Goal: Transaction & Acquisition: Purchase product/service

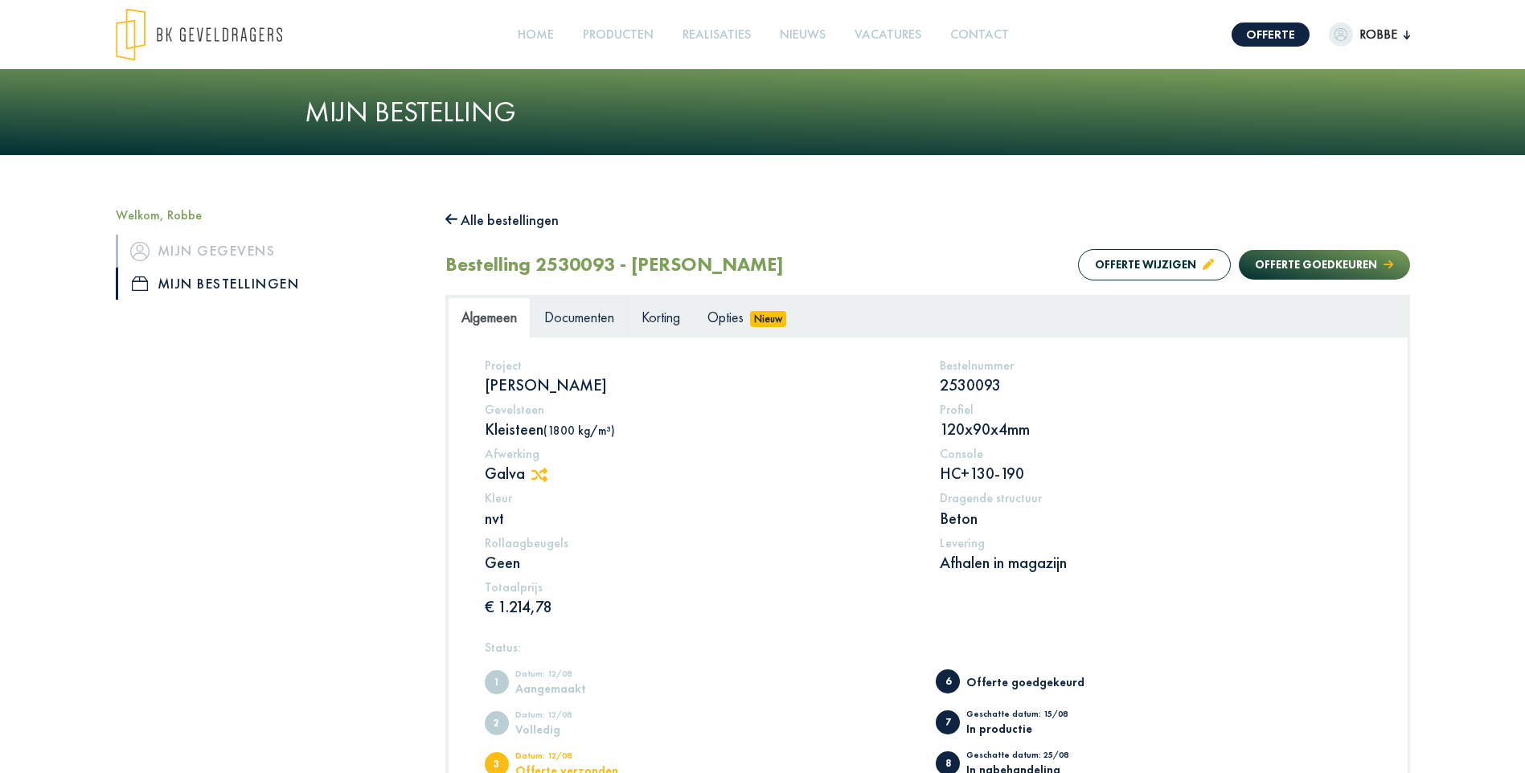
click at [591, 312] on span "Documenten" at bounding box center [579, 317] width 70 height 18
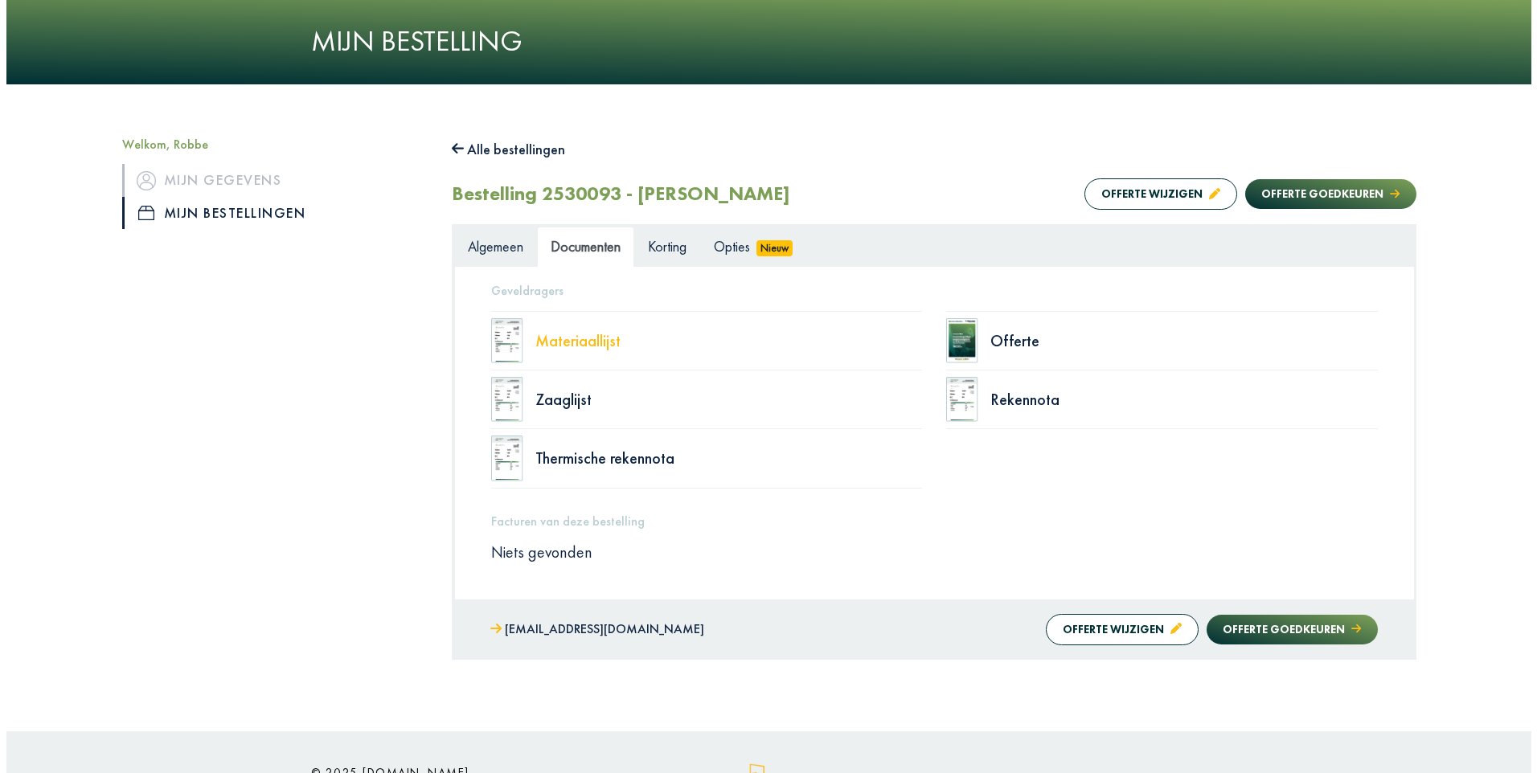
scroll to position [107, 0]
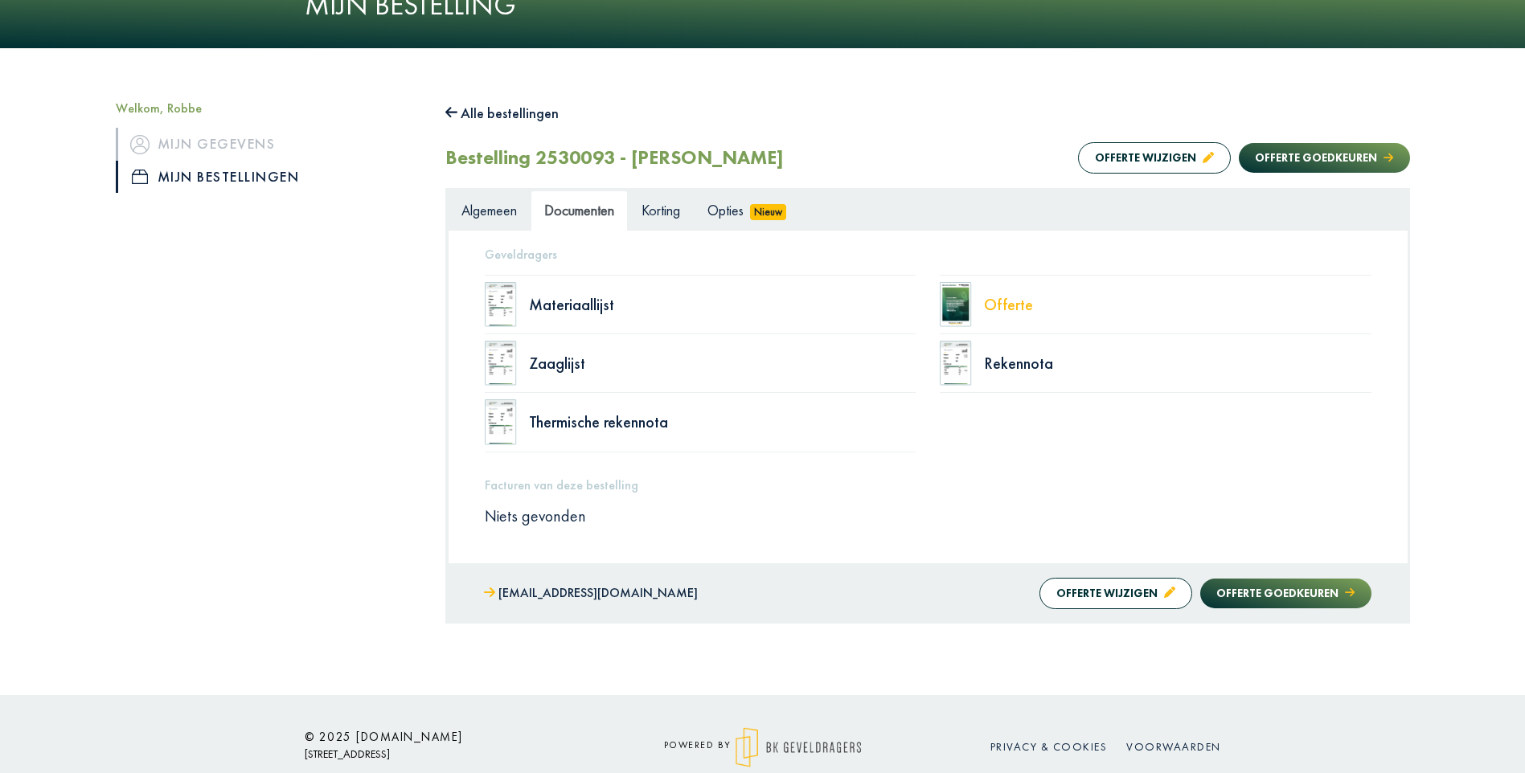
click at [1007, 305] on div "Offerte" at bounding box center [1177, 305] width 387 height 16
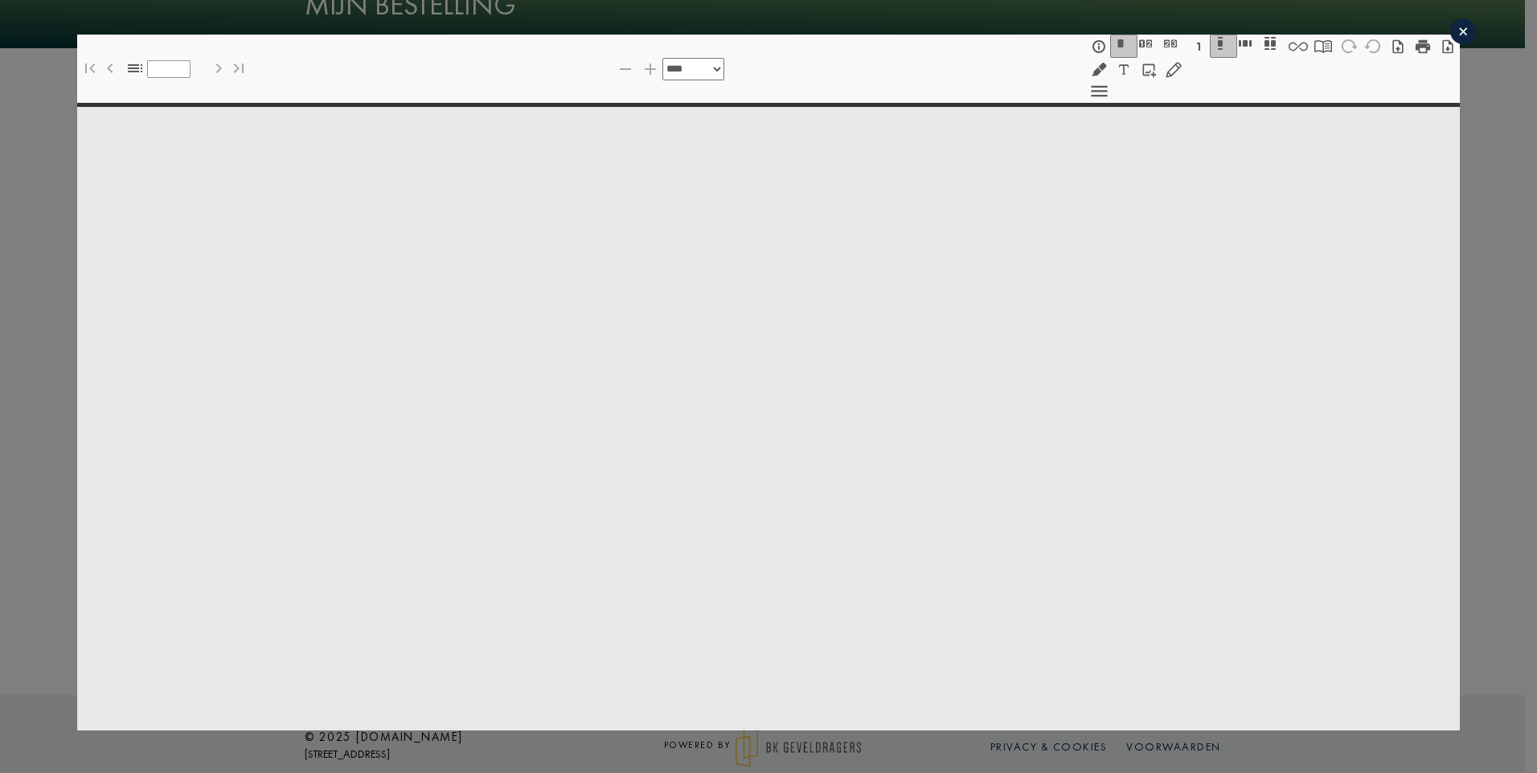
select select "******"
type input "*"
select select "****"
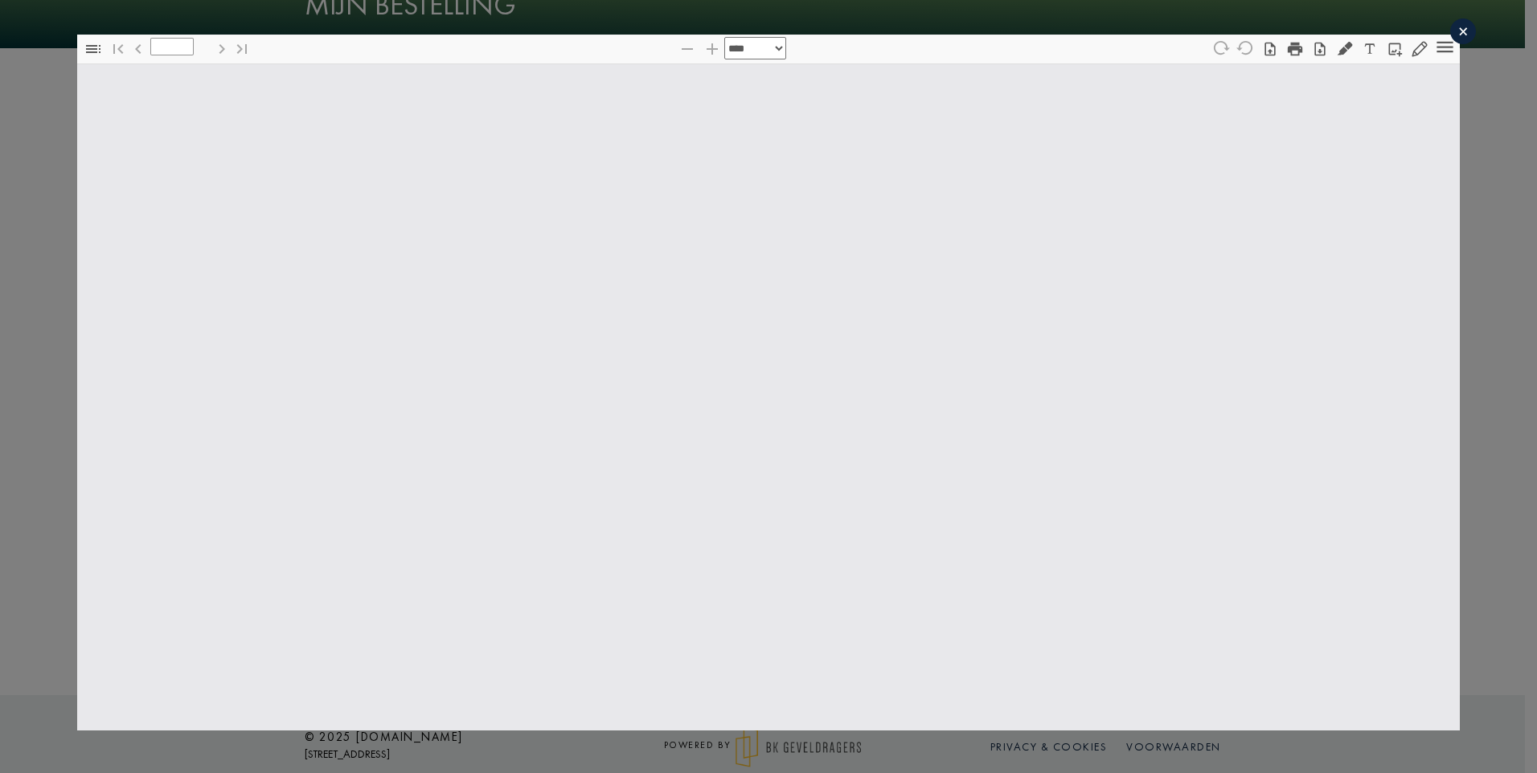
type input "*"
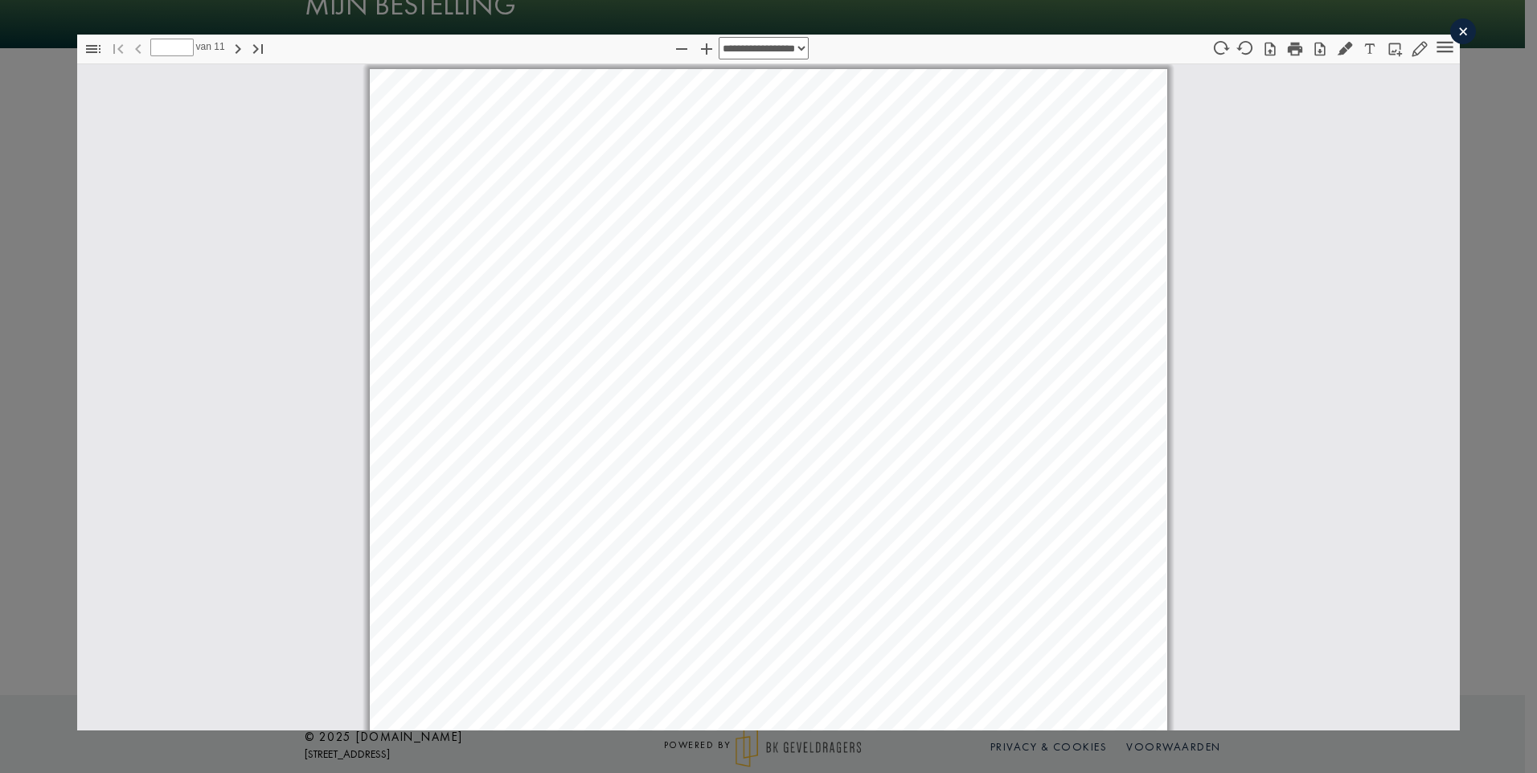
scroll to position [8, 0]
select select "****"
type input "*"
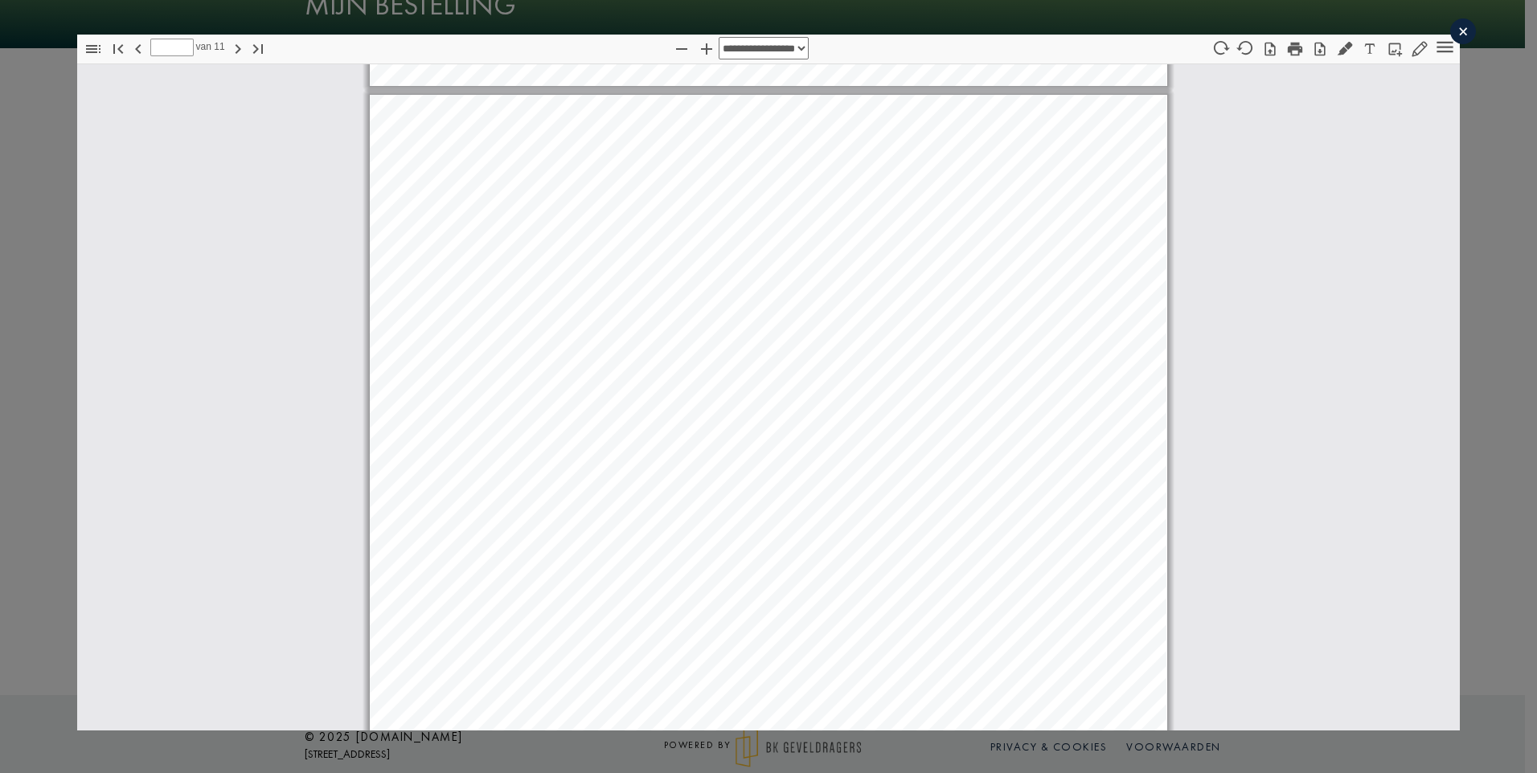
scroll to position [3373, 0]
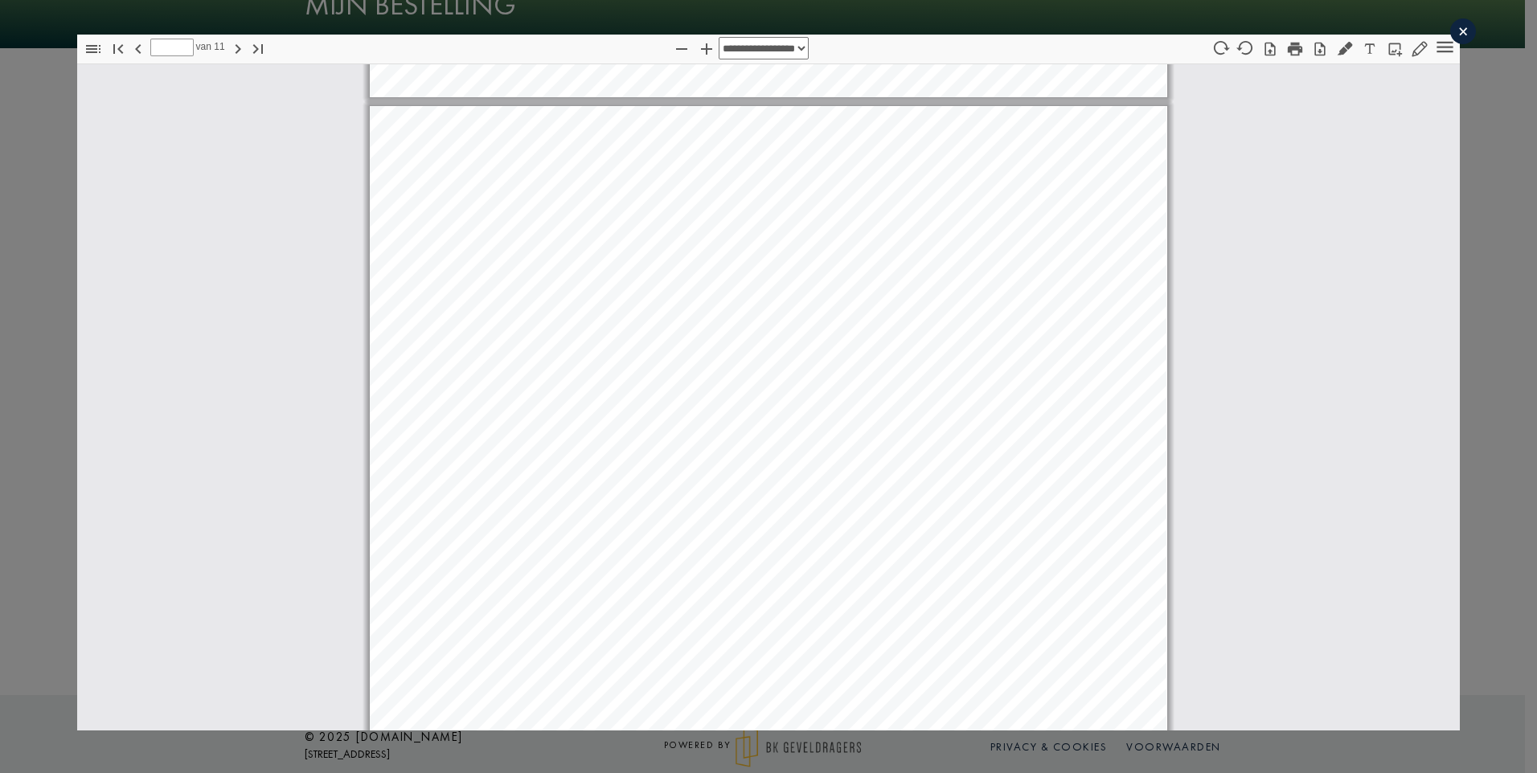
click at [1452, 34] on div "×" at bounding box center [1463, 31] width 26 height 26
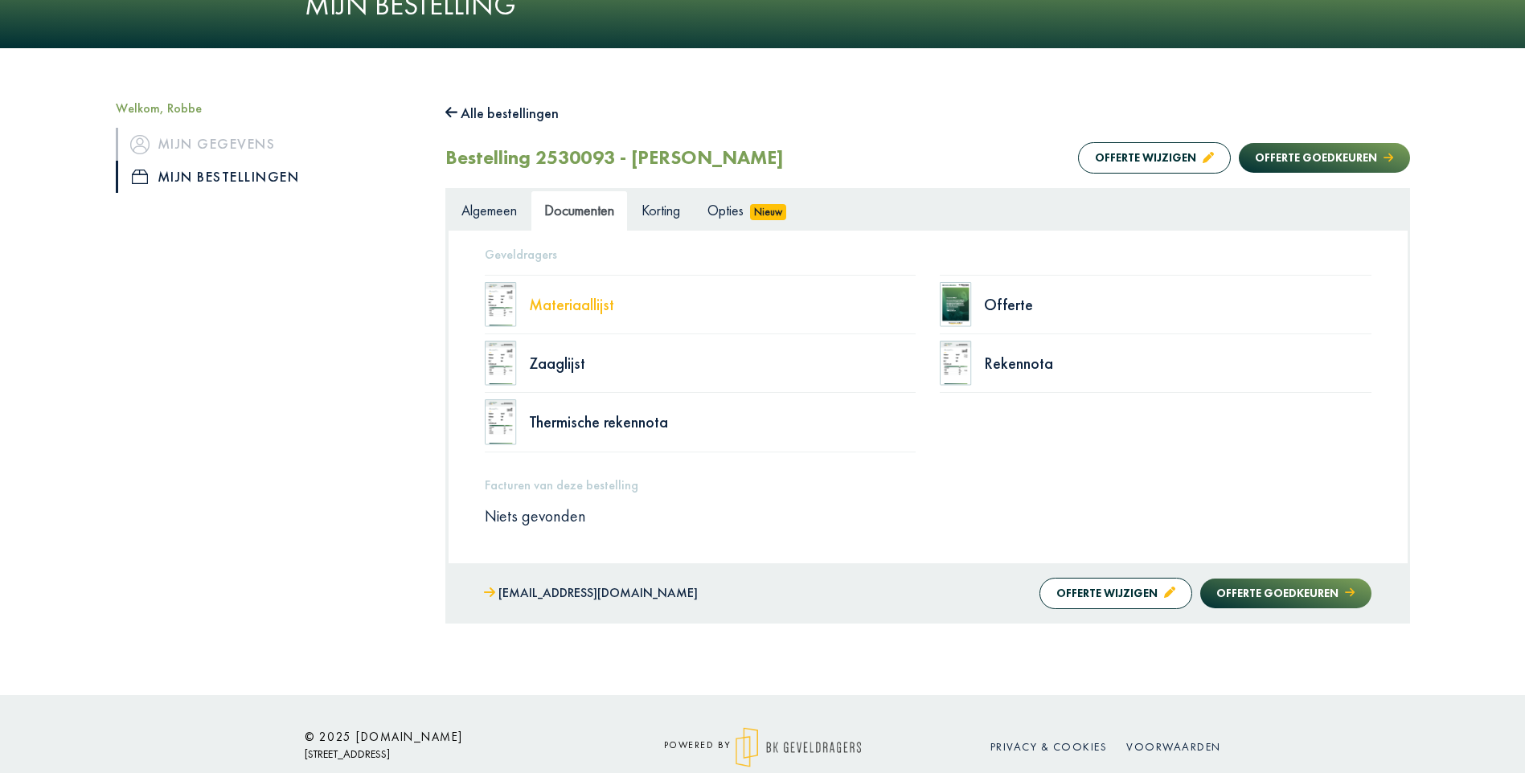
click at [580, 305] on div "Materiaallijst" at bounding box center [722, 305] width 387 height 16
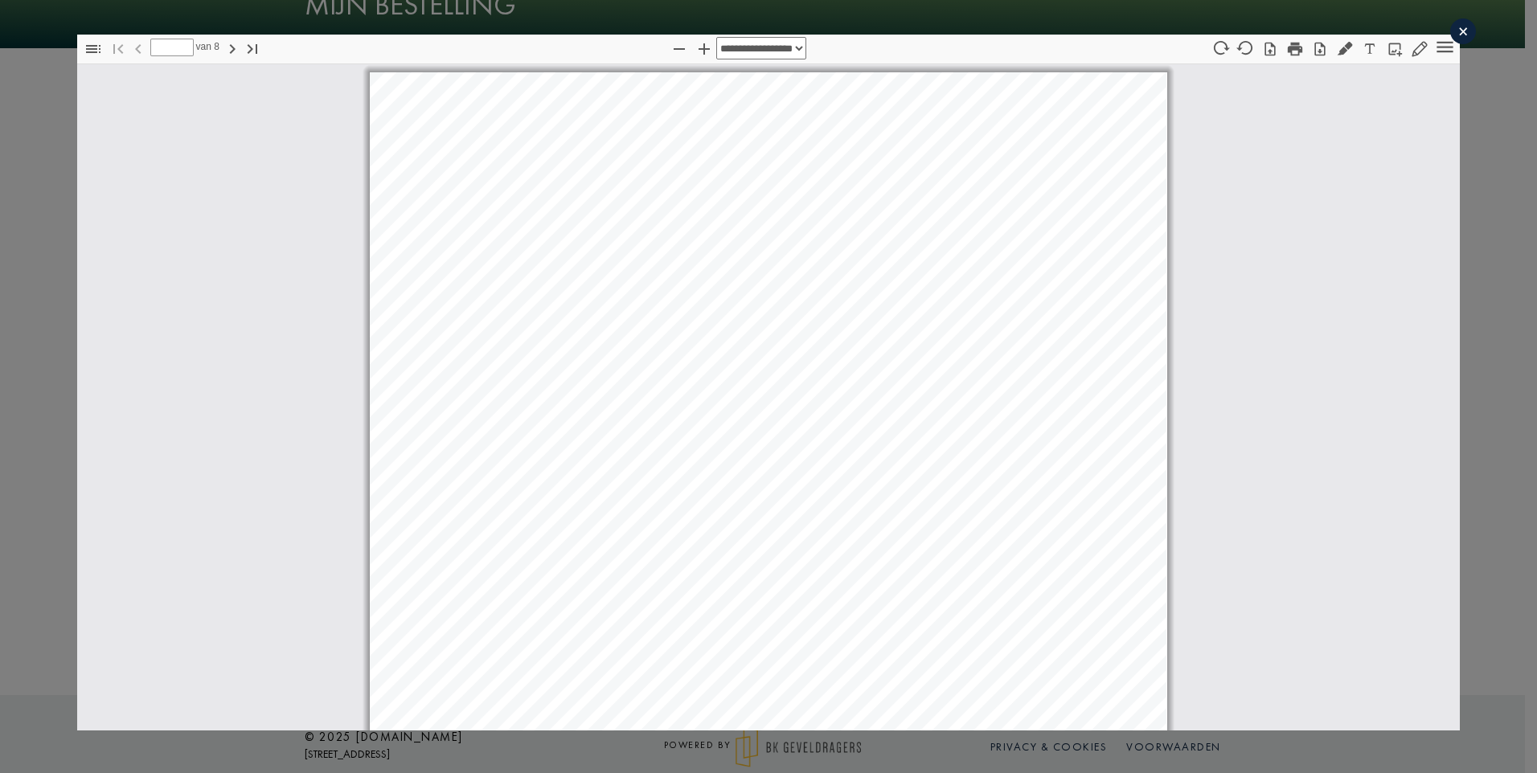
select select "****"
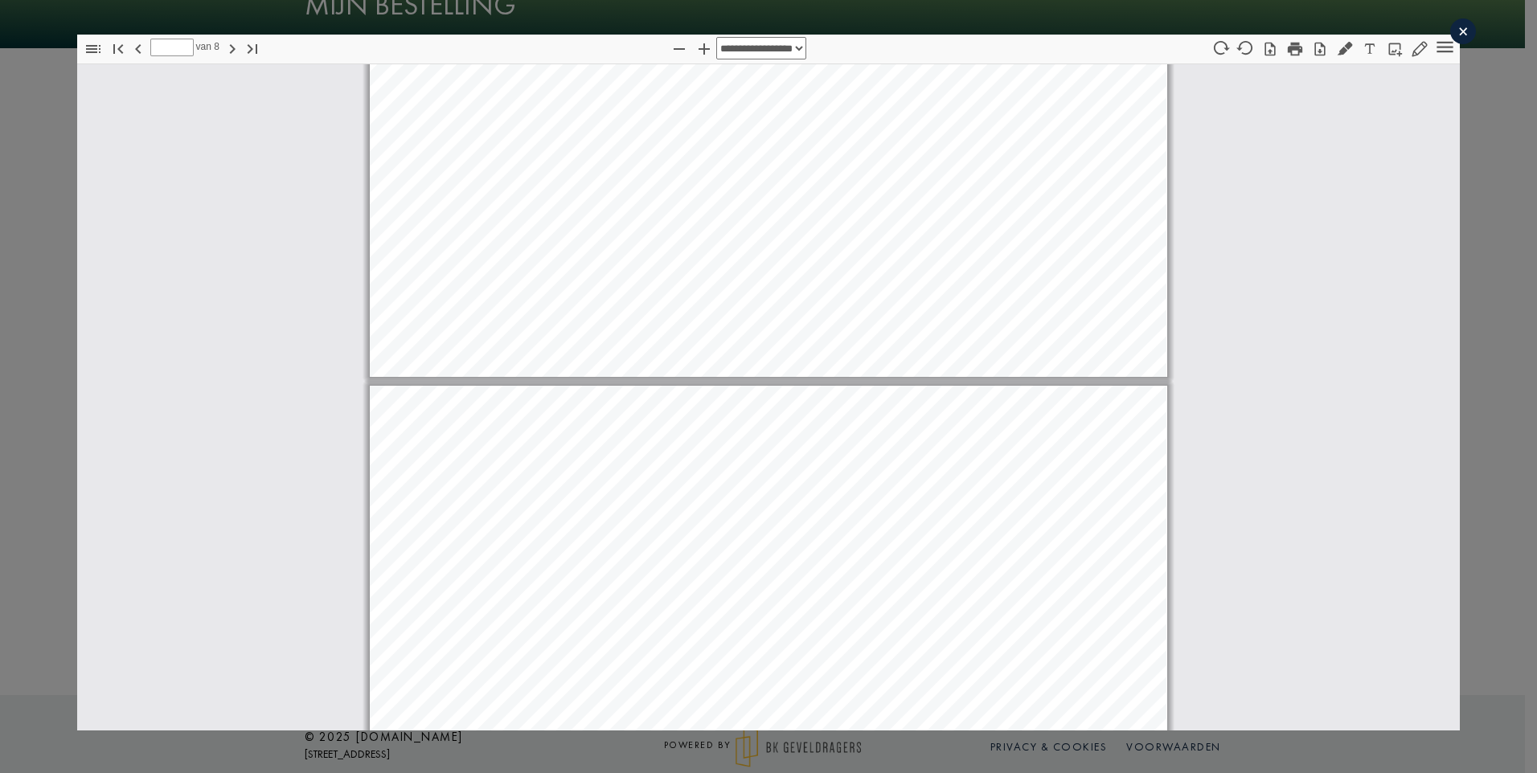
type input "*"
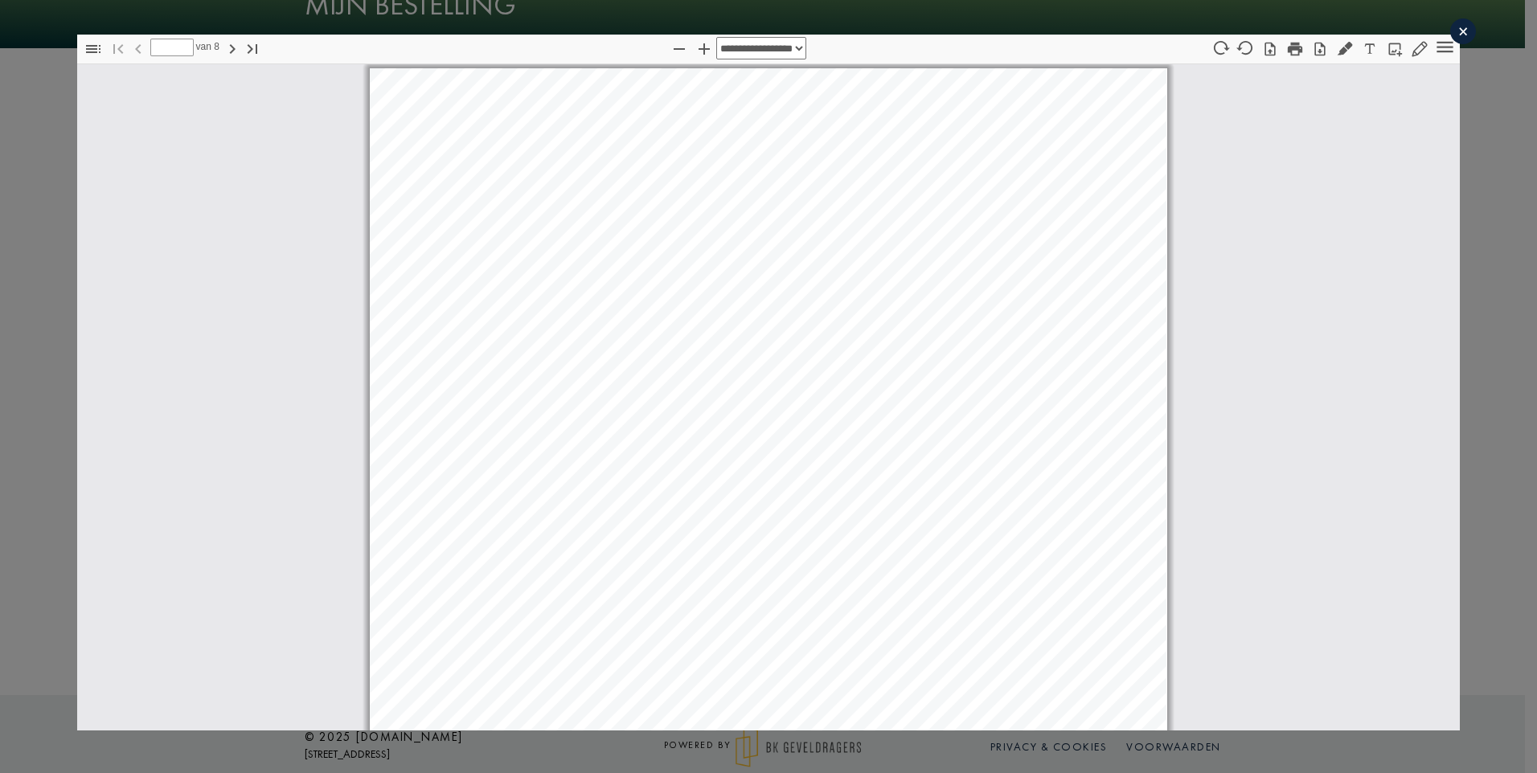
scroll to position [0, 0]
click at [1450, 29] on div "×" at bounding box center [1463, 31] width 26 height 26
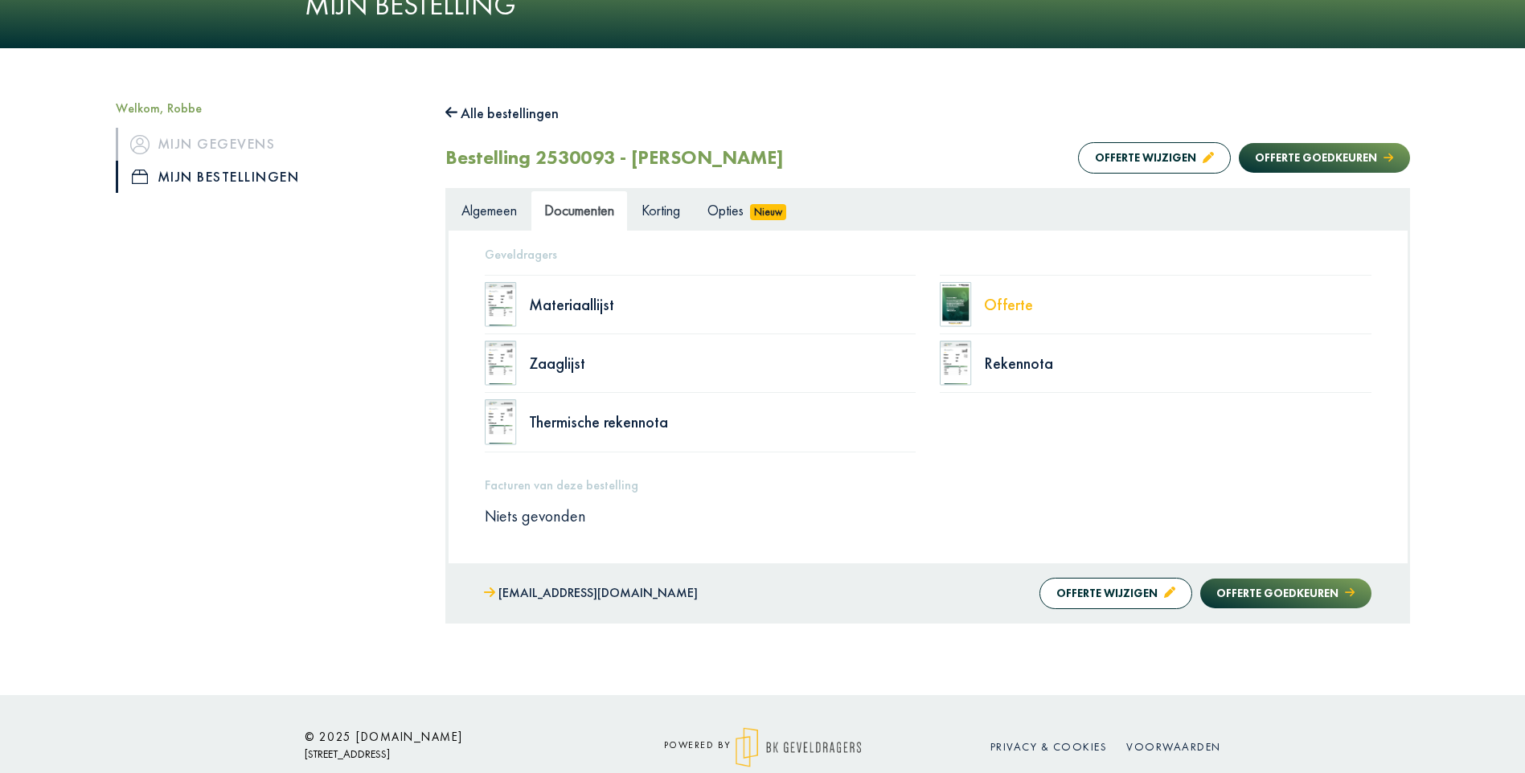
click at [1003, 306] on div "Offerte" at bounding box center [1177, 305] width 387 height 16
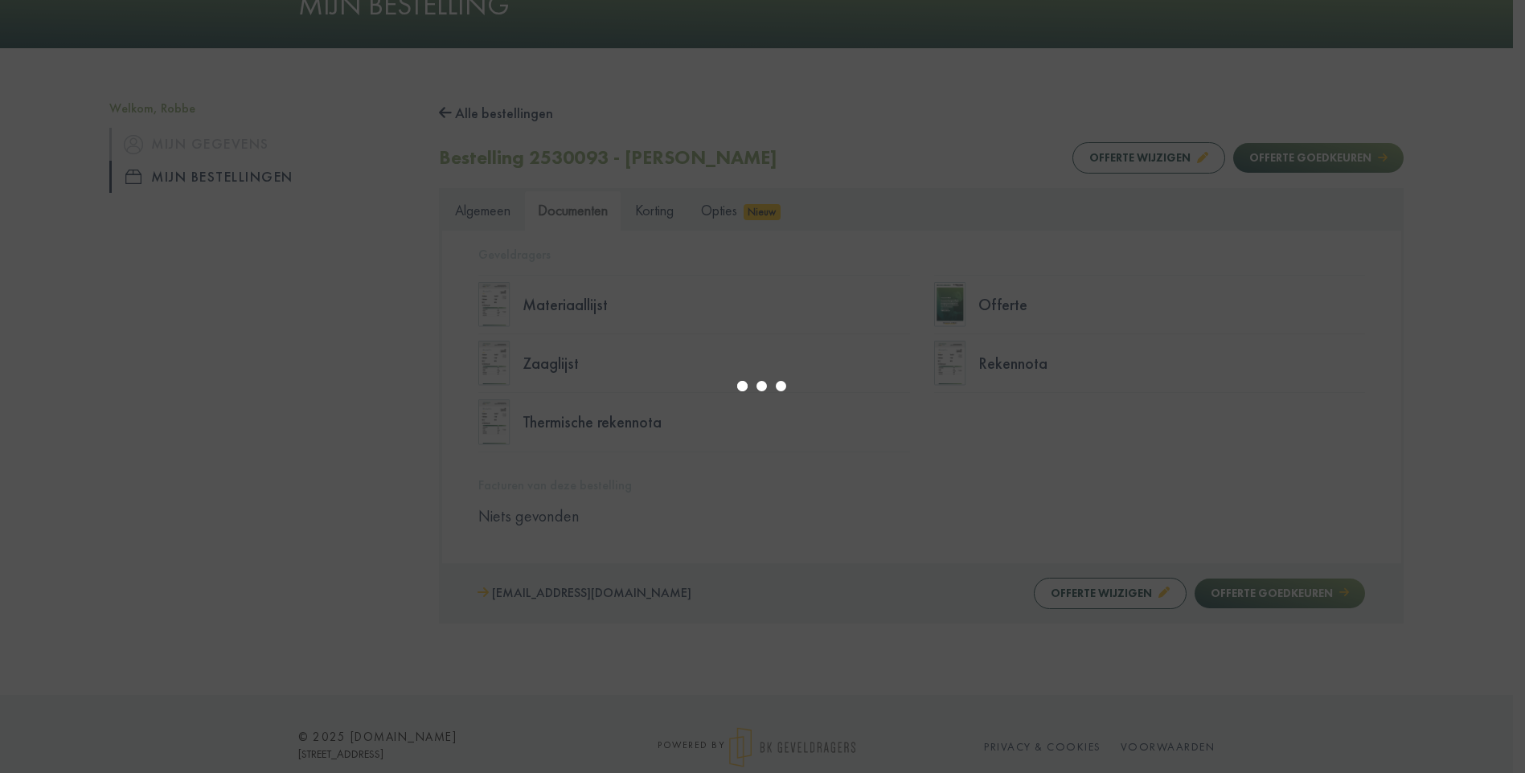
select select "******"
type input "*"
select select "****"
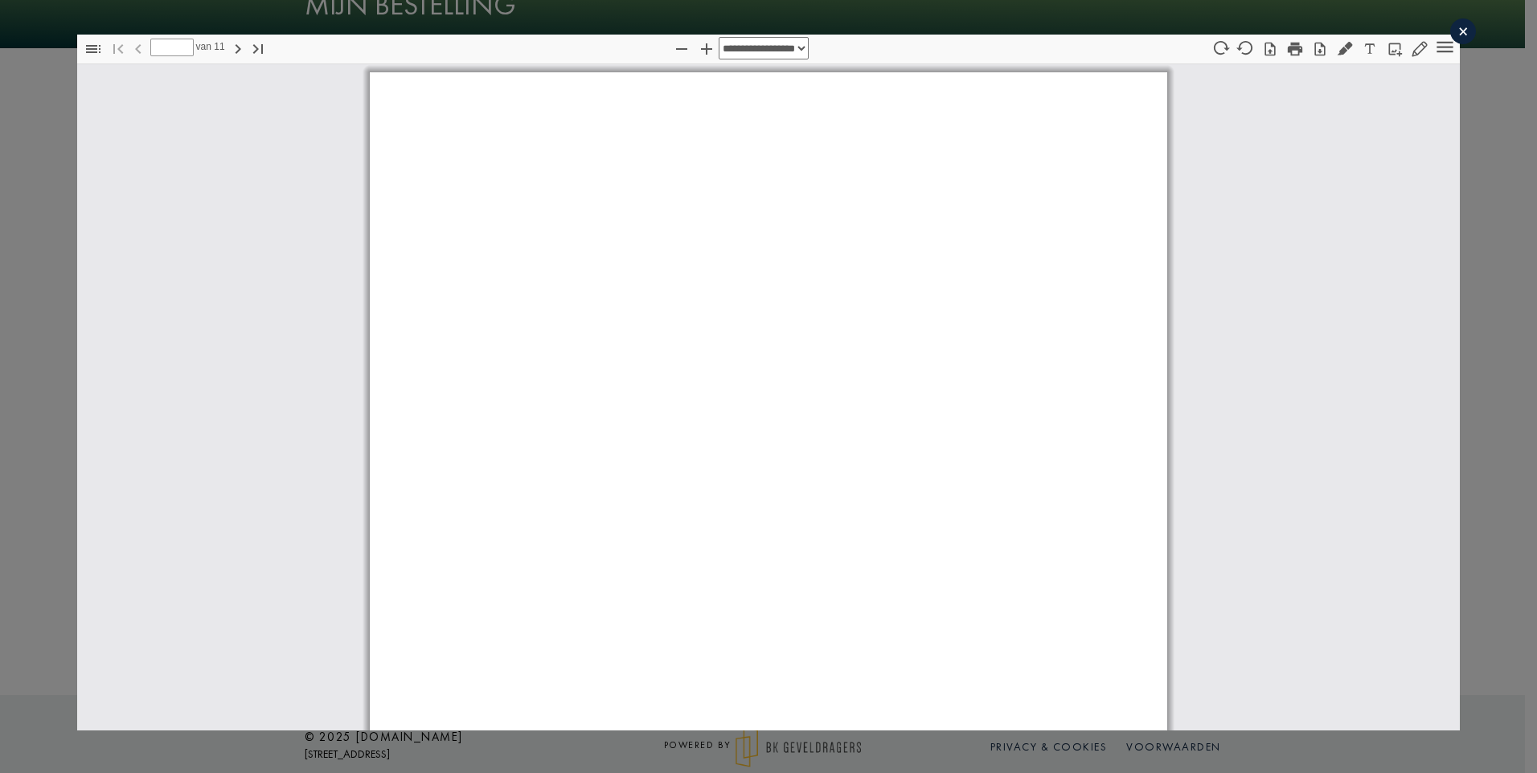
type input "*"
select select "****"
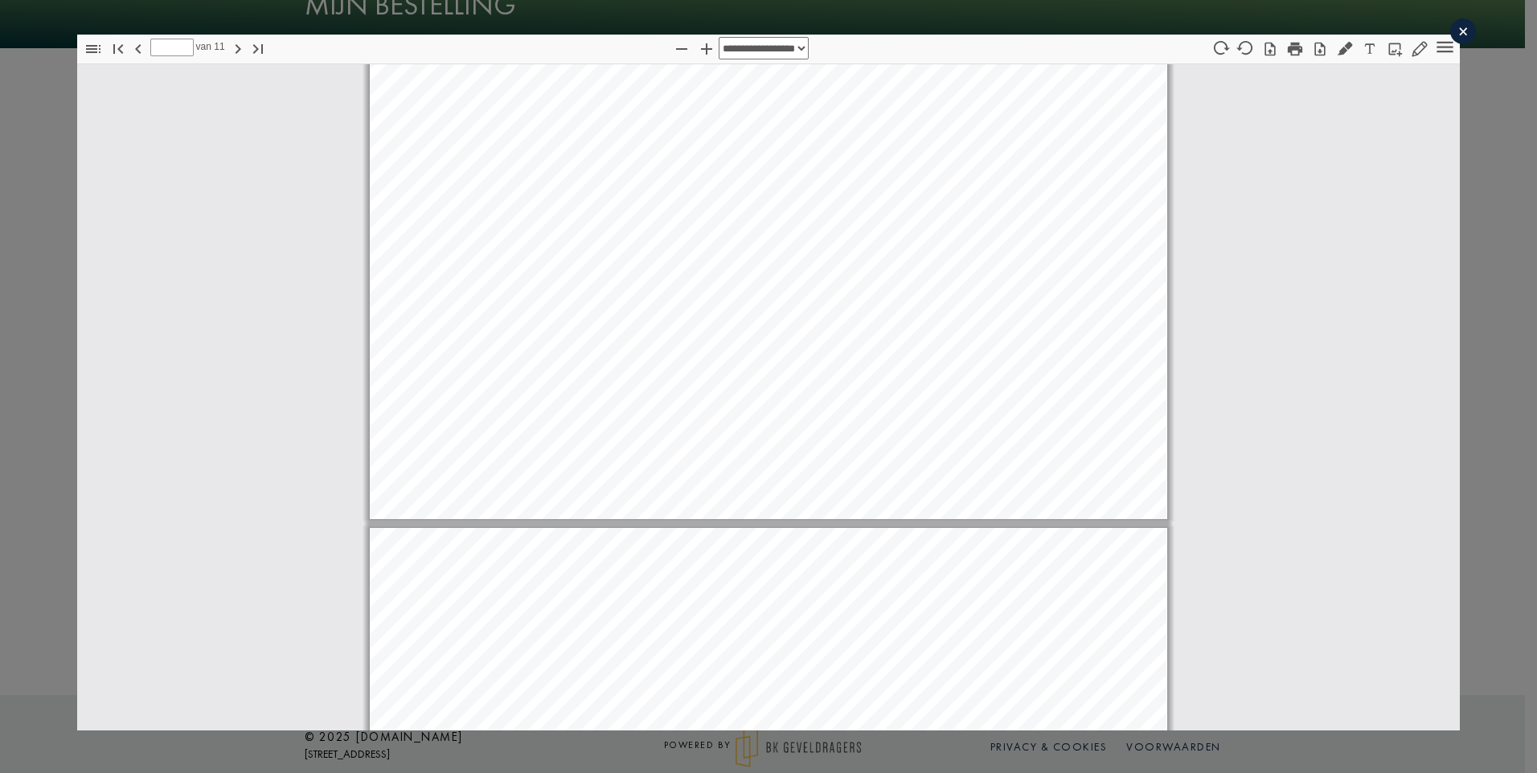
type input "*"
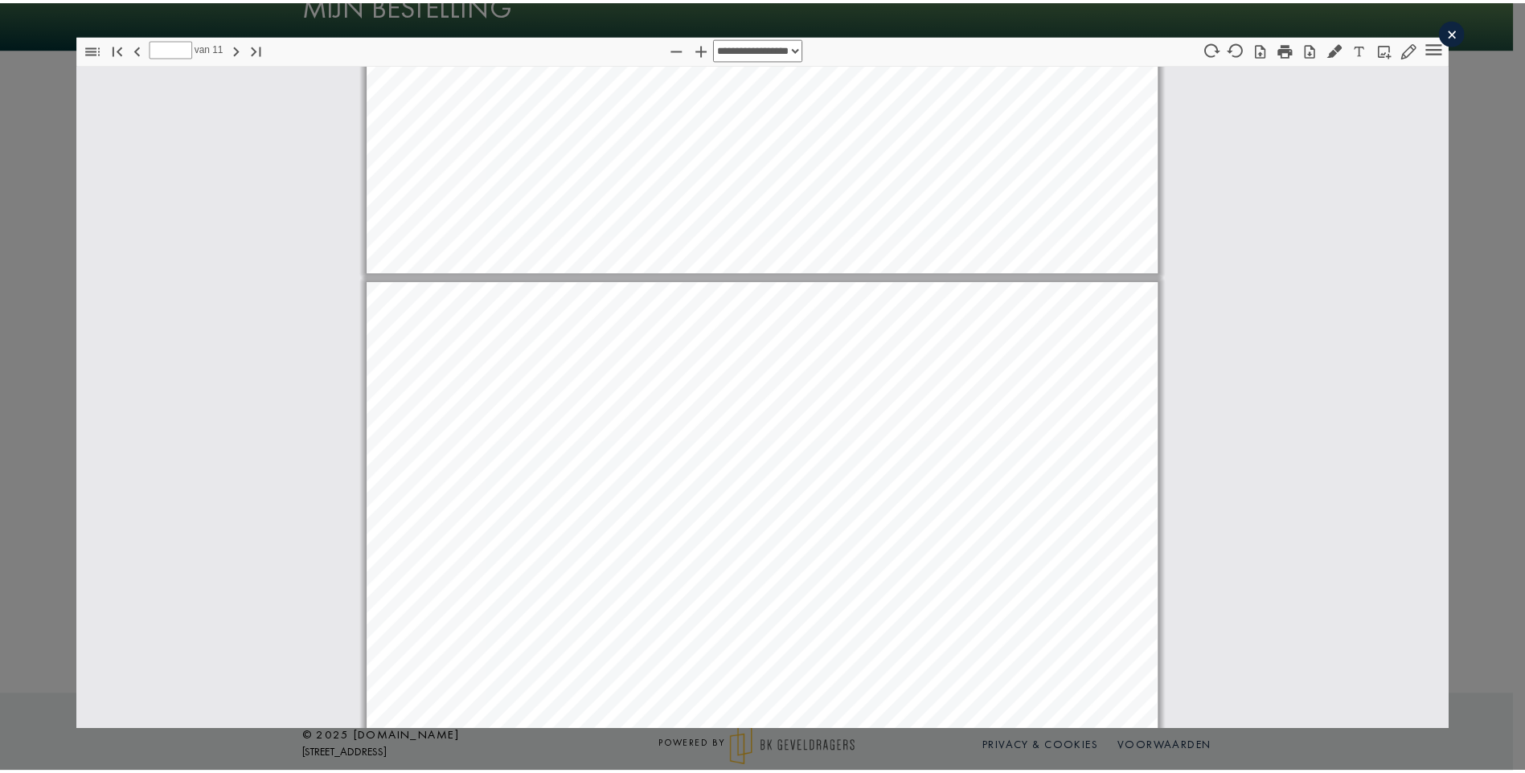
scroll to position [8897, 0]
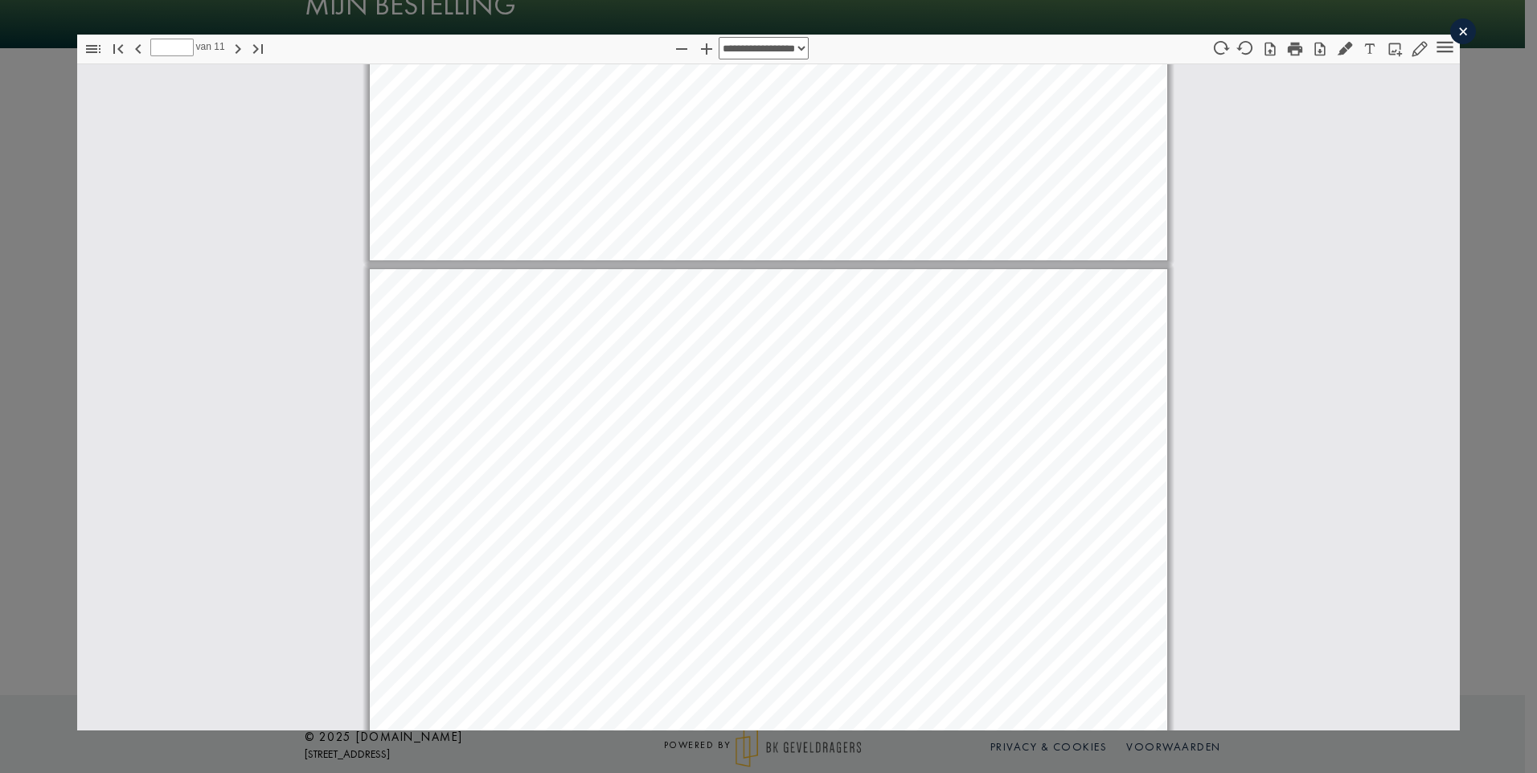
click at [1453, 33] on div "×" at bounding box center [1463, 31] width 26 height 26
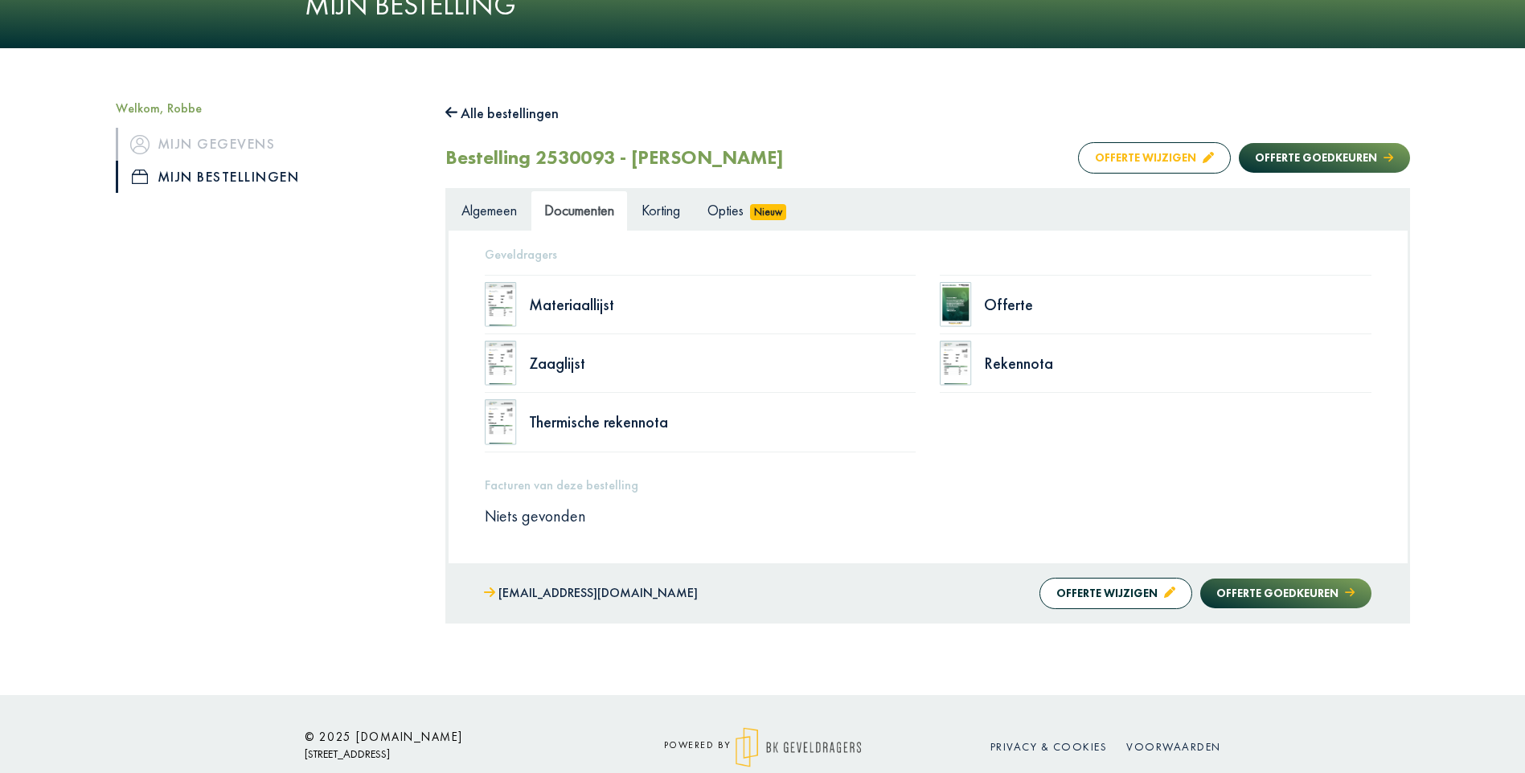
click at [1149, 159] on button "Offerte wijzigen" at bounding box center [1154, 157] width 153 height 31
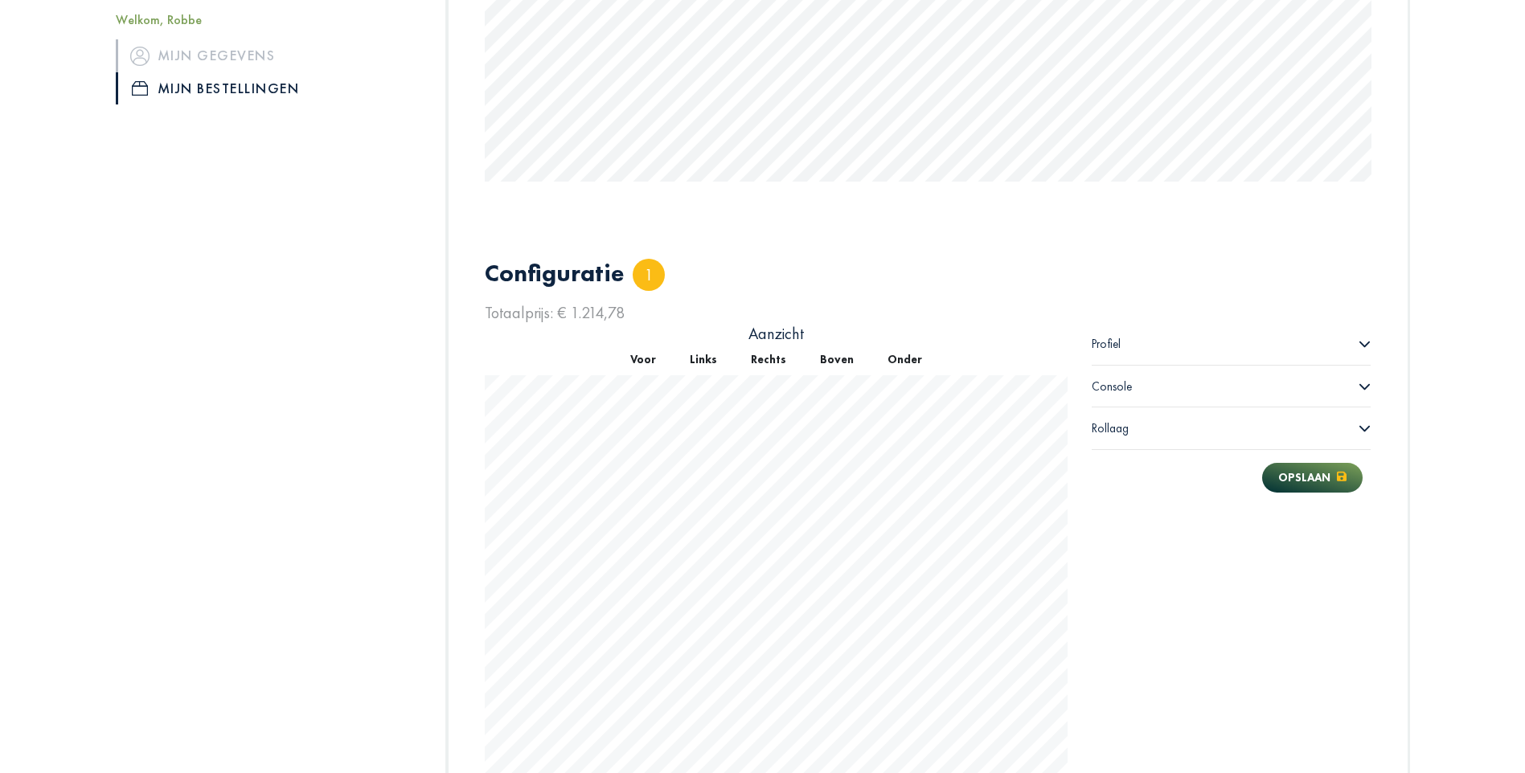
scroll to position [765, 0]
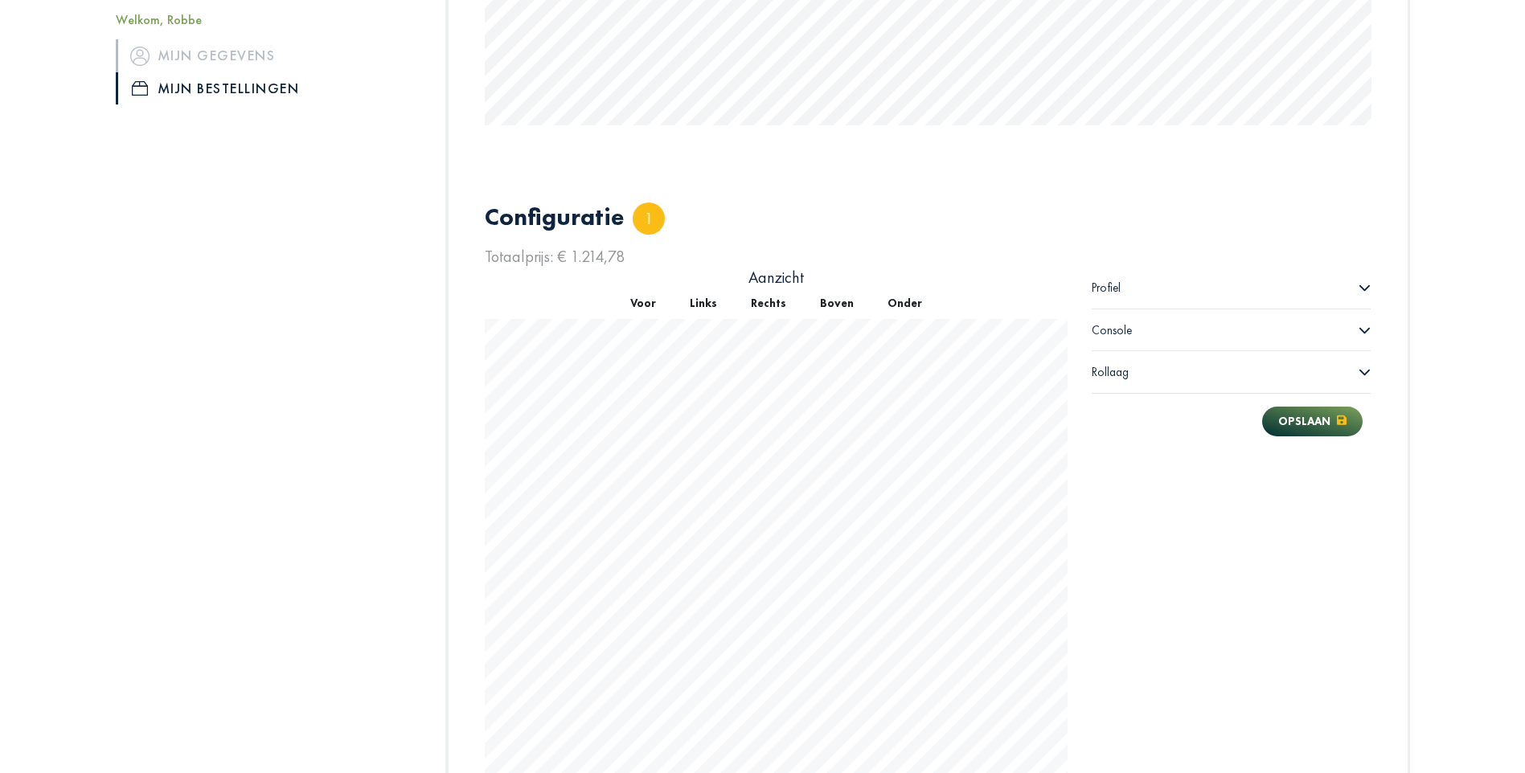
click at [768, 305] on button "Rechts" at bounding box center [768, 303] width 69 height 31
click at [1295, 330] on div "Console" at bounding box center [1232, 331] width 280 height 42
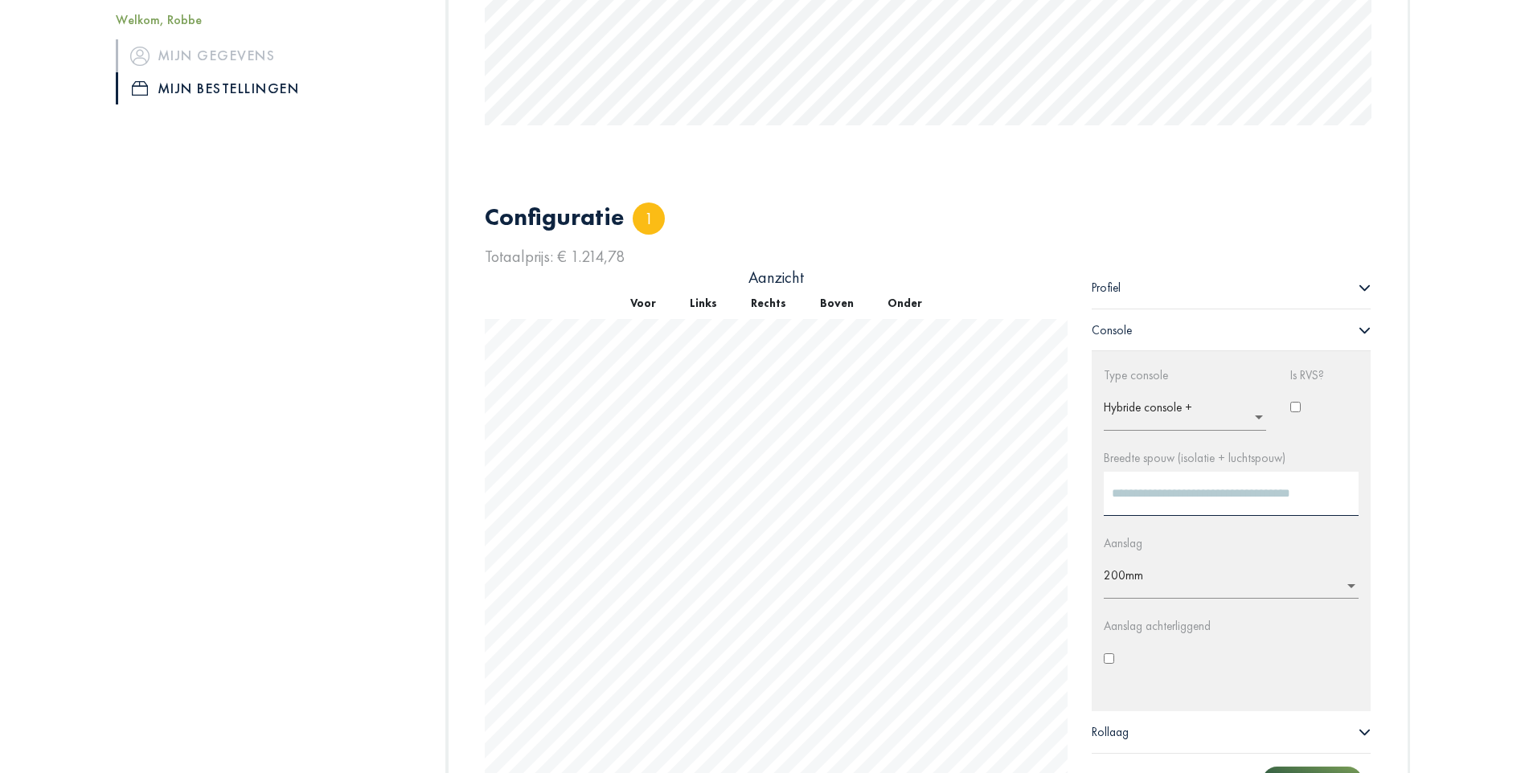
click at [911, 297] on button "Onder" at bounding box center [905, 303] width 68 height 31
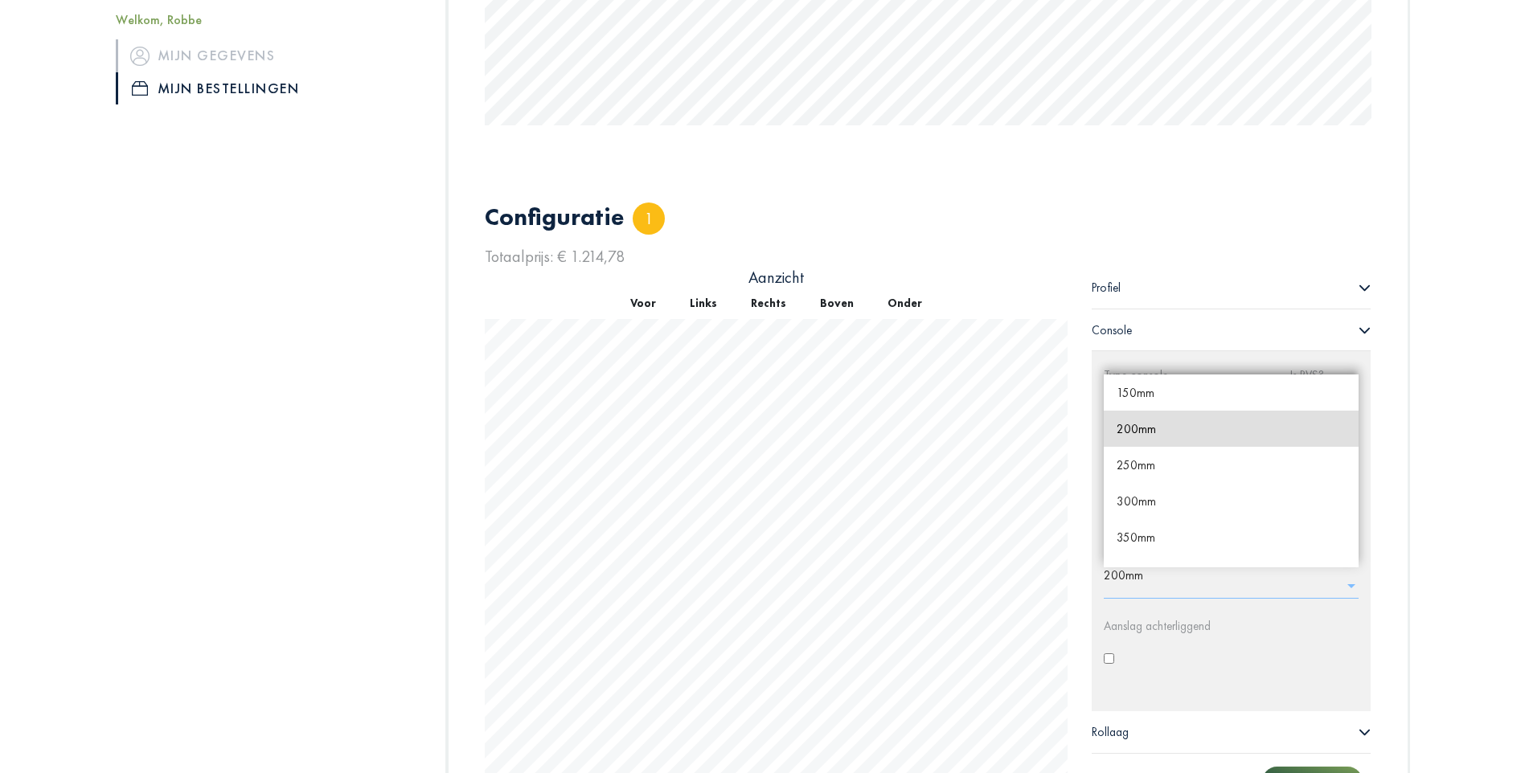
click at [1350, 582] on span at bounding box center [1351, 584] width 14 height 16
click at [1203, 400] on div "150mm" at bounding box center [1232, 393] width 256 height 36
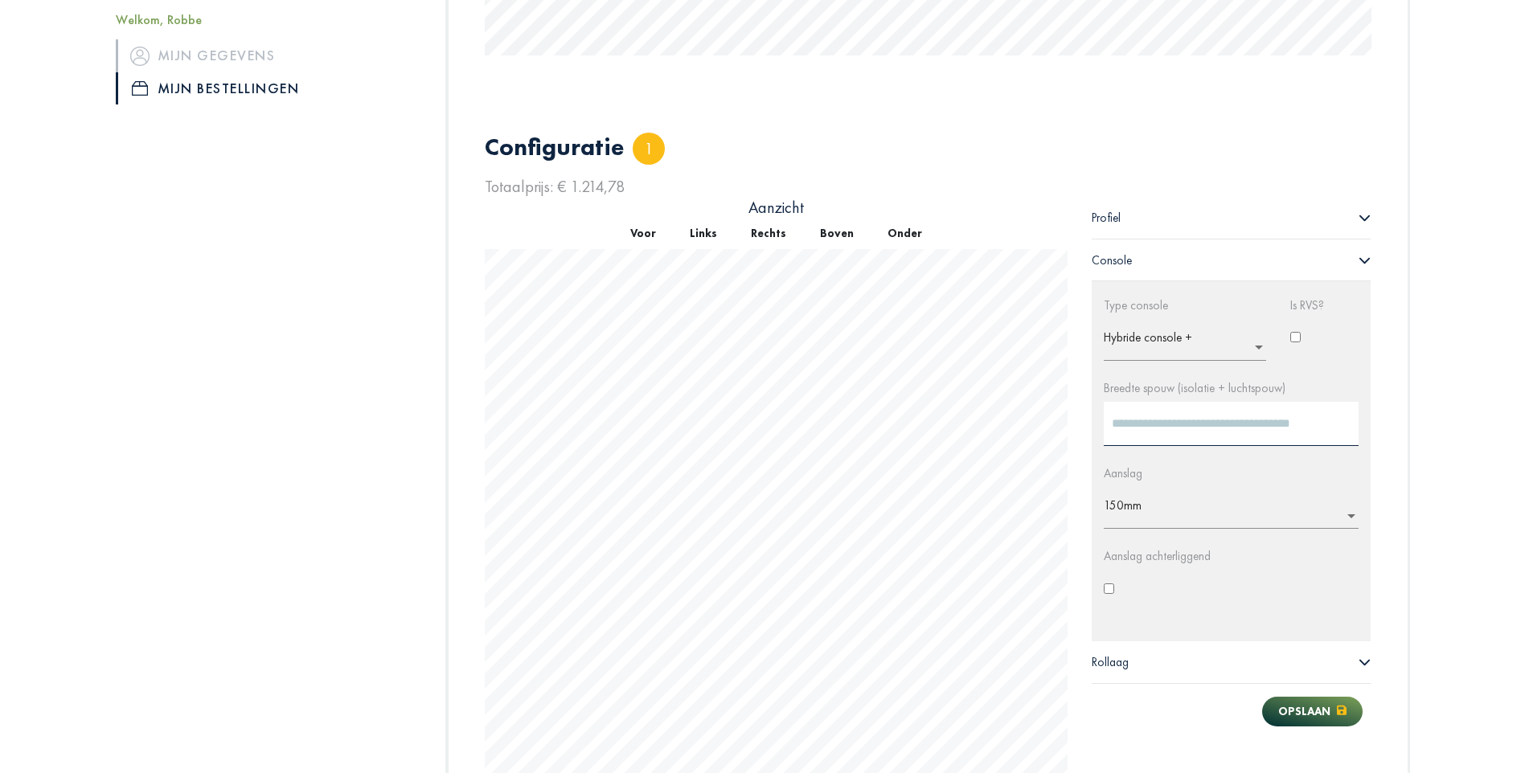
scroll to position [1122, 0]
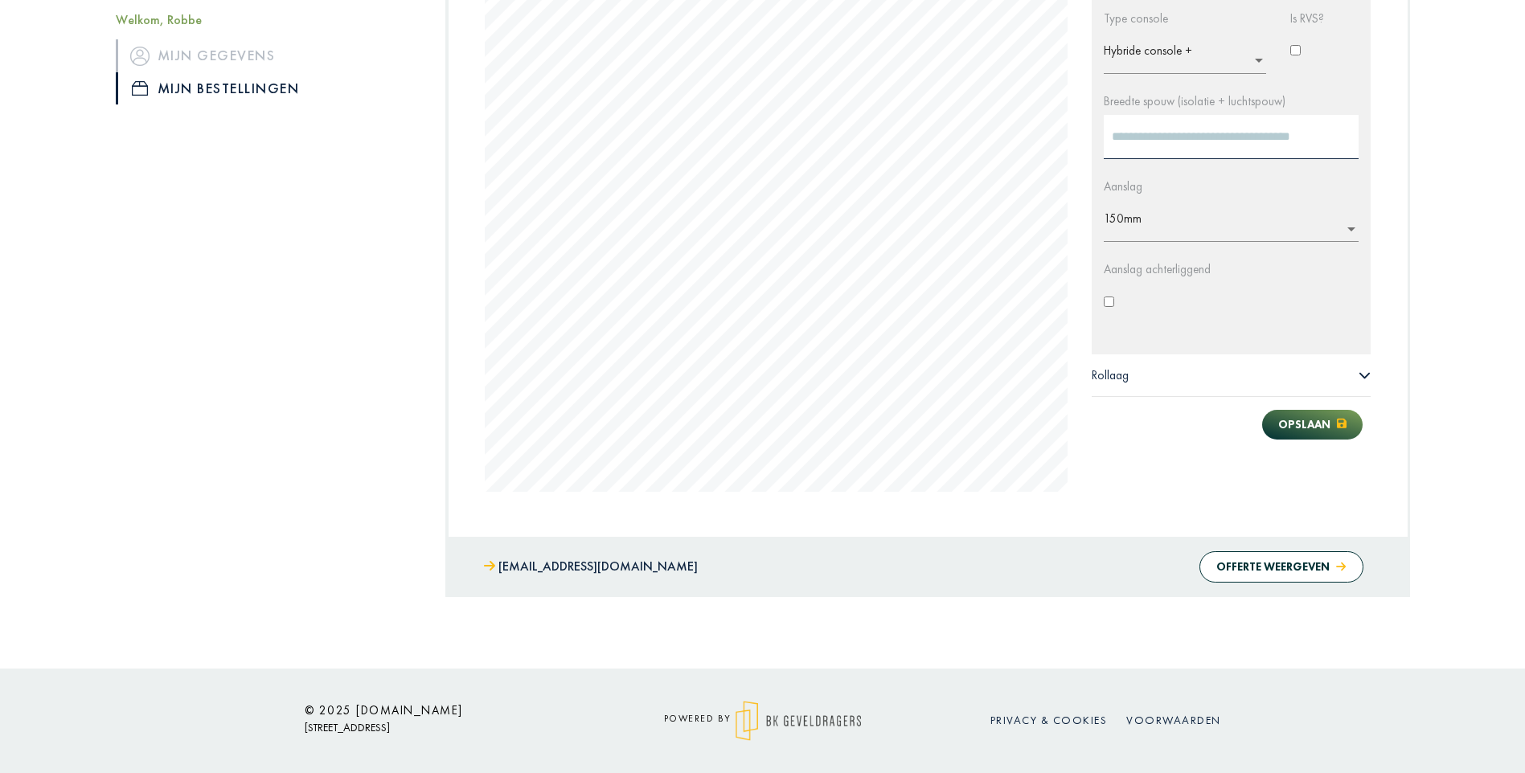
click at [1221, 373] on div "Rollaag" at bounding box center [1232, 376] width 280 height 42
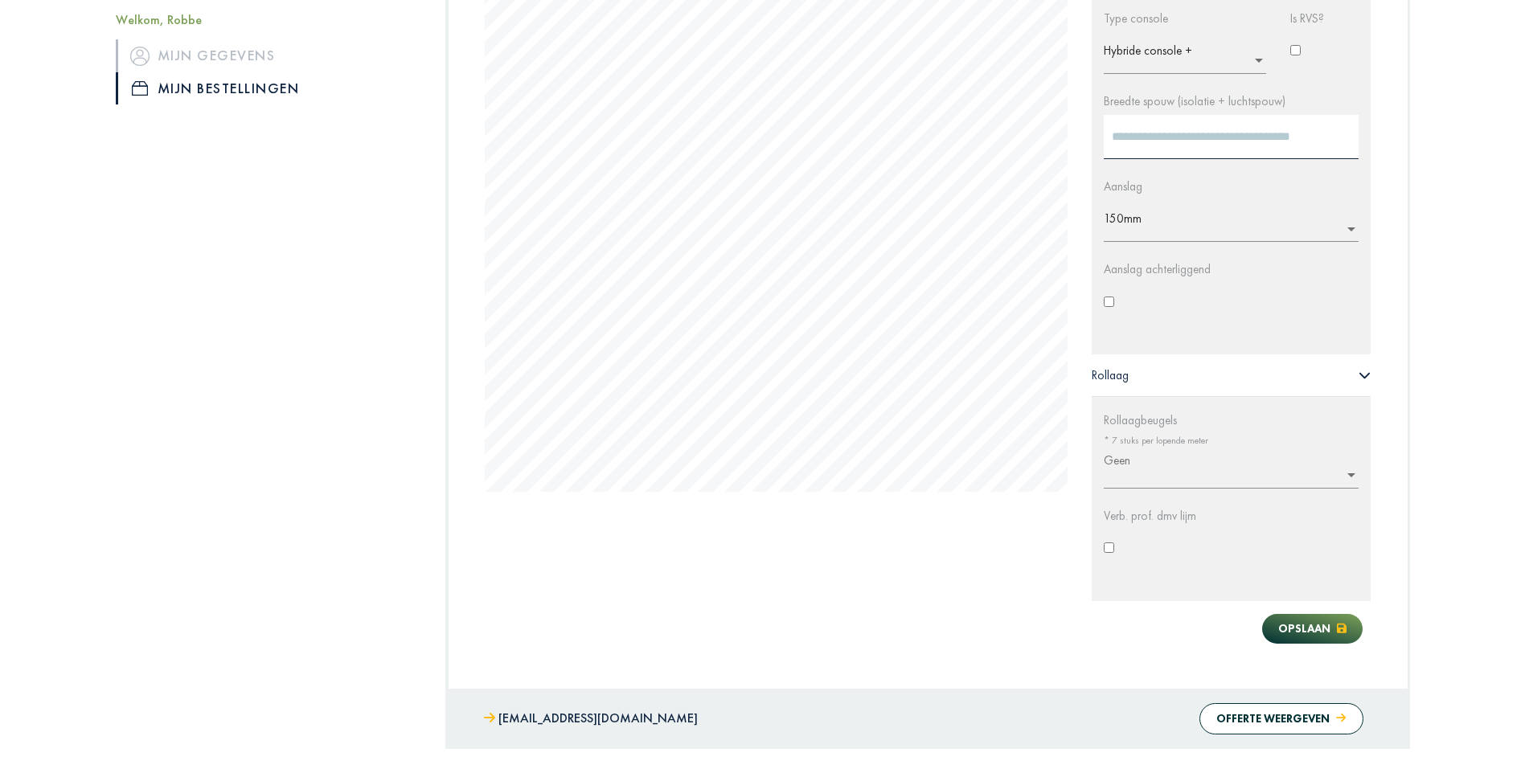
click at [1221, 373] on div "Rollaag" at bounding box center [1232, 376] width 280 height 42
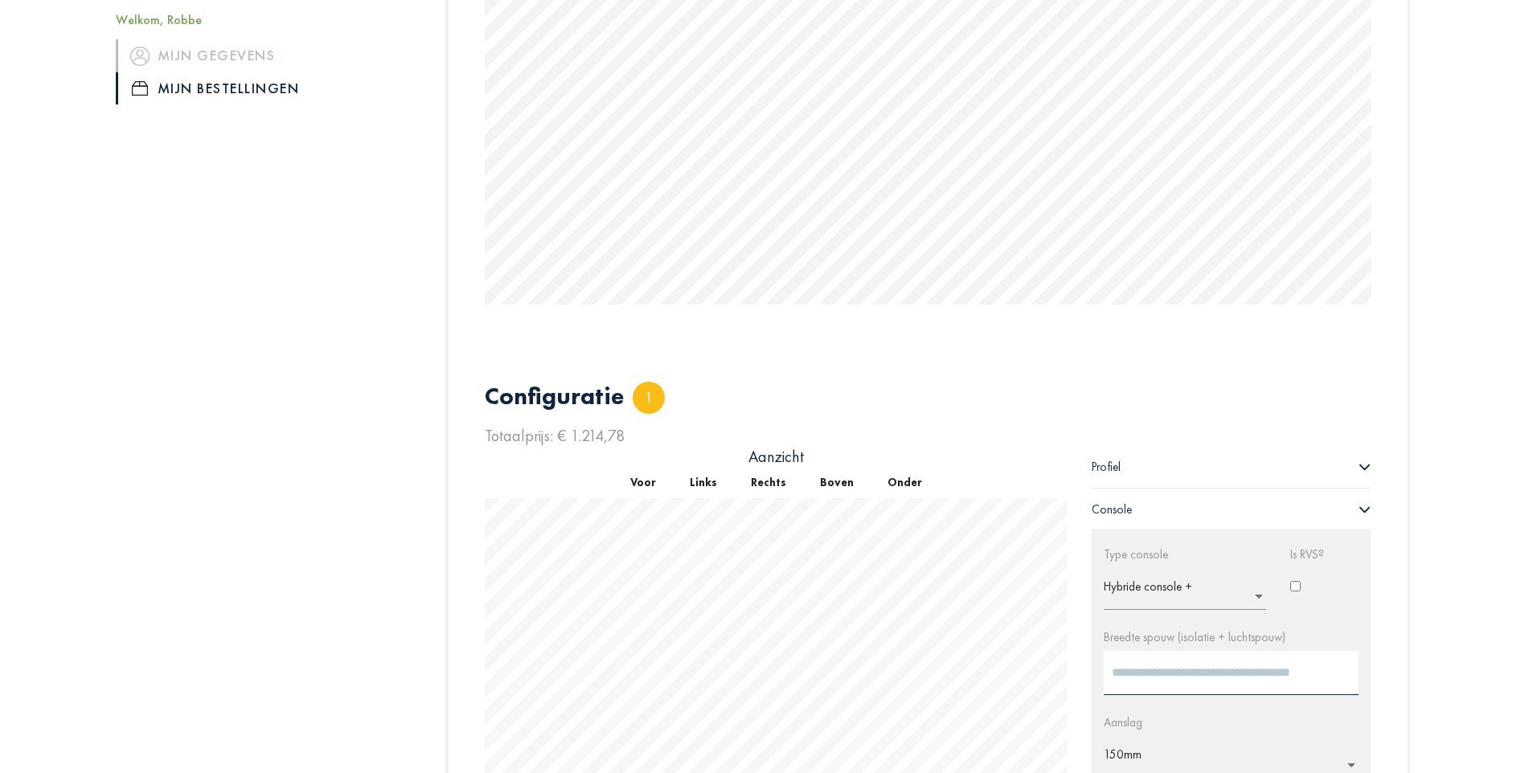
scroll to position [801, 0]
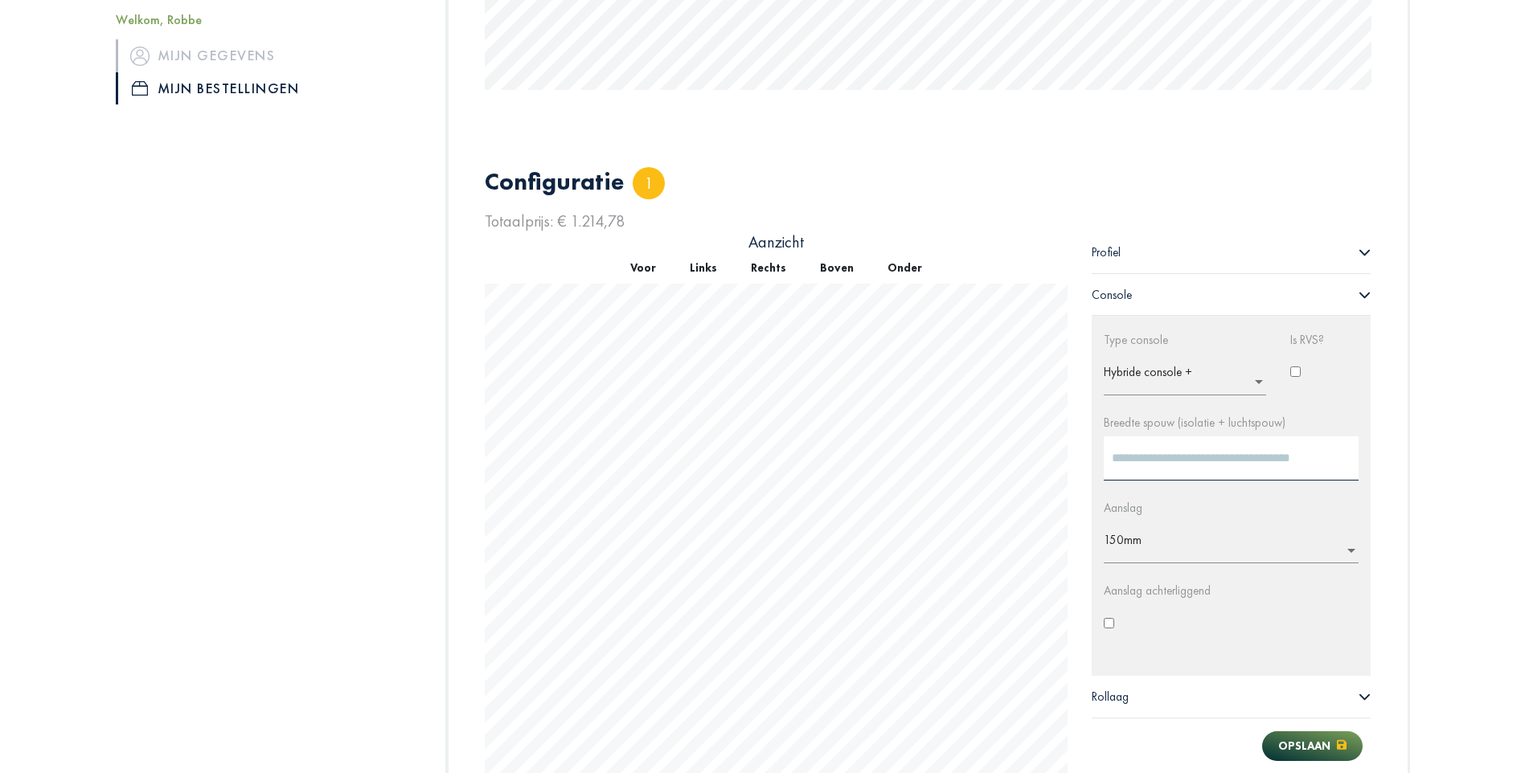
click at [1300, 248] on div "Profiel" at bounding box center [1232, 253] width 280 height 42
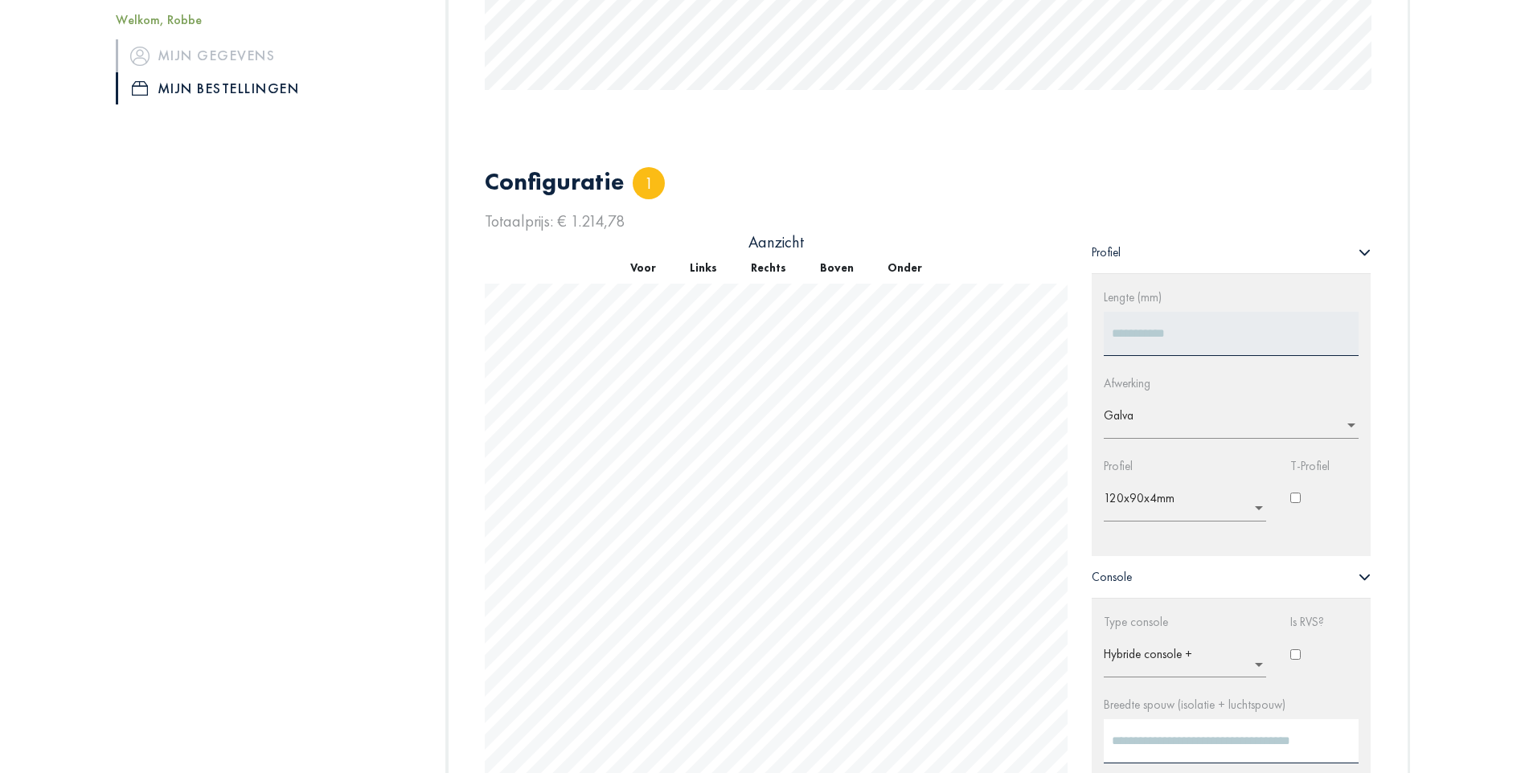
click at [1300, 248] on div "Profiel" at bounding box center [1232, 253] width 280 height 42
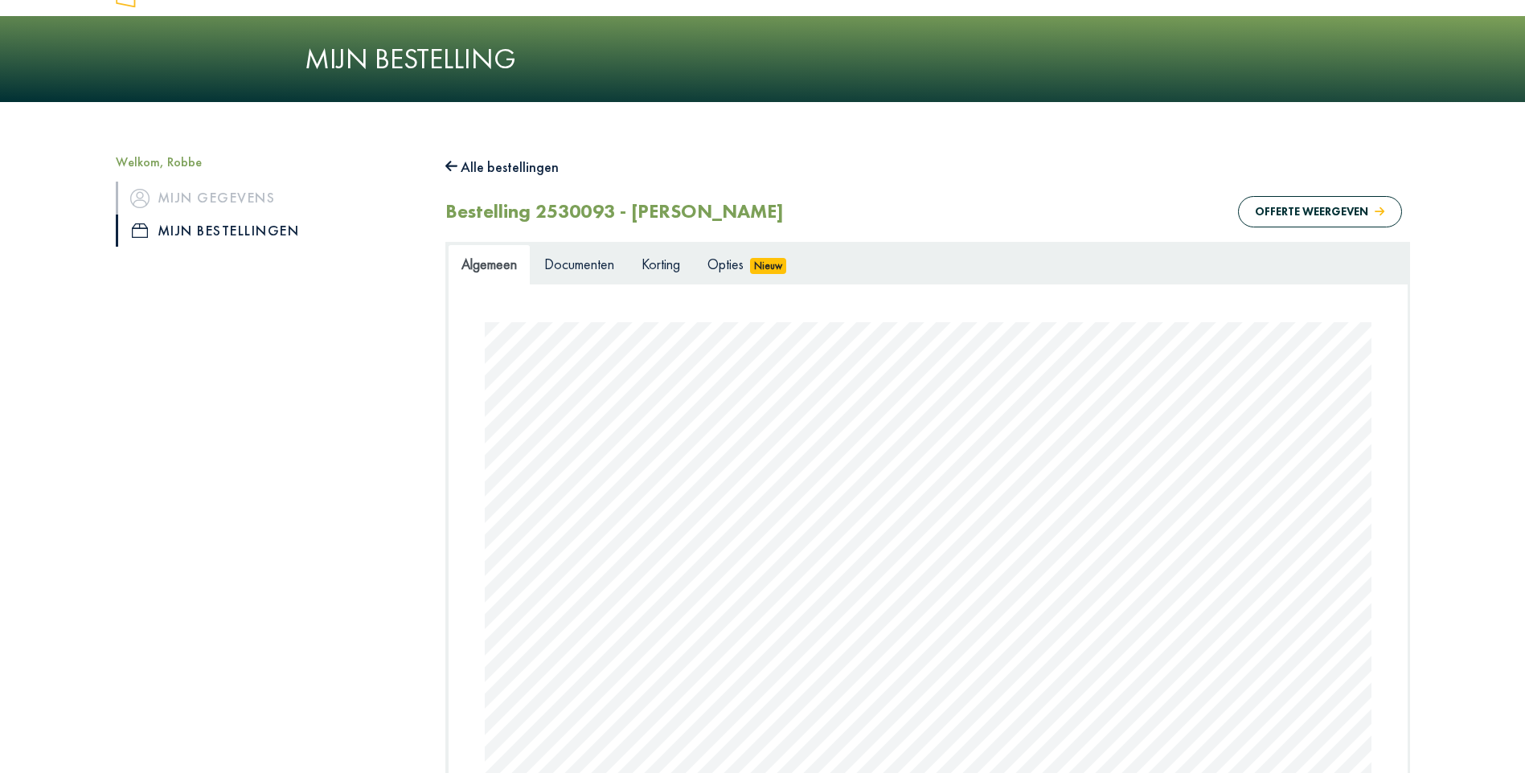
scroll to position [0, 0]
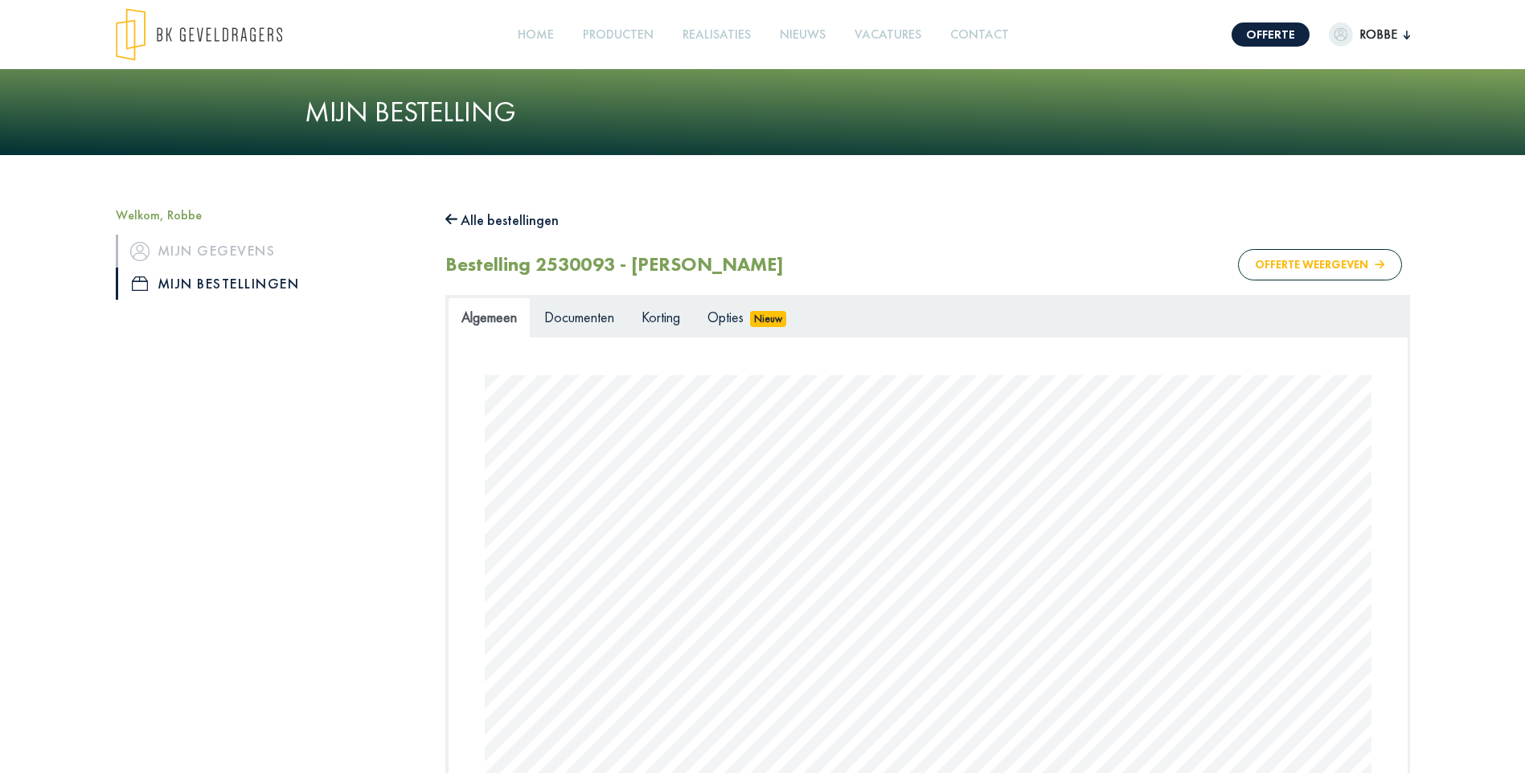
click at [1294, 270] on button "Offerte weergeven" at bounding box center [1319, 264] width 163 height 31
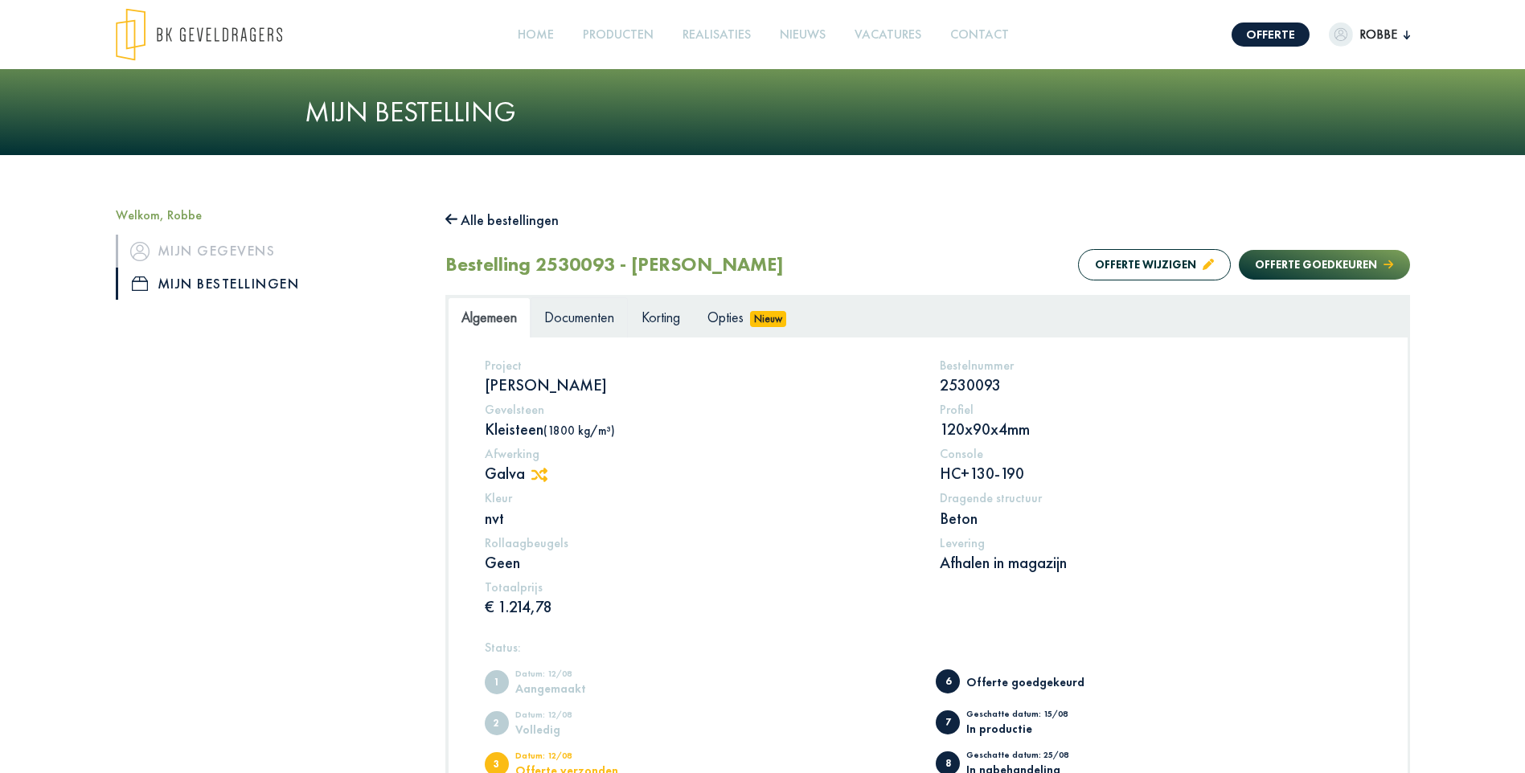
click at [592, 322] on span "Documenten" at bounding box center [579, 317] width 70 height 18
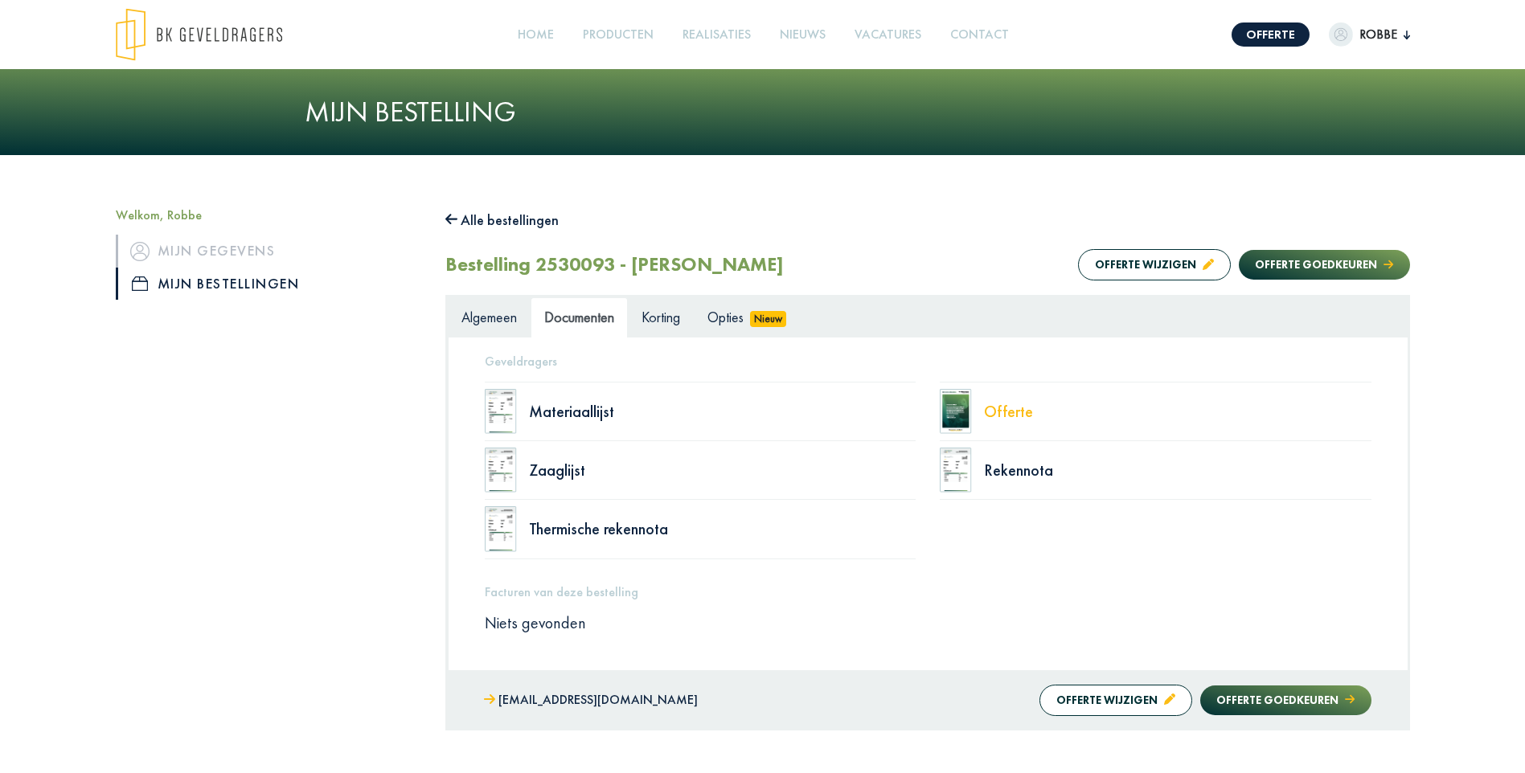
click at [1006, 410] on div "Offerte" at bounding box center [1177, 412] width 387 height 16
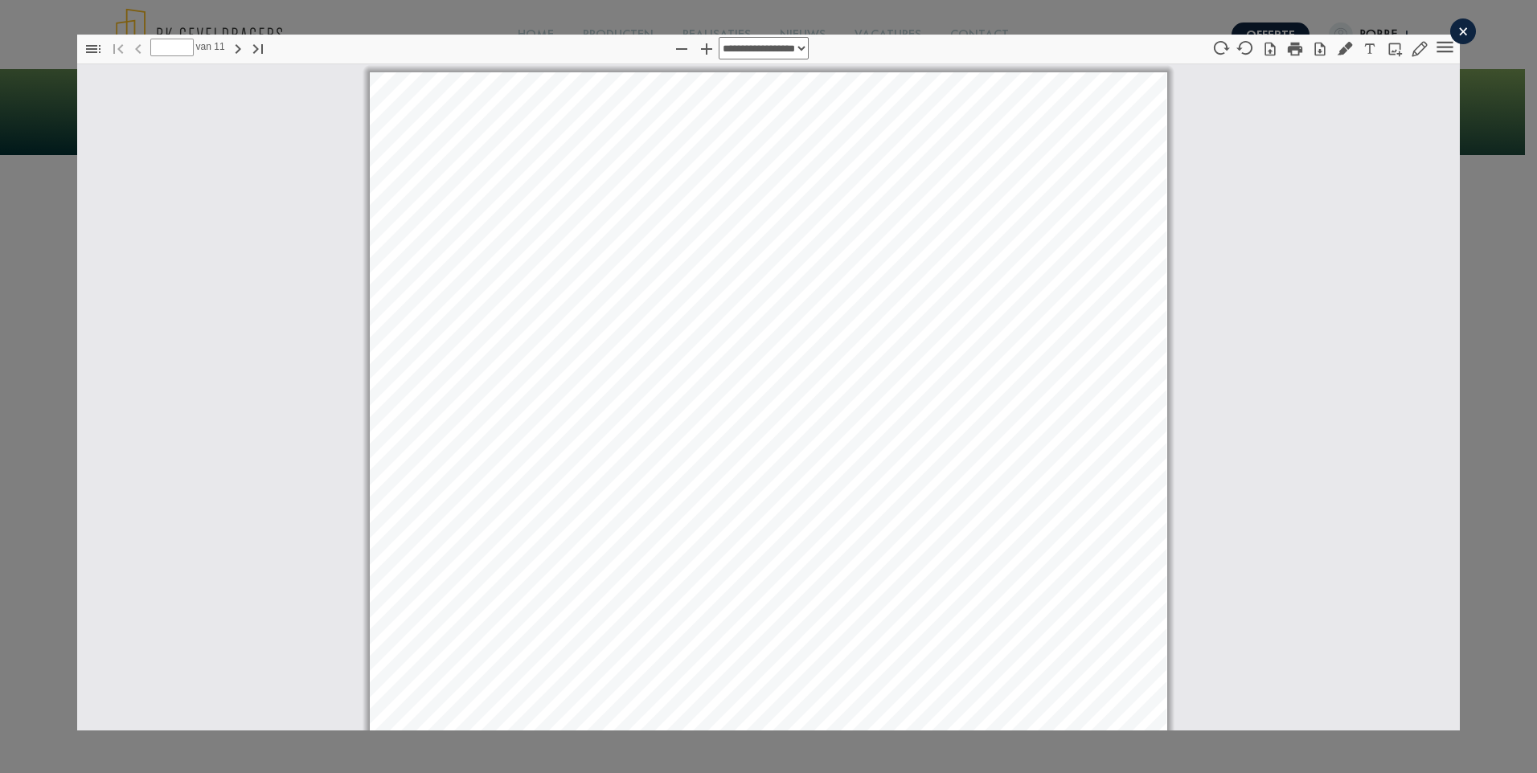
select select "****"
type input "*"
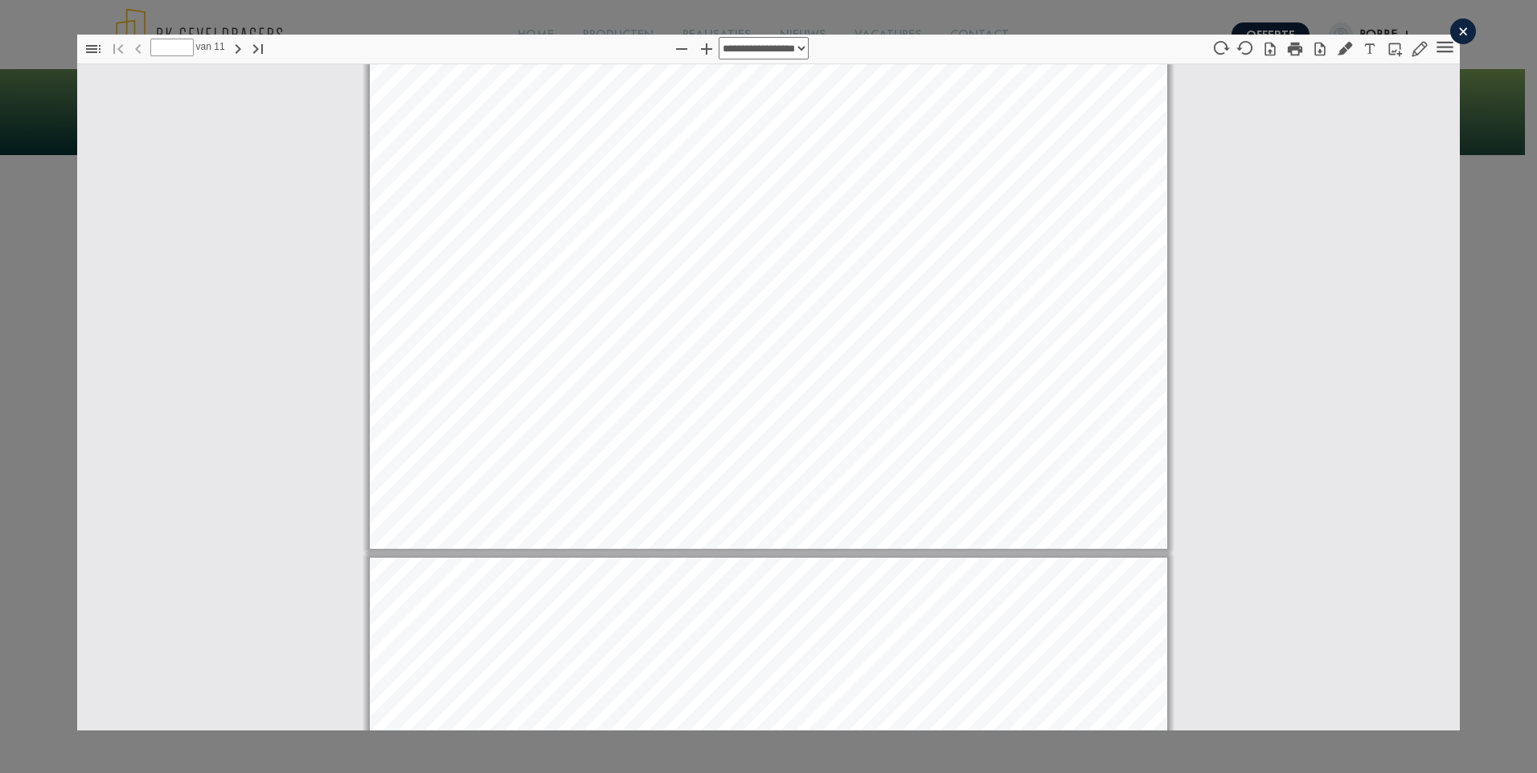
scroll to position [8, 0]
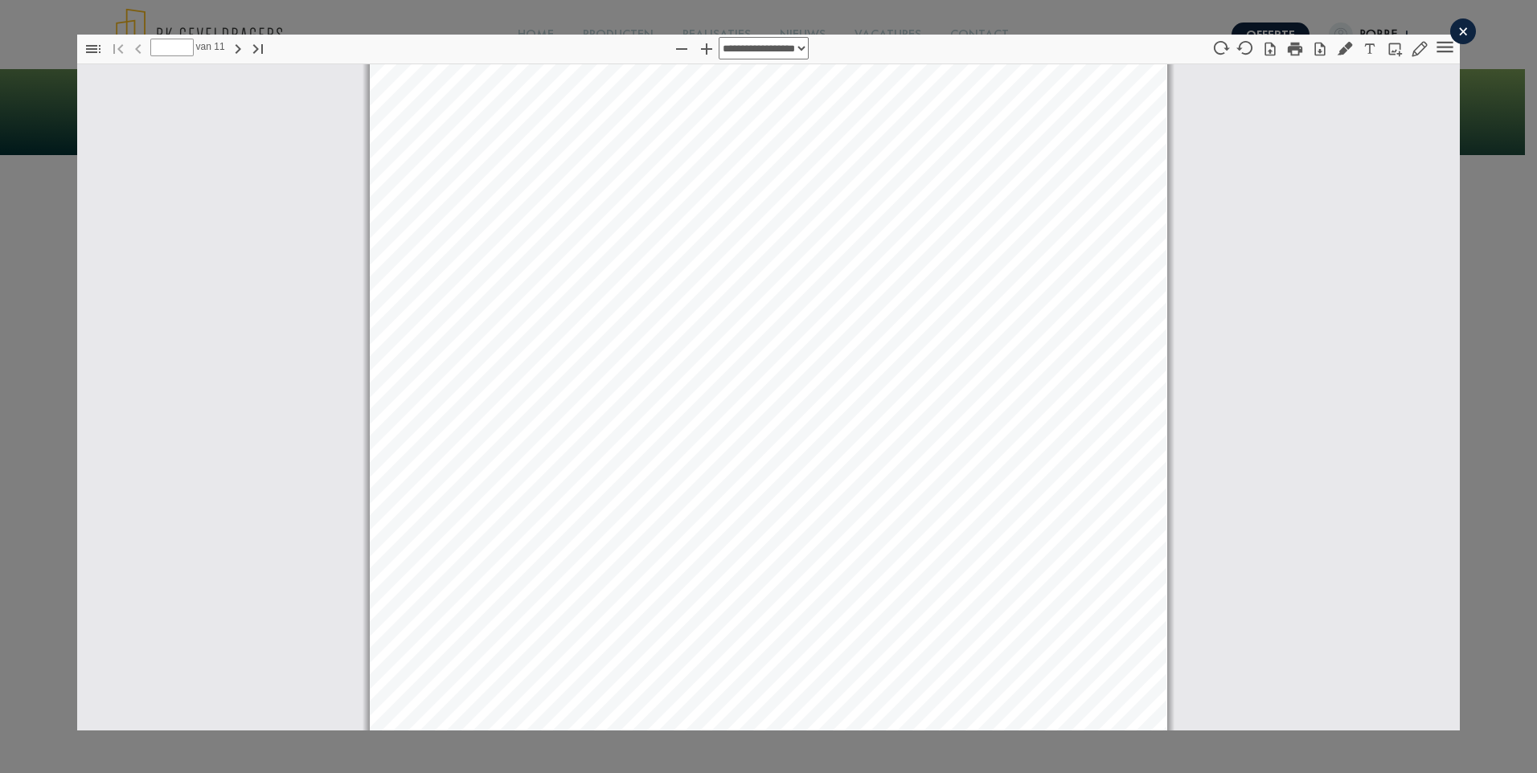
click at [1450, 33] on div "×" at bounding box center [1463, 31] width 26 height 26
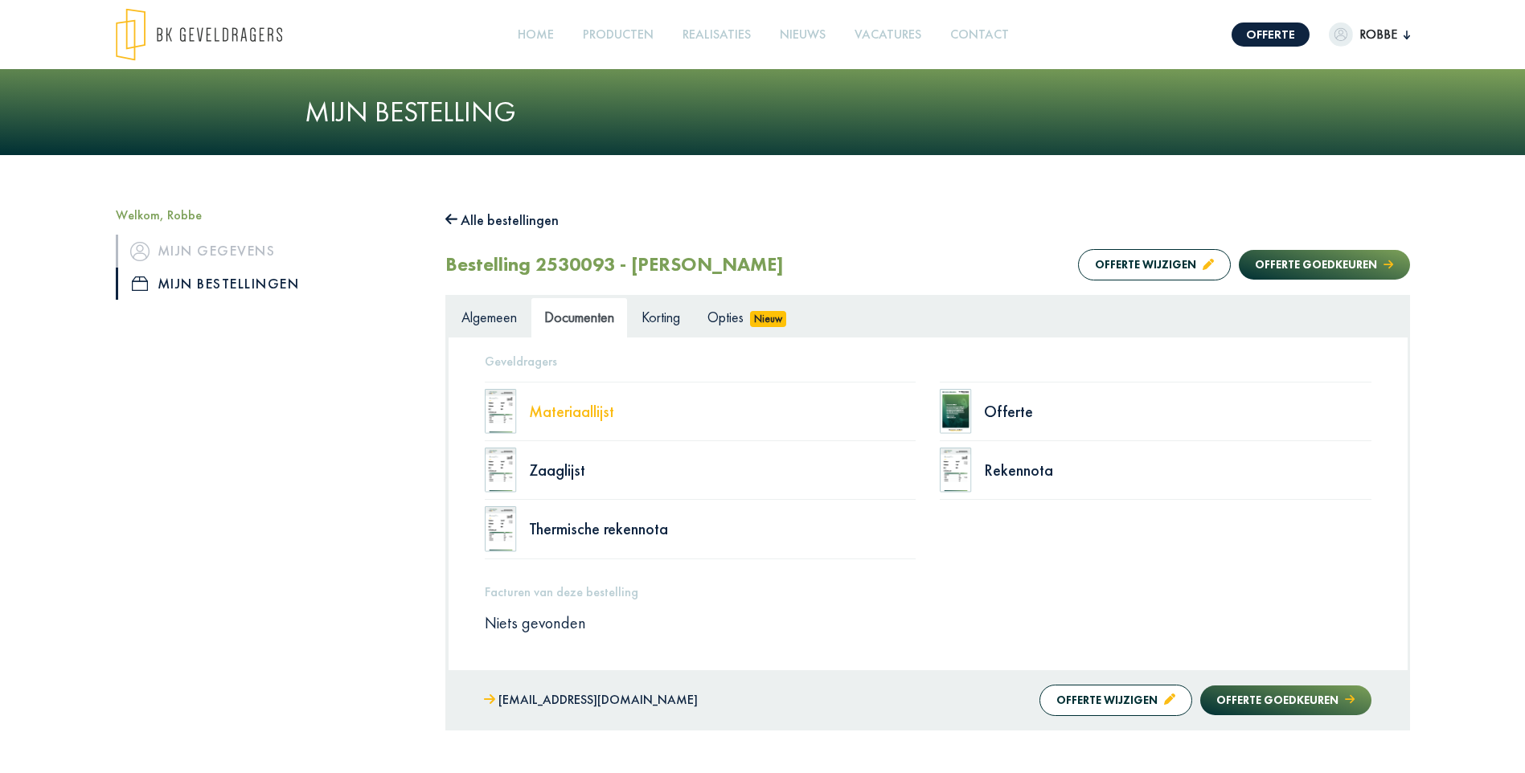
click at [584, 407] on div "Materiaallijst" at bounding box center [722, 412] width 387 height 16
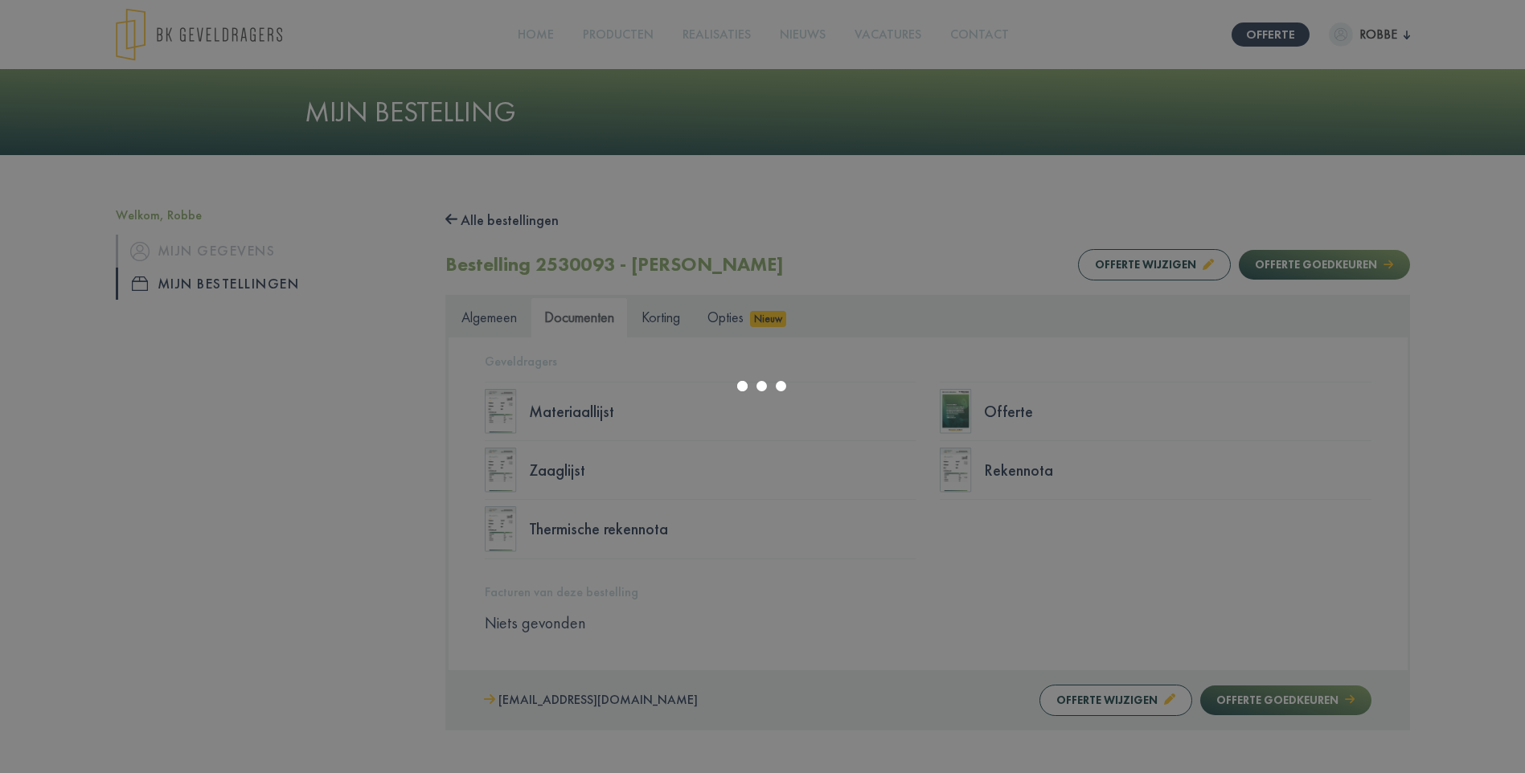
select select "******"
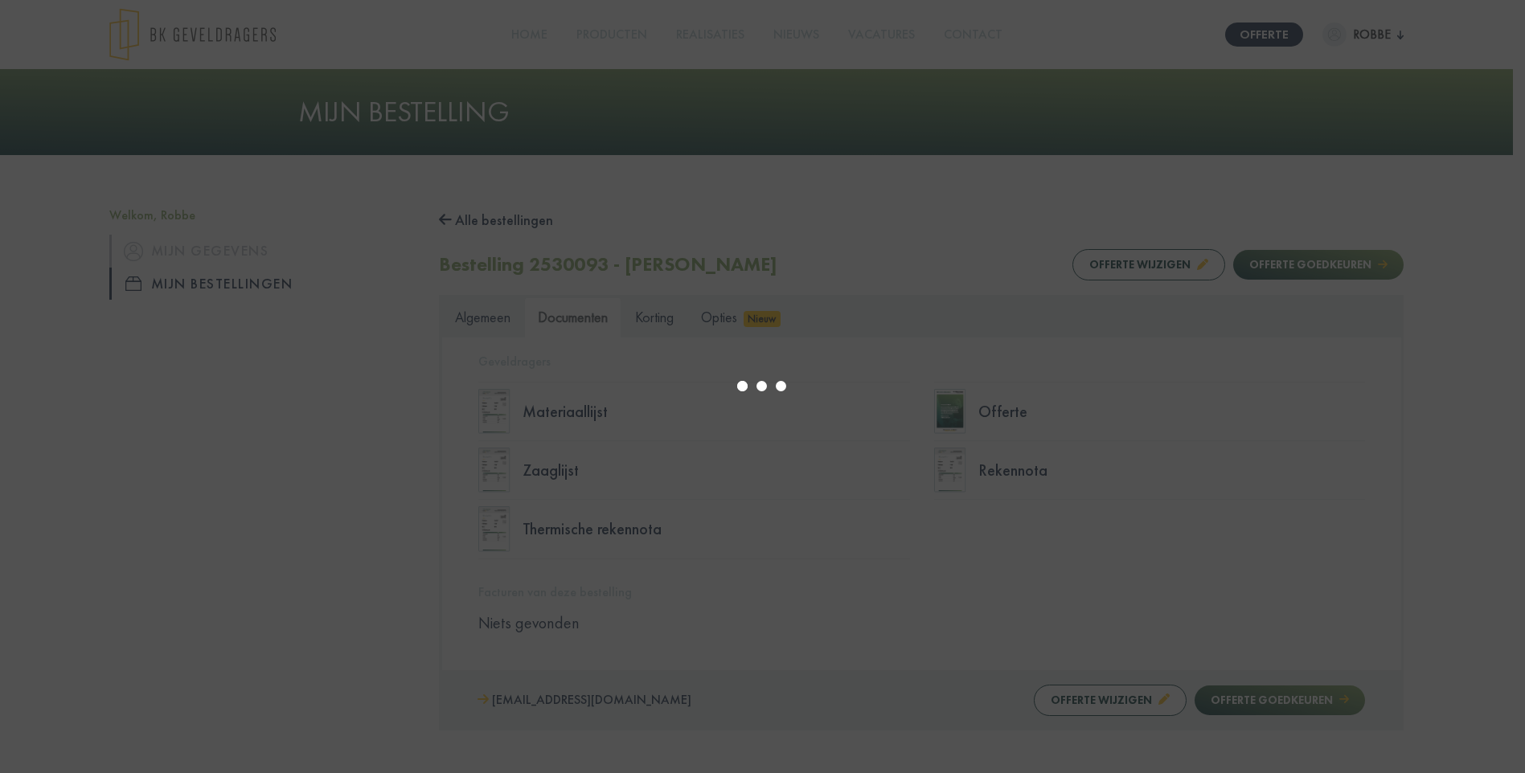
type input "*"
select select "****"
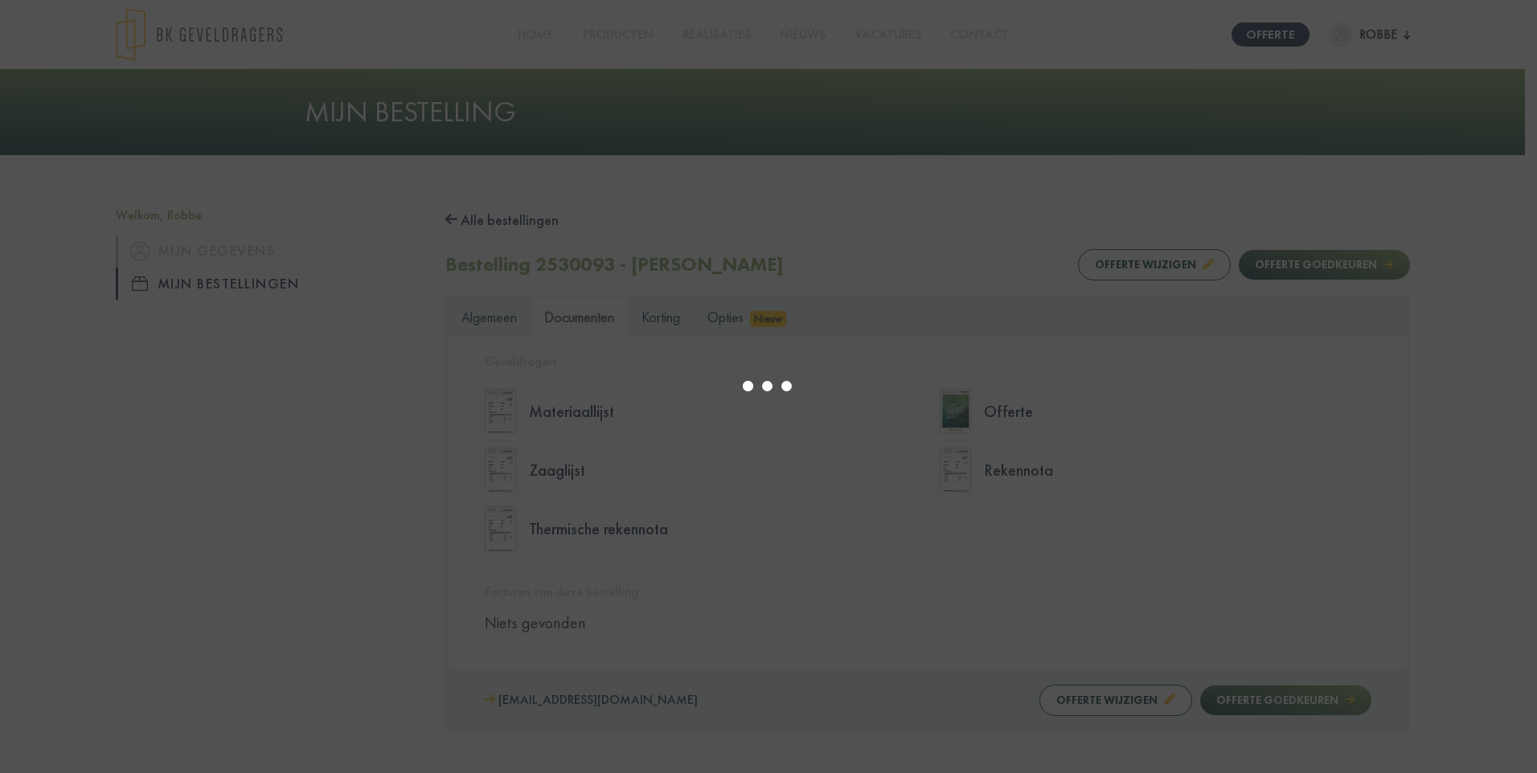
type input "*"
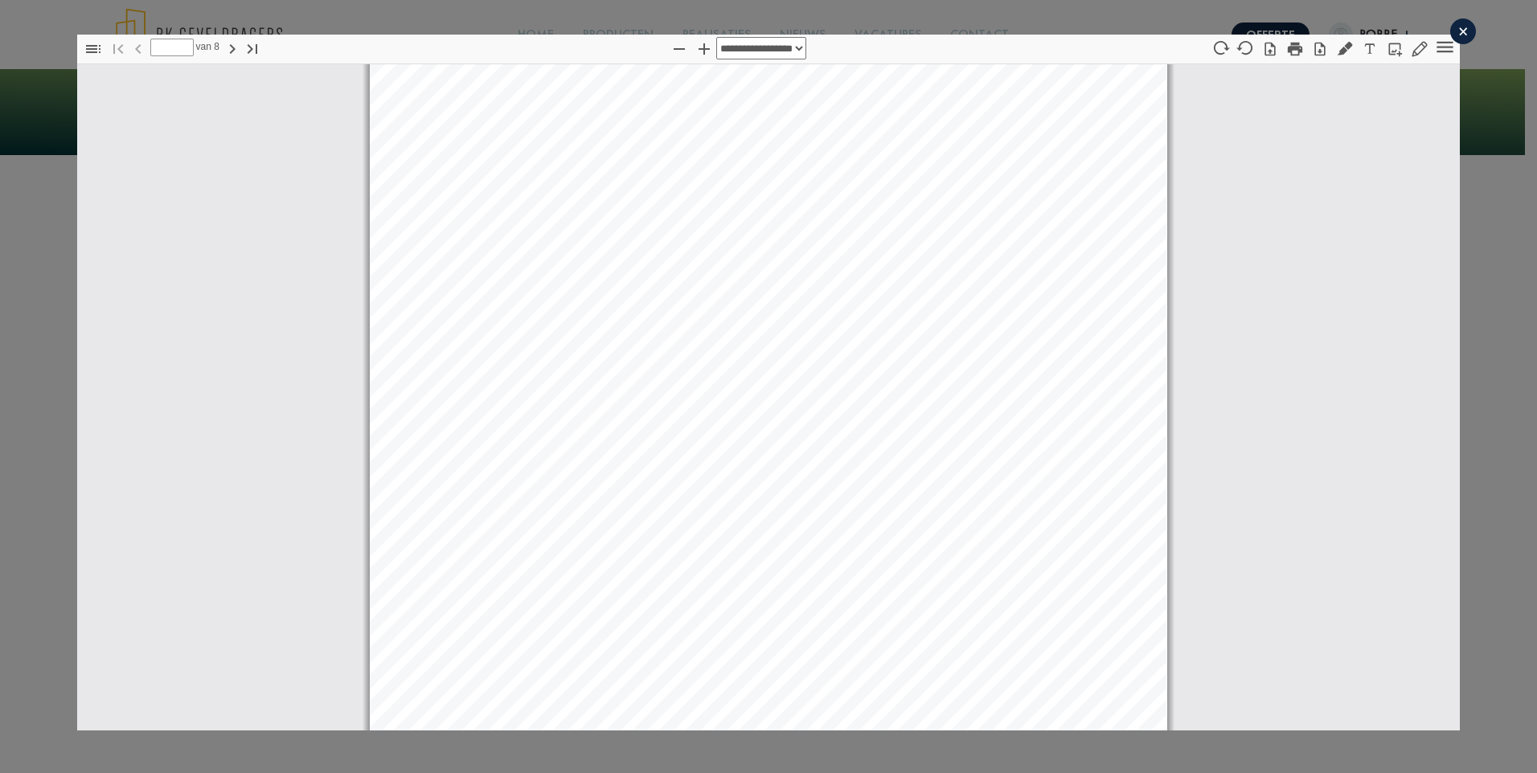
select select "****"
type input "*"
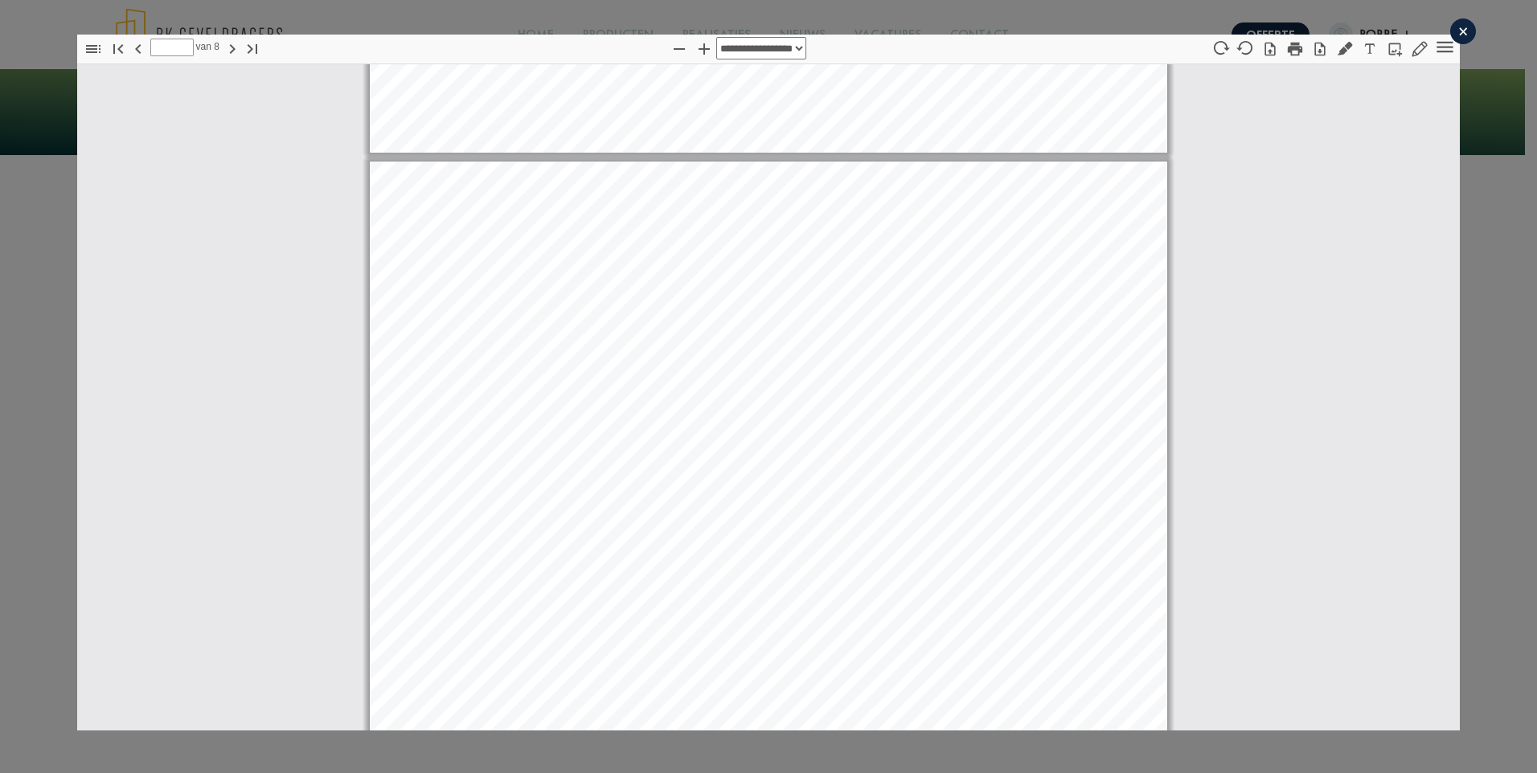
scroll to position [1080, 0]
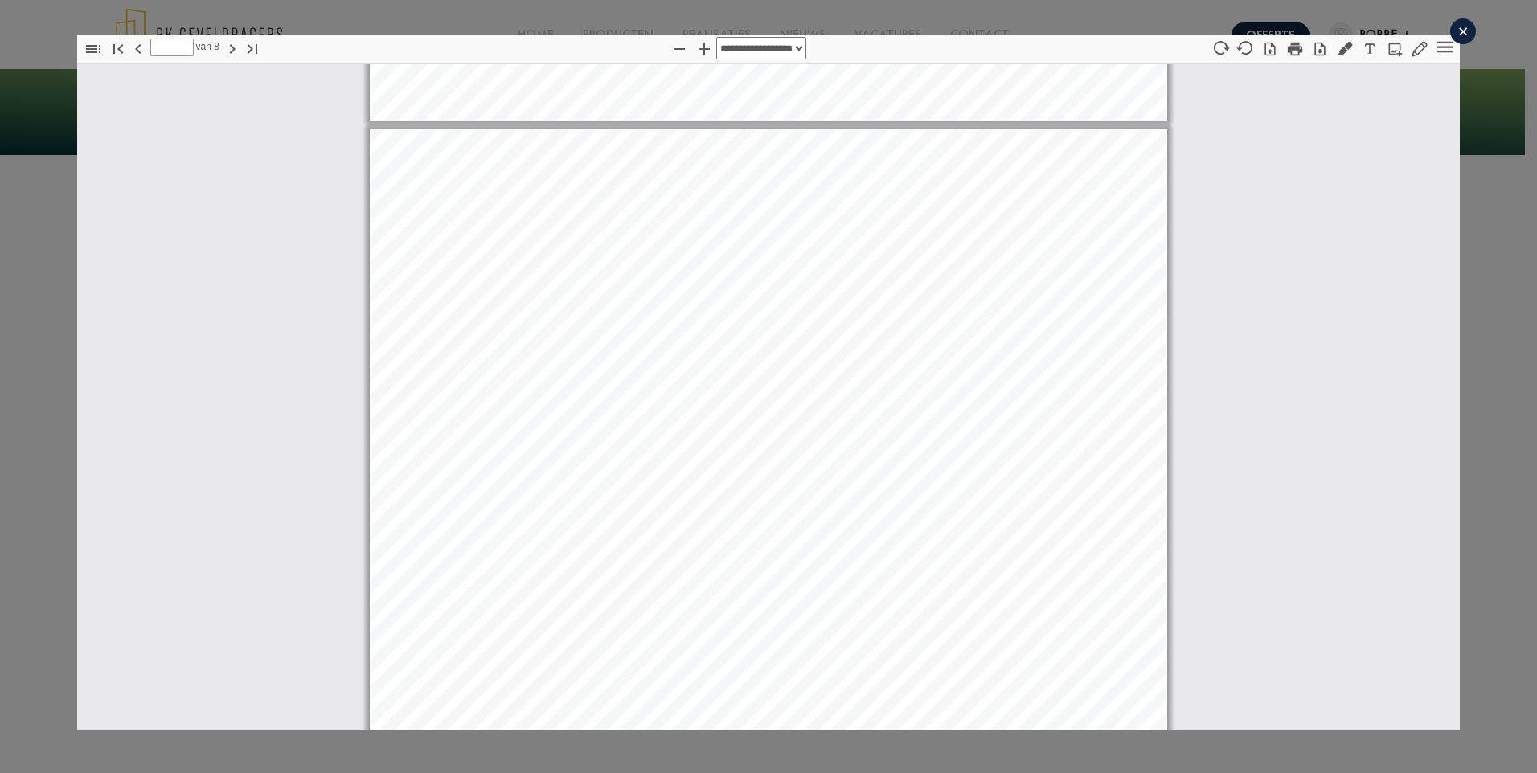
click at [1453, 21] on div "×" at bounding box center [1463, 31] width 26 height 26
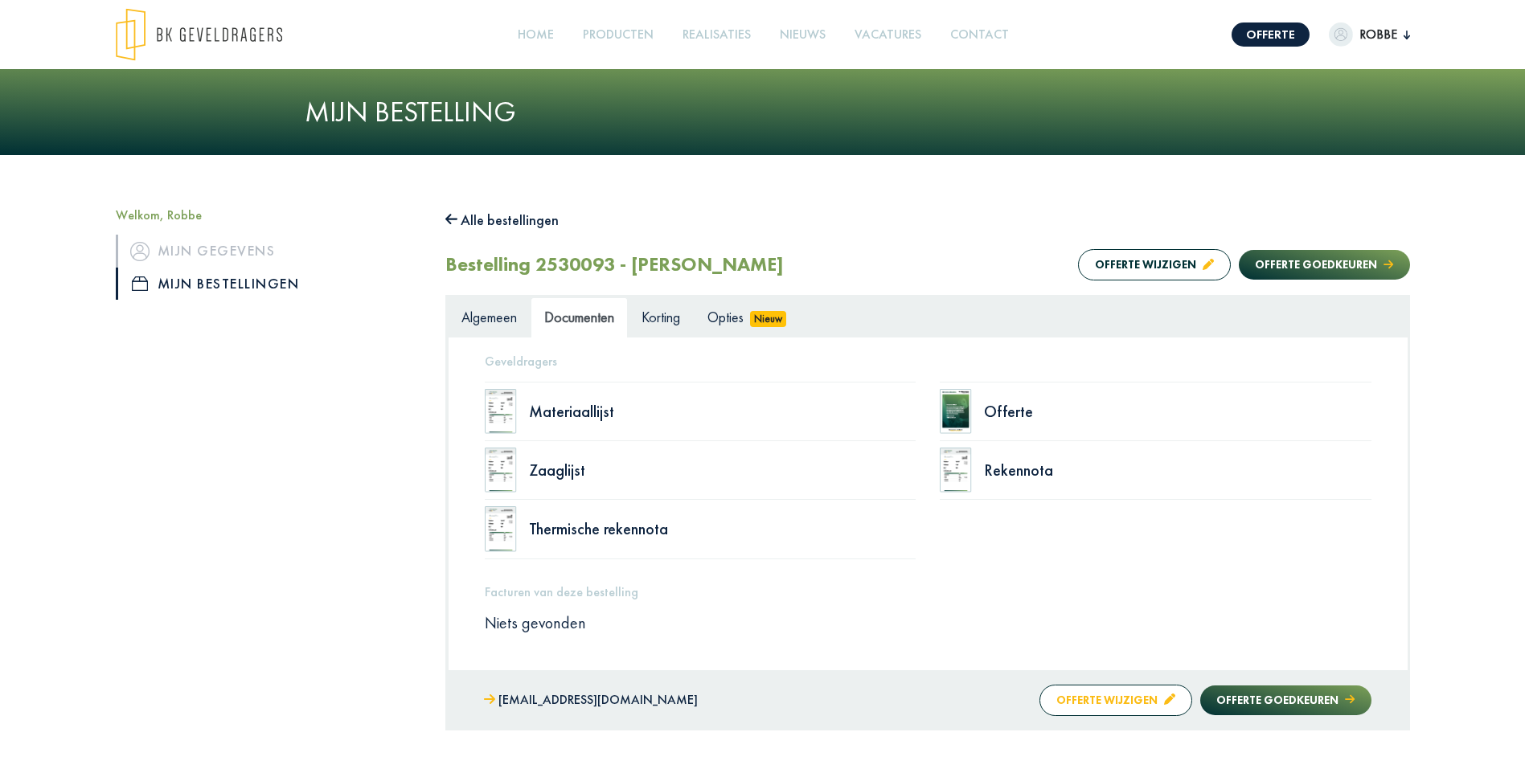
click at [1058, 703] on button "Offerte wijzigen" at bounding box center [1115, 700] width 153 height 31
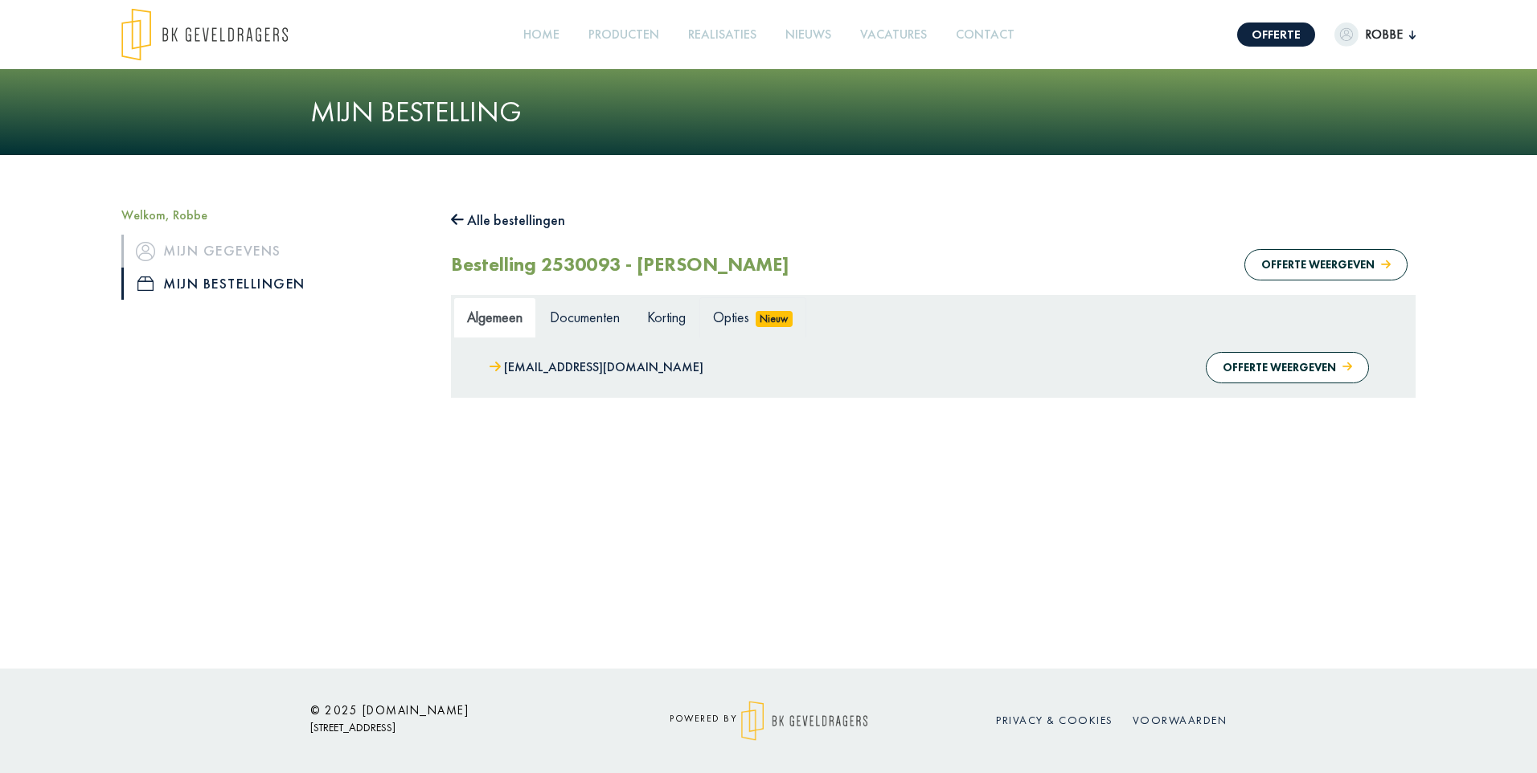
click at [749, 322] on span "Opties" at bounding box center [731, 317] width 36 height 18
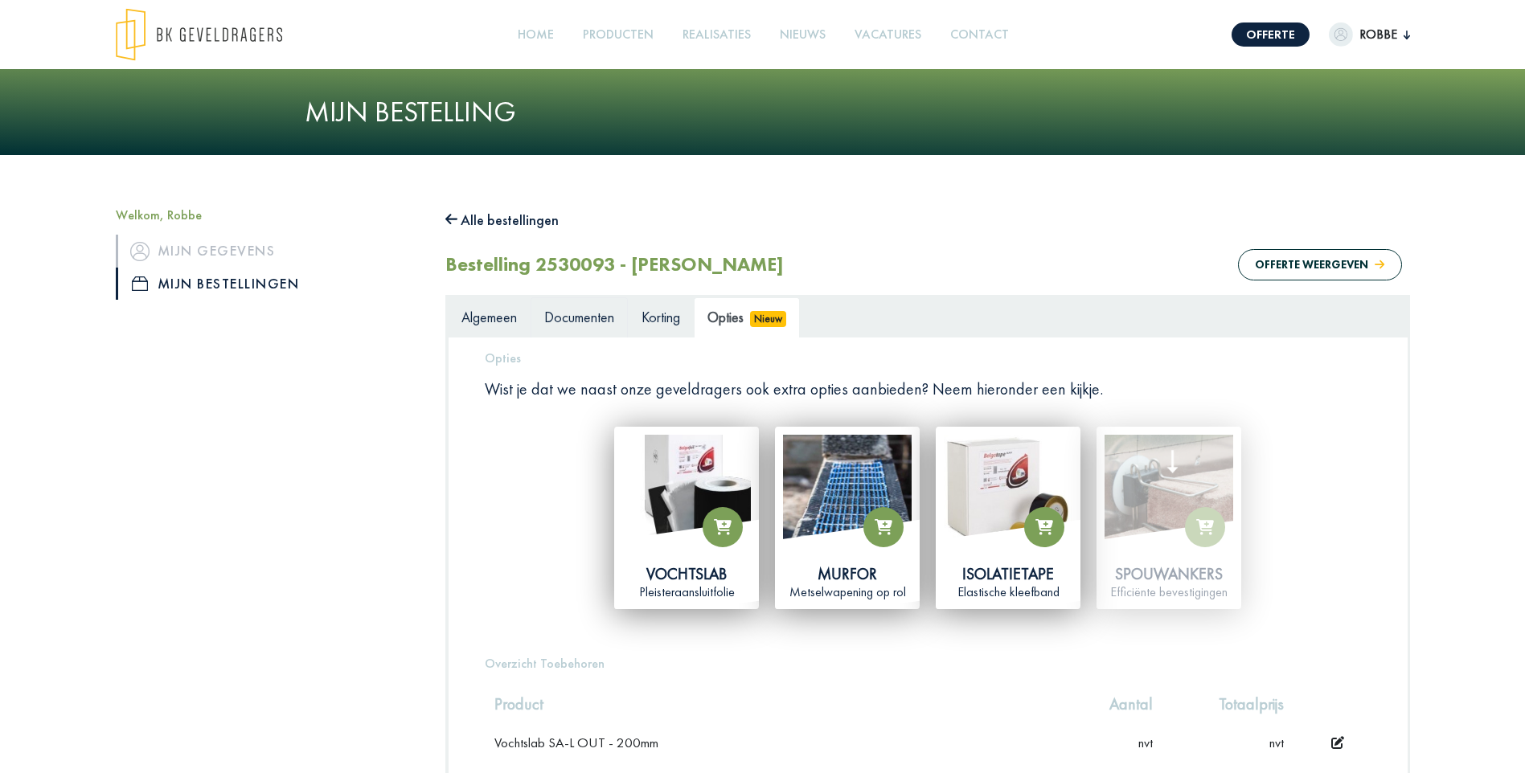
click at [570, 318] on span "Documenten" at bounding box center [579, 317] width 70 height 18
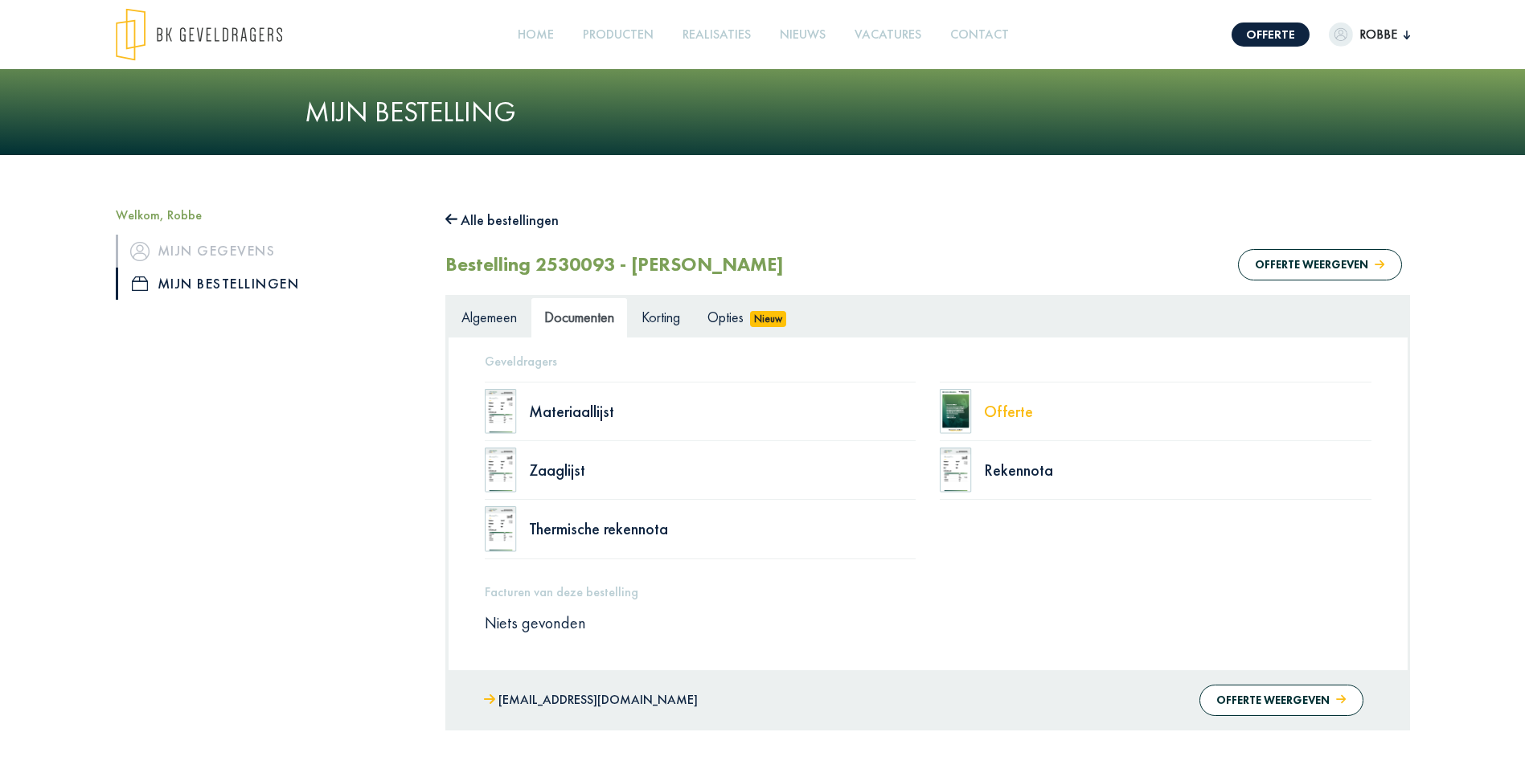
click at [995, 404] on div "Offerte" at bounding box center [1177, 412] width 387 height 16
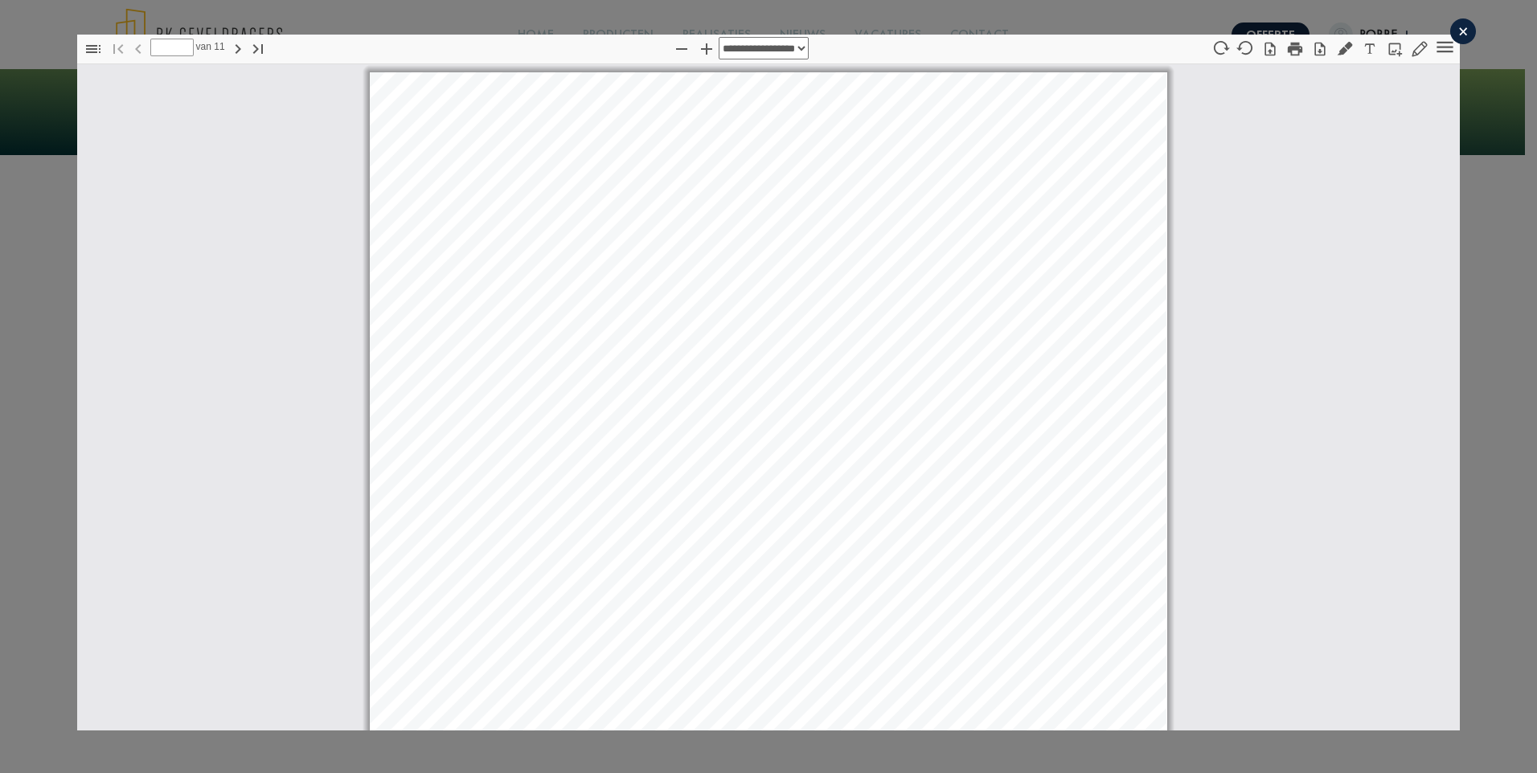
select select "****"
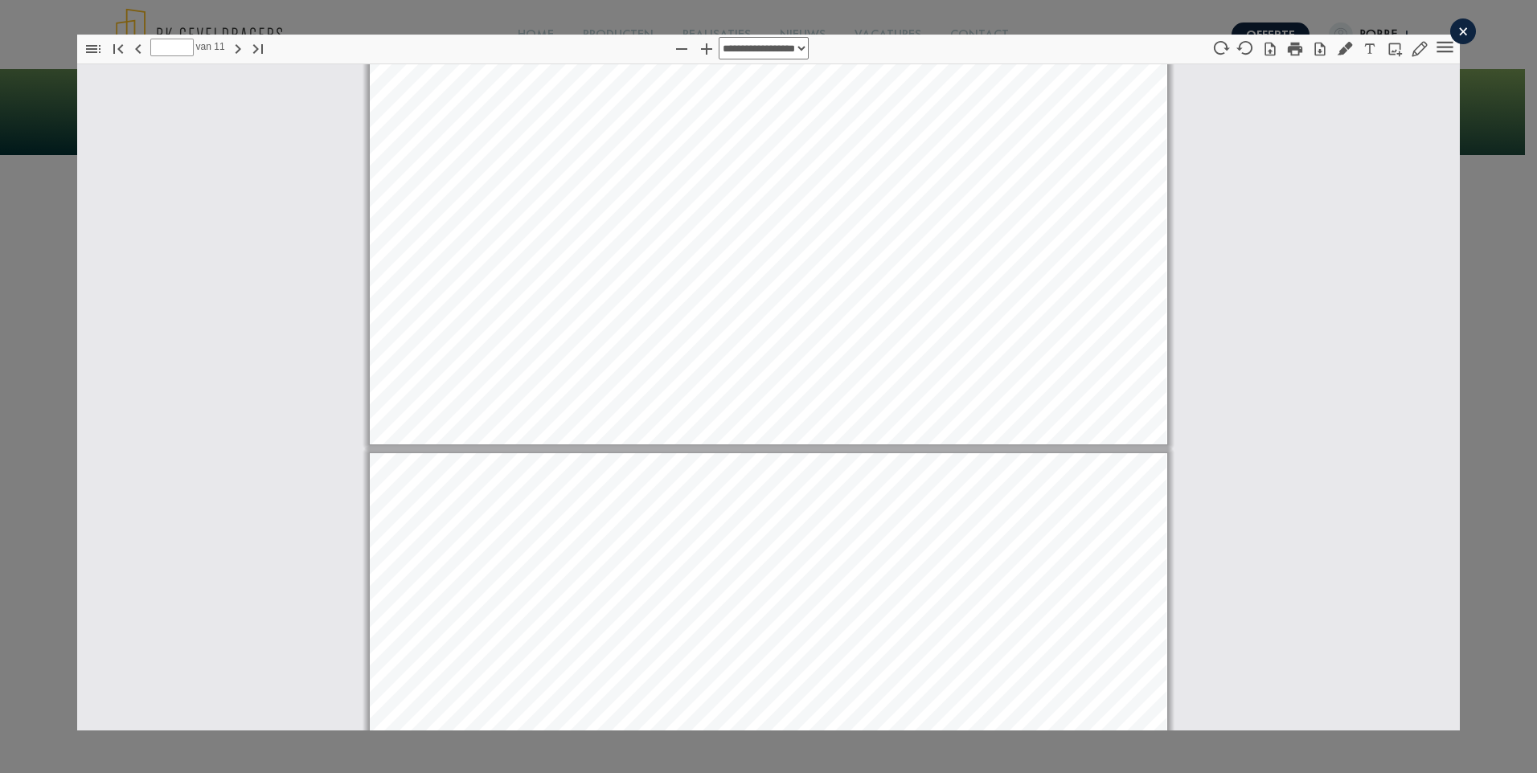
type input "*"
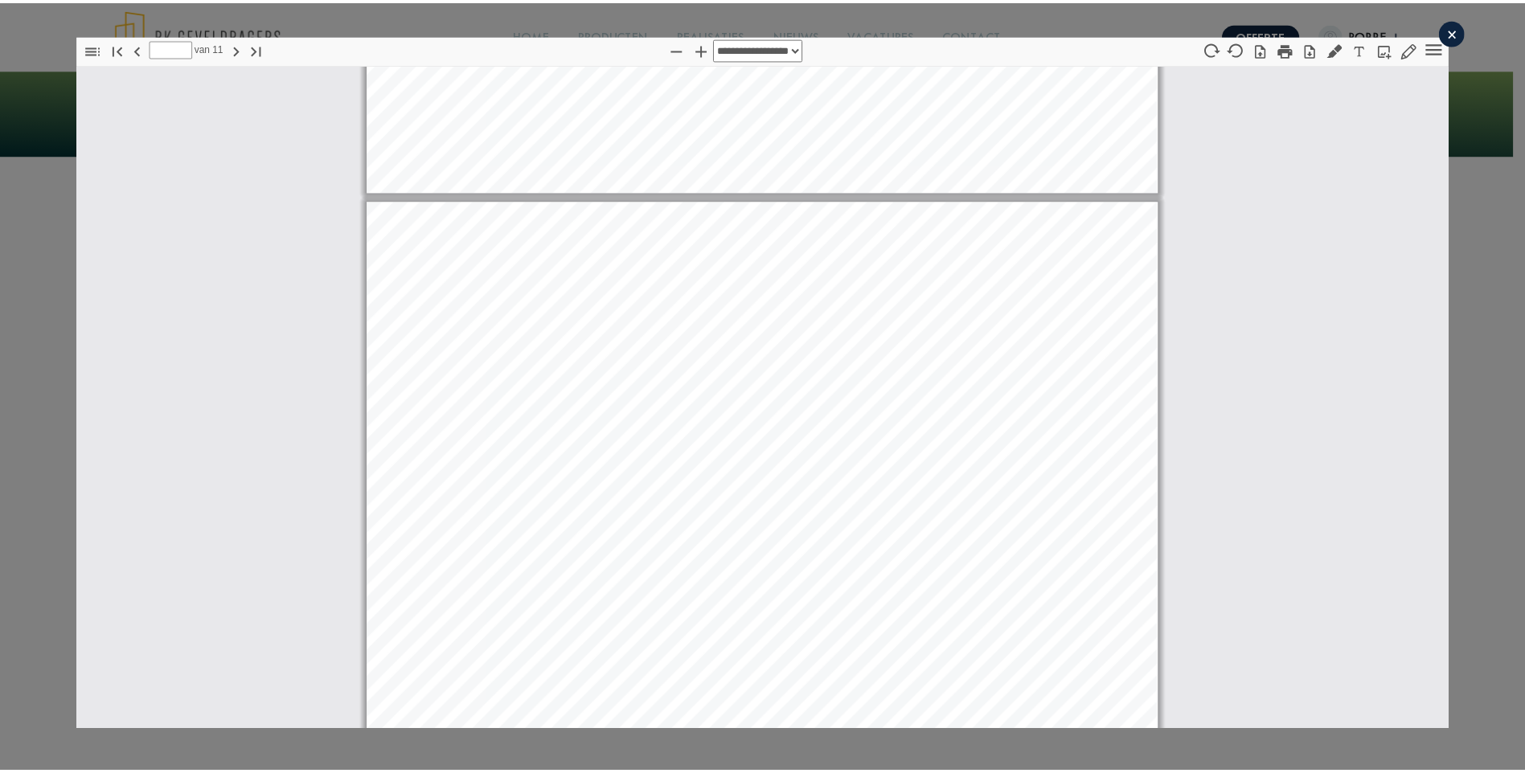
scroll to position [6976, 0]
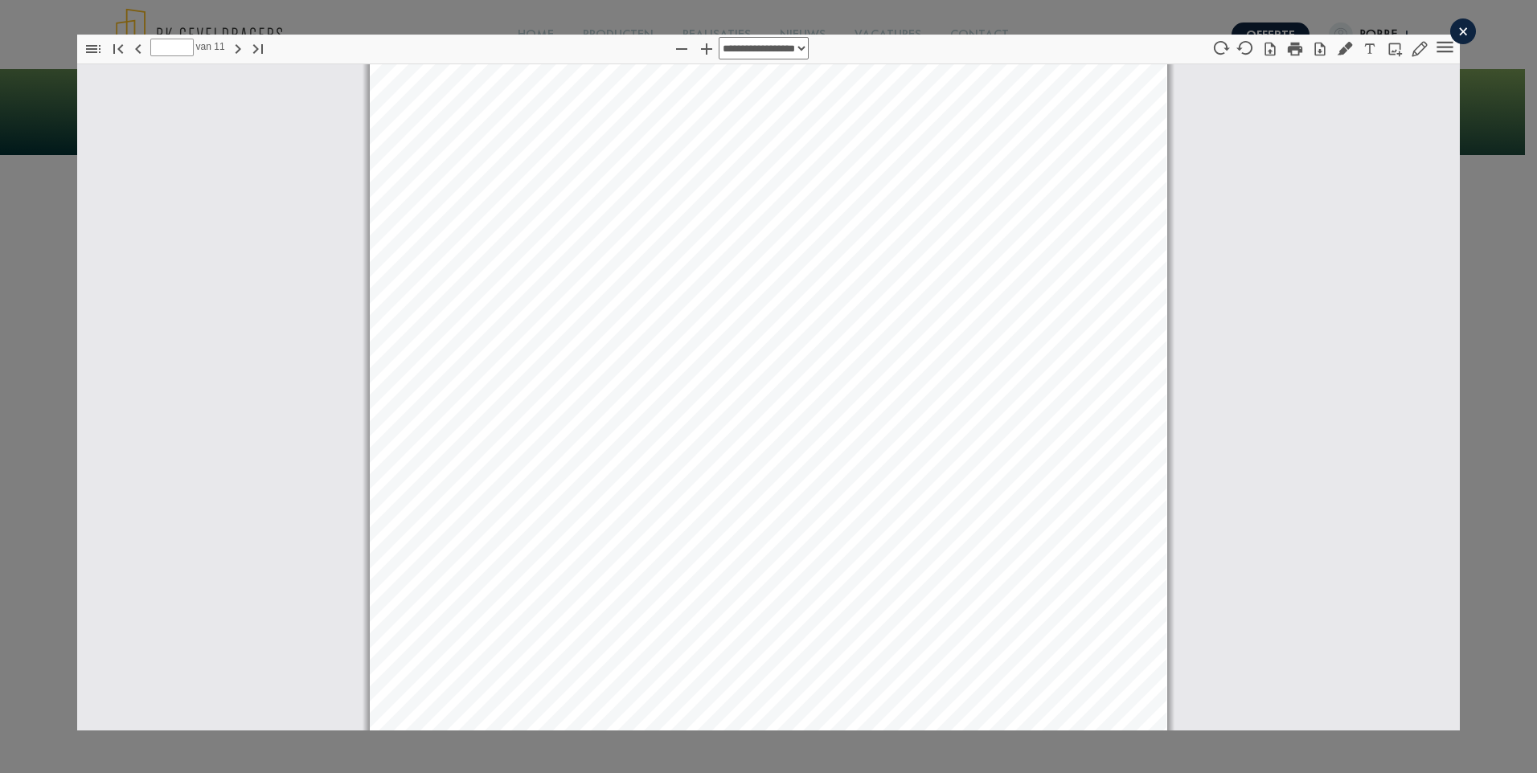
click at [1455, 27] on div "×" at bounding box center [1463, 31] width 26 height 26
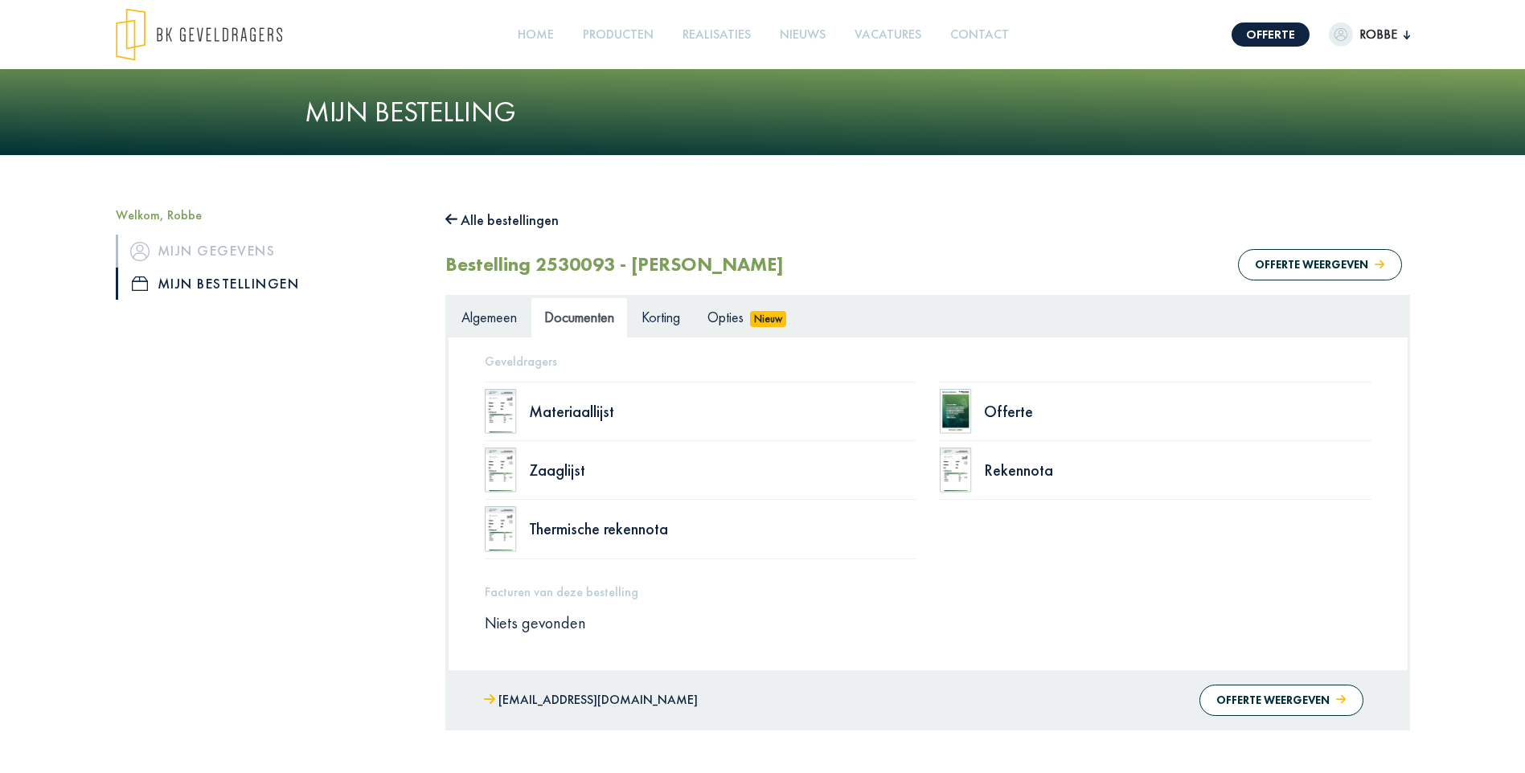
click at [222, 280] on link "Mijn bestellingen" at bounding box center [268, 284] width 305 height 32
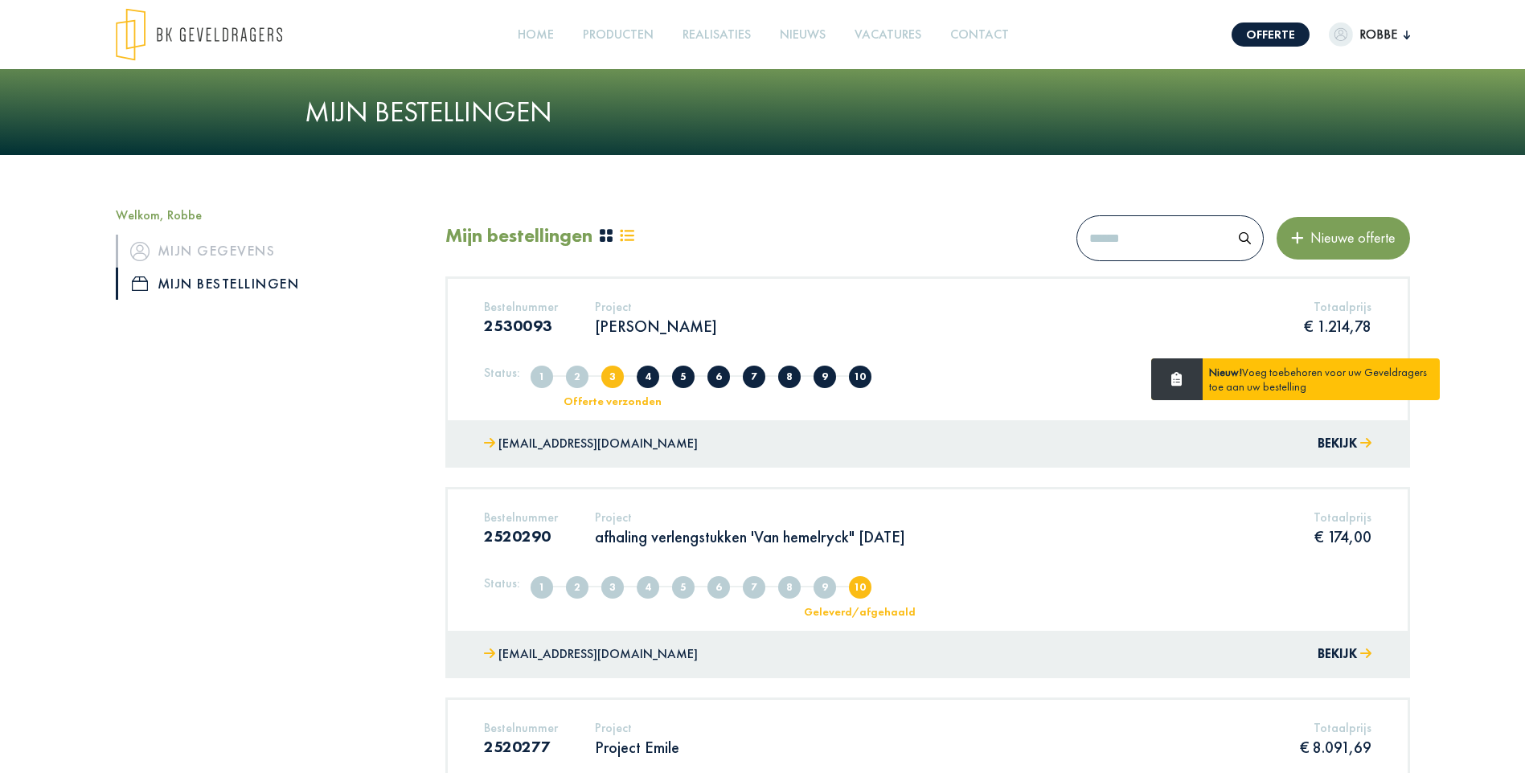
click at [638, 321] on p "[PERSON_NAME]" at bounding box center [656, 326] width 122 height 21
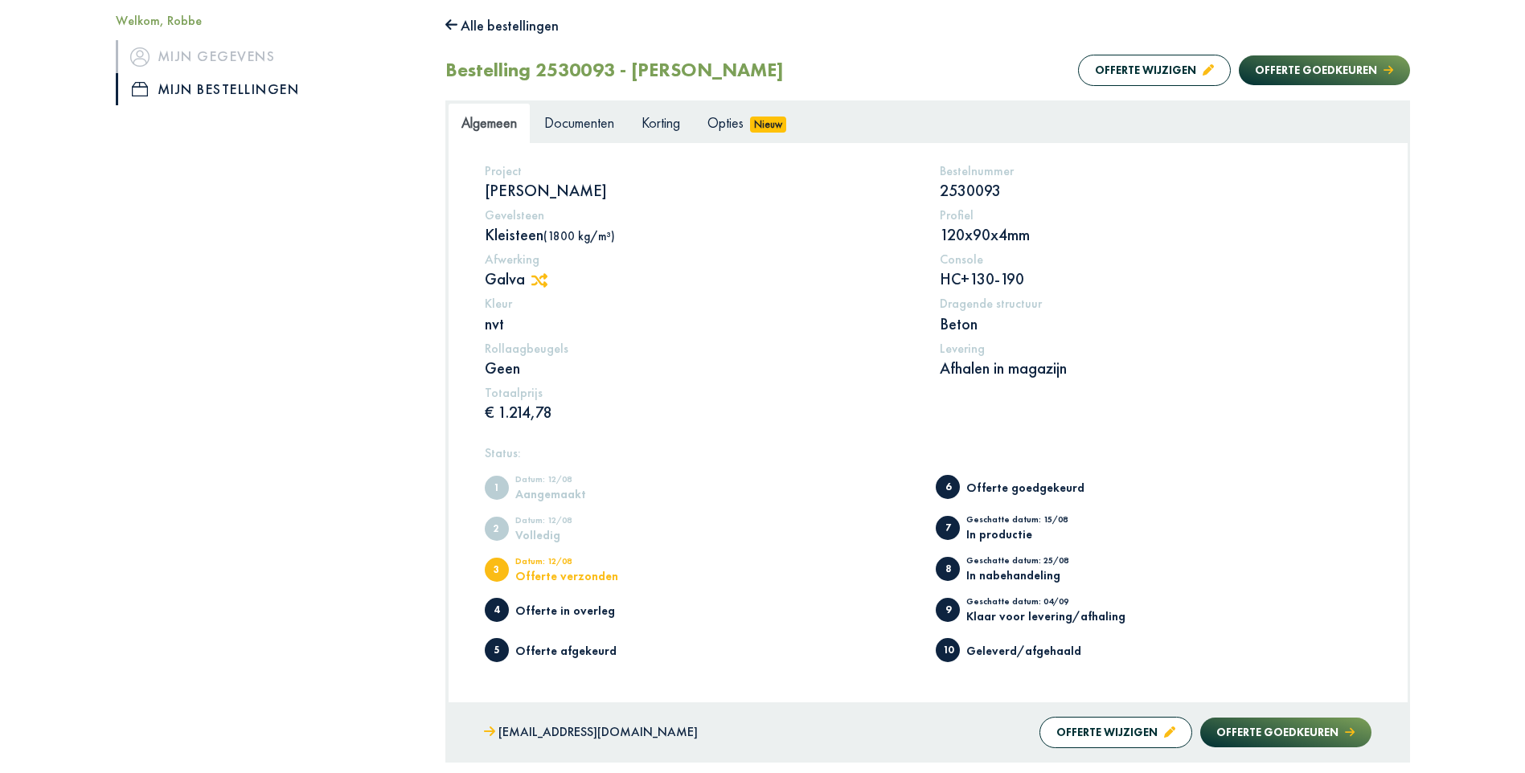
scroll to position [215, 0]
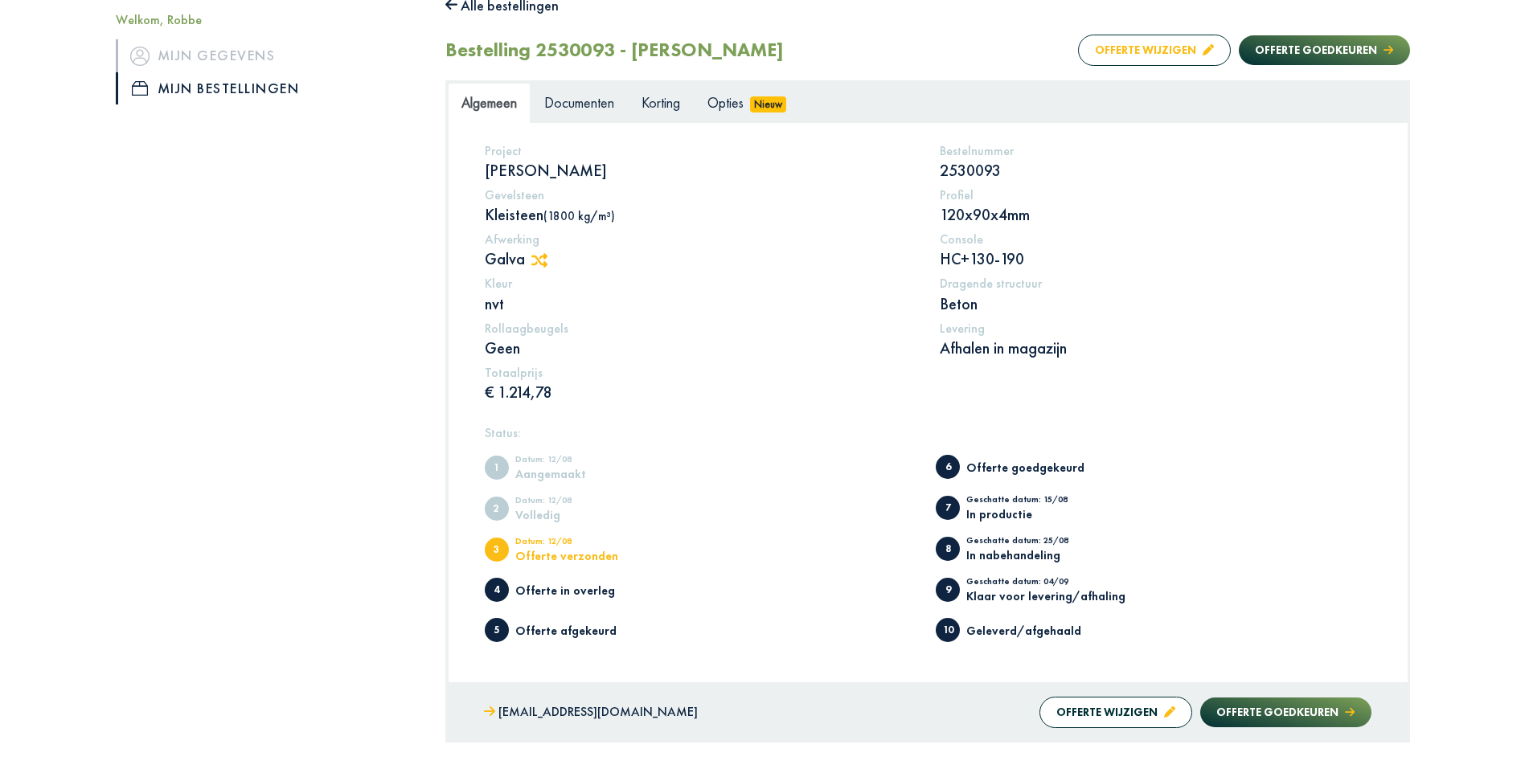
click at [1146, 54] on button "Offerte wijzigen" at bounding box center [1154, 50] width 153 height 31
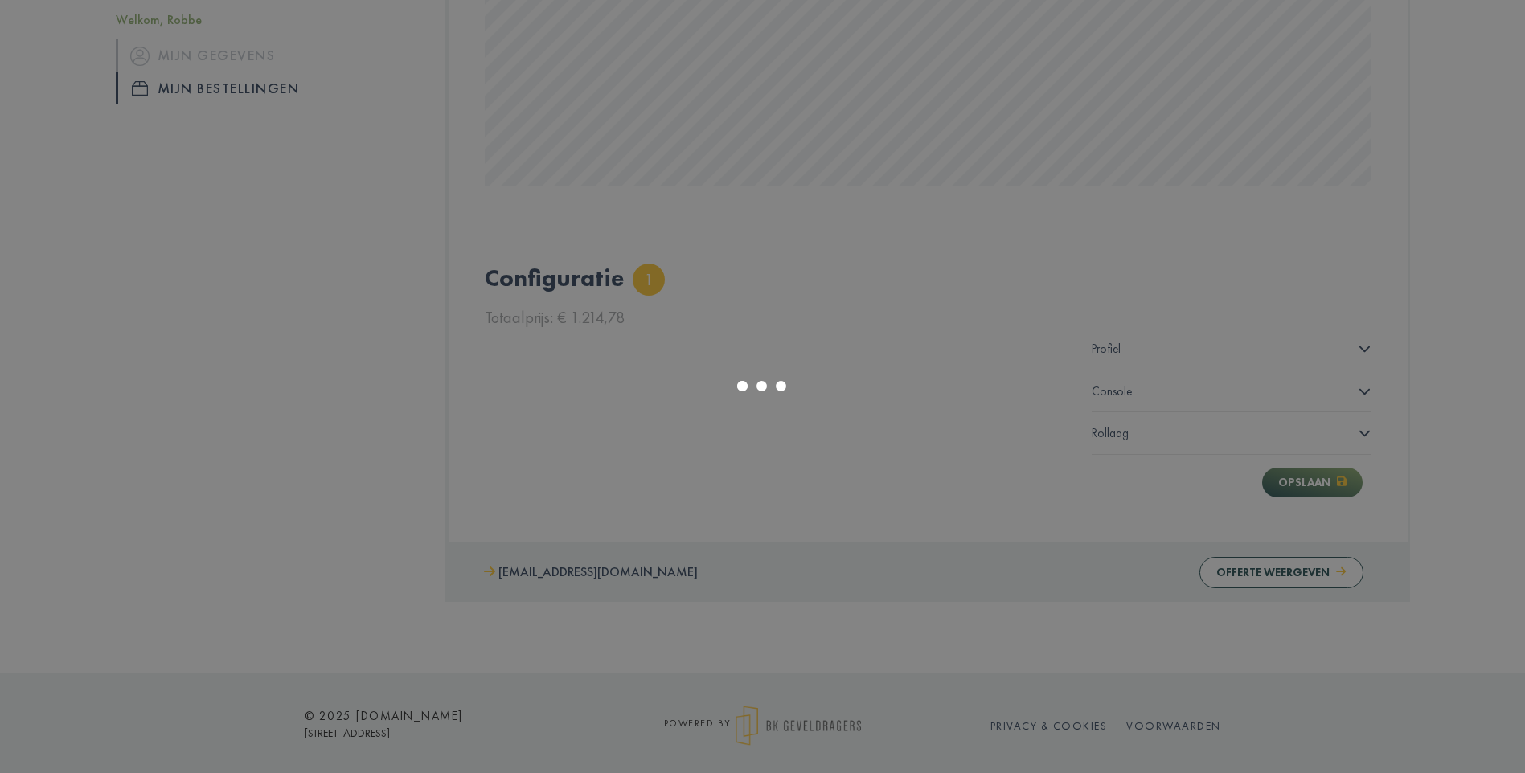
scroll to position [709, 0]
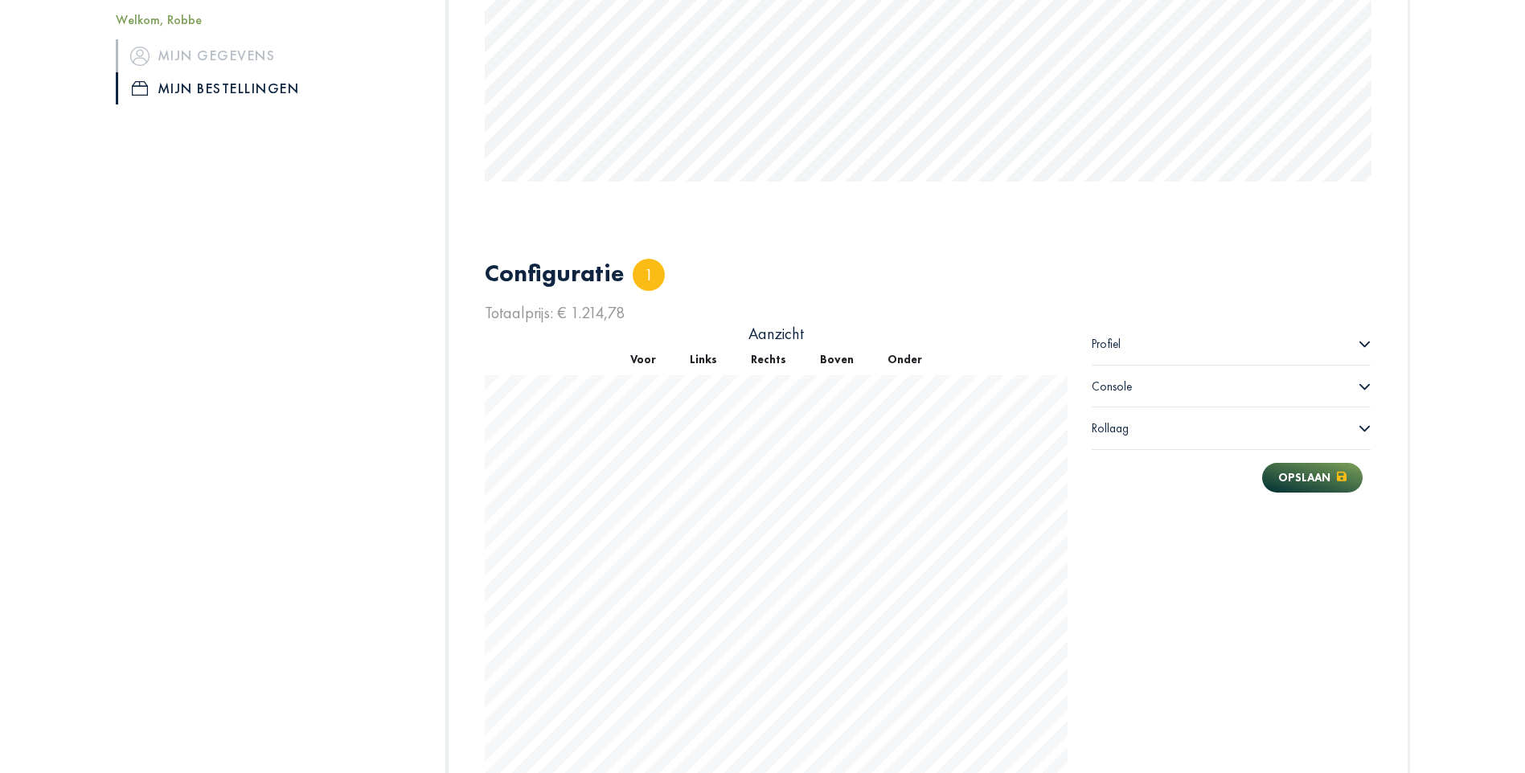
click at [1144, 392] on div "Console" at bounding box center [1232, 387] width 280 height 42
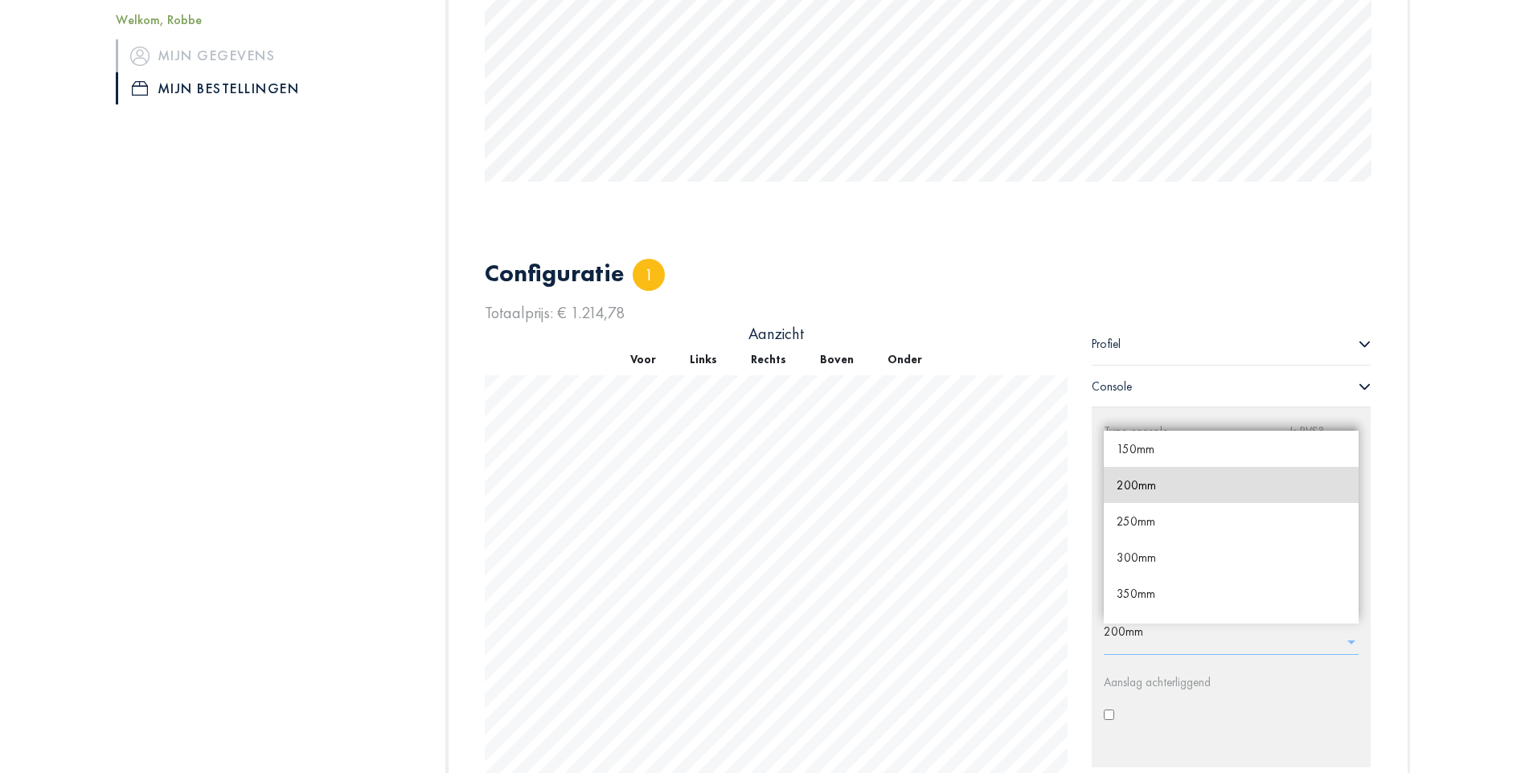
click at [1300, 632] on input "text" at bounding box center [1236, 638] width 265 height 26
click at [1166, 452] on div "150mm" at bounding box center [1232, 449] width 256 height 36
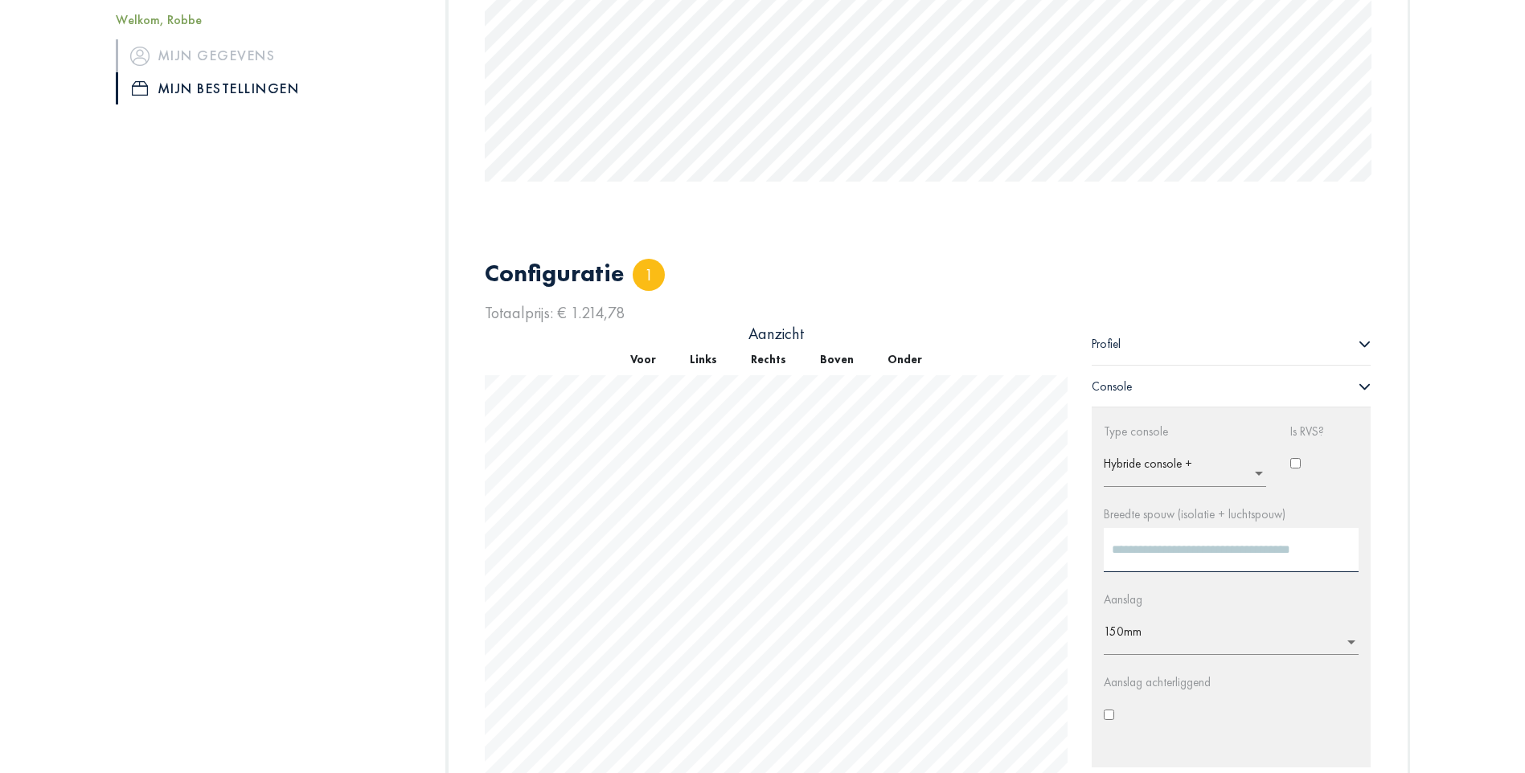
click at [1148, 345] on div "Profiel" at bounding box center [1232, 344] width 280 height 42
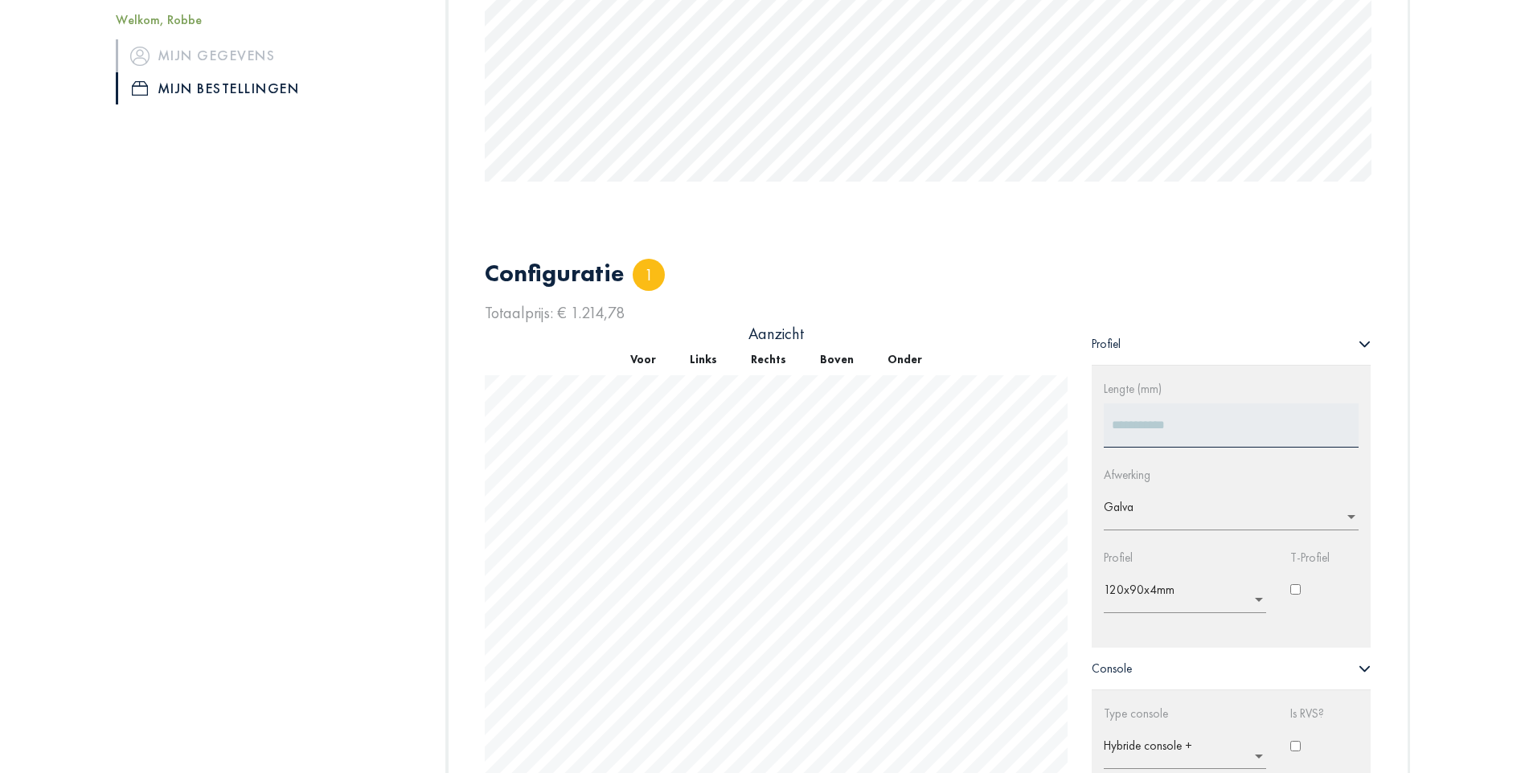
click at [1148, 345] on div "Profiel" at bounding box center [1232, 344] width 280 height 42
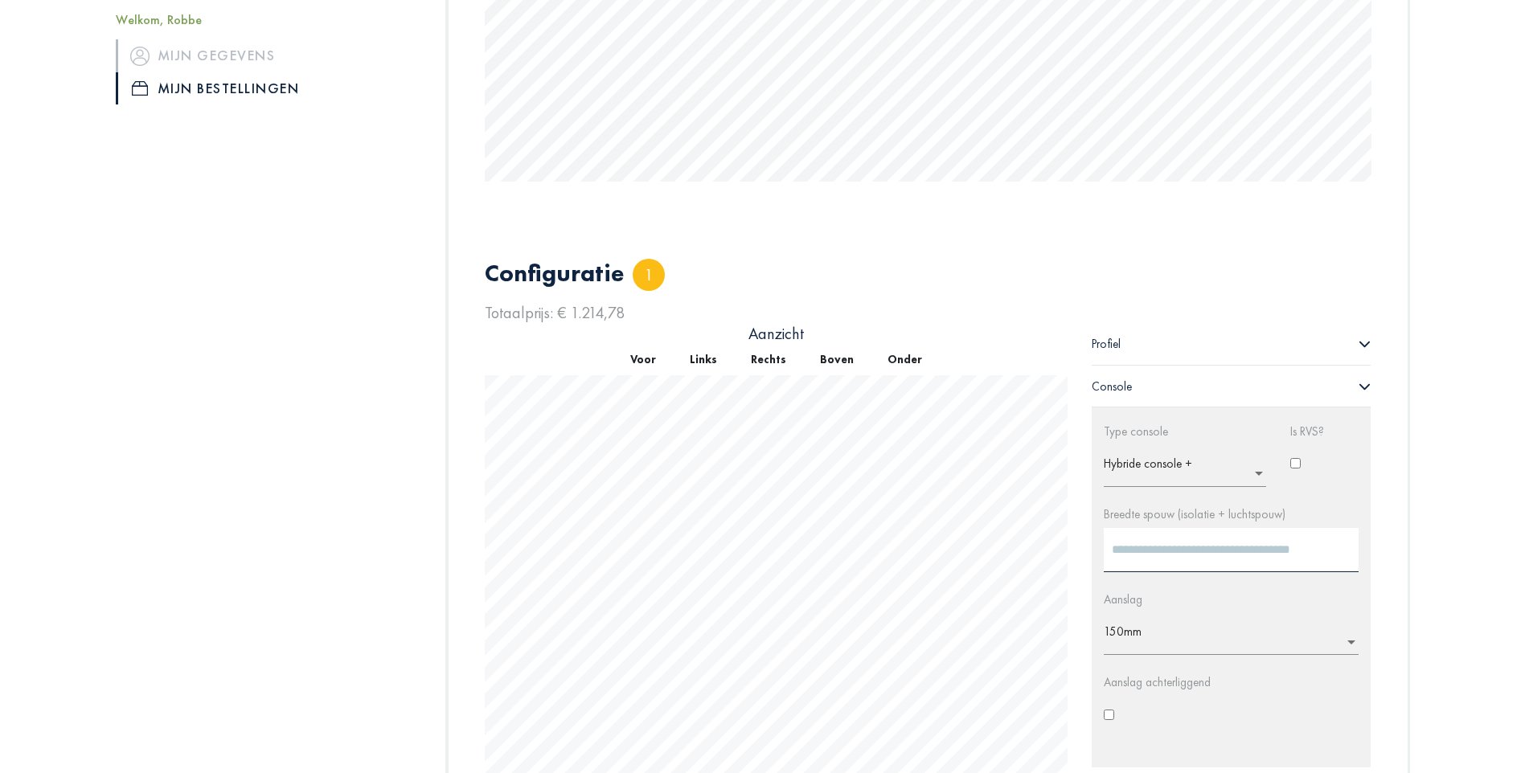
scroll to position [924, 0]
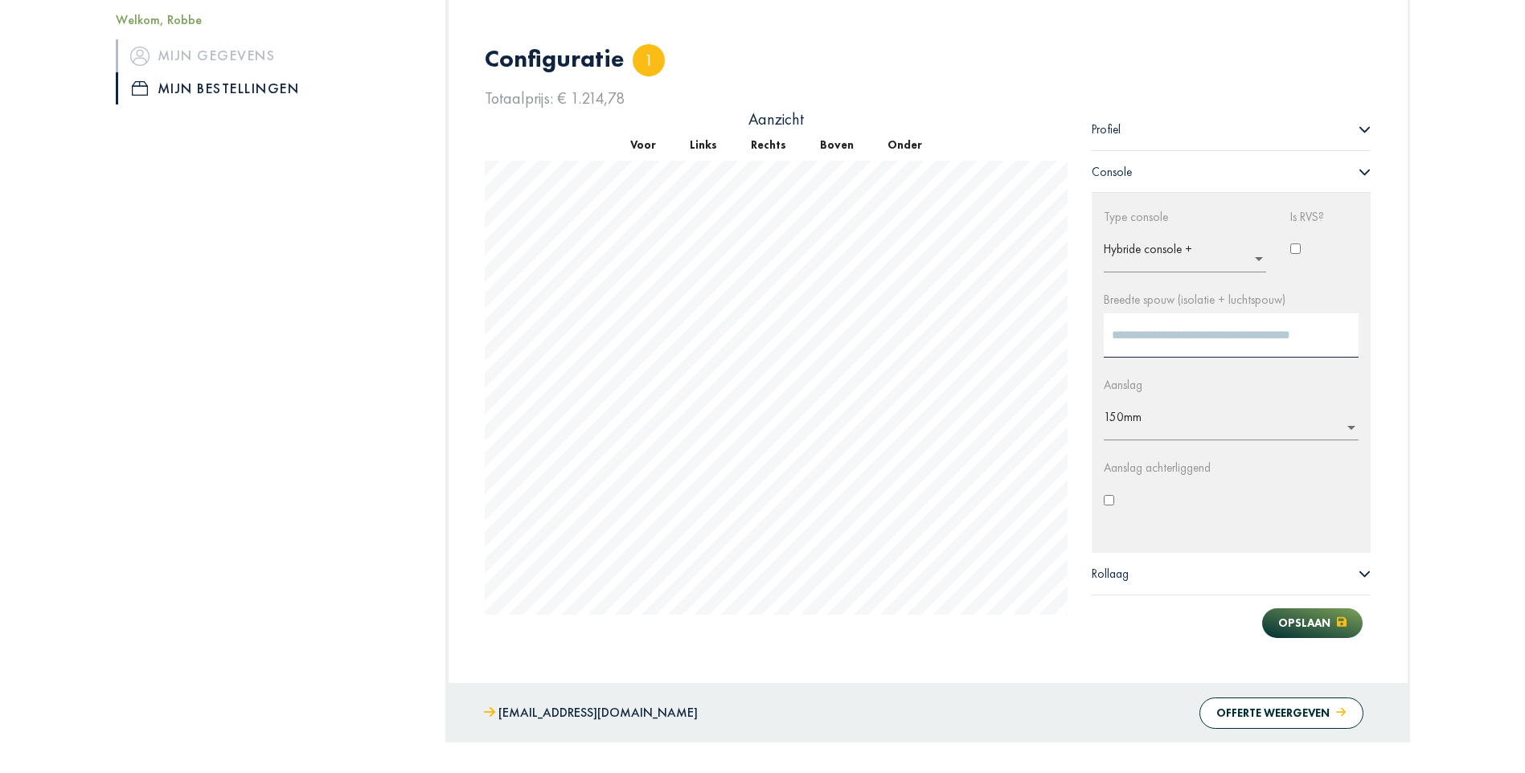
click at [1191, 580] on div "Rollaag" at bounding box center [1232, 574] width 280 height 42
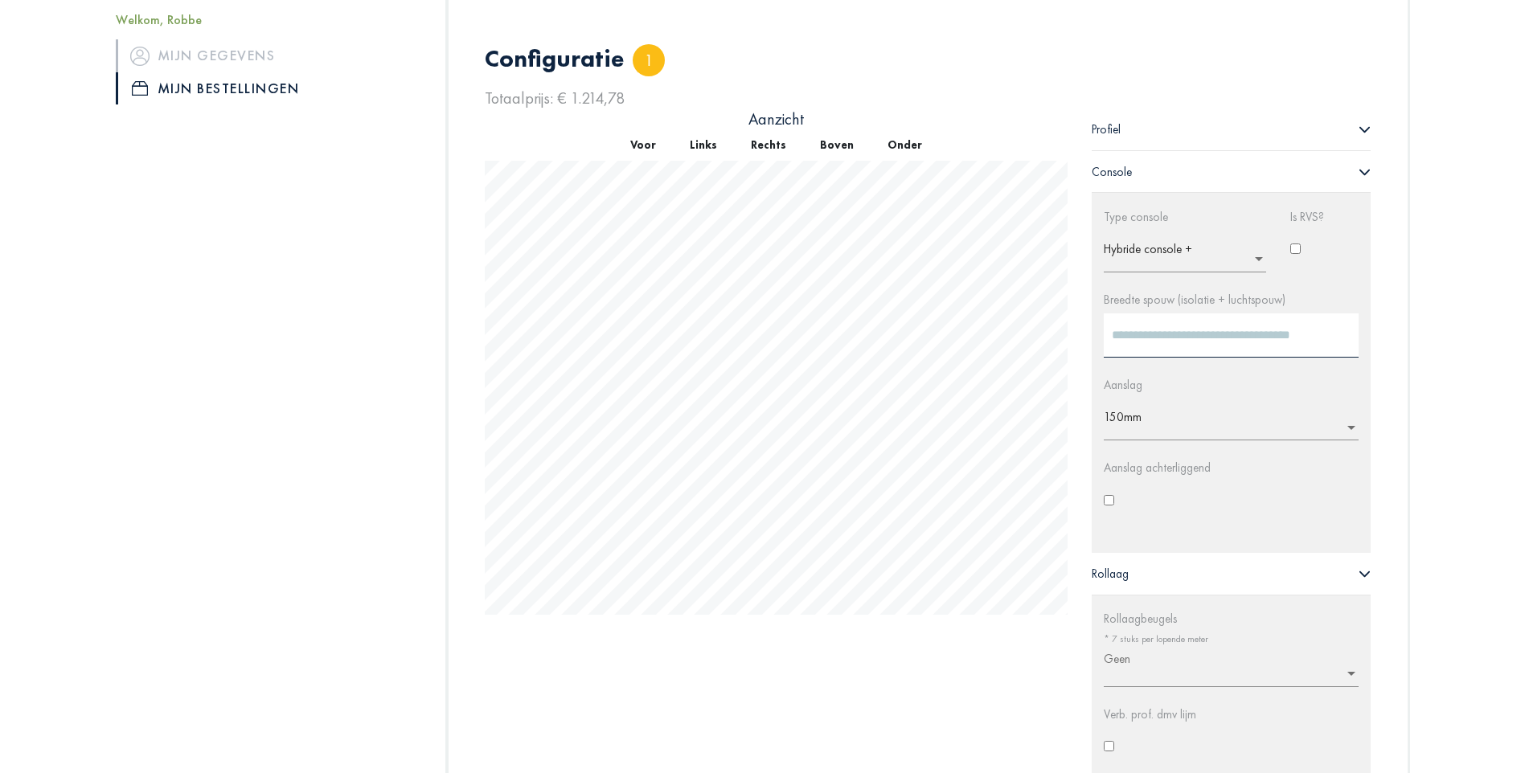
click at [1191, 580] on div "Rollaag" at bounding box center [1232, 574] width 280 height 42
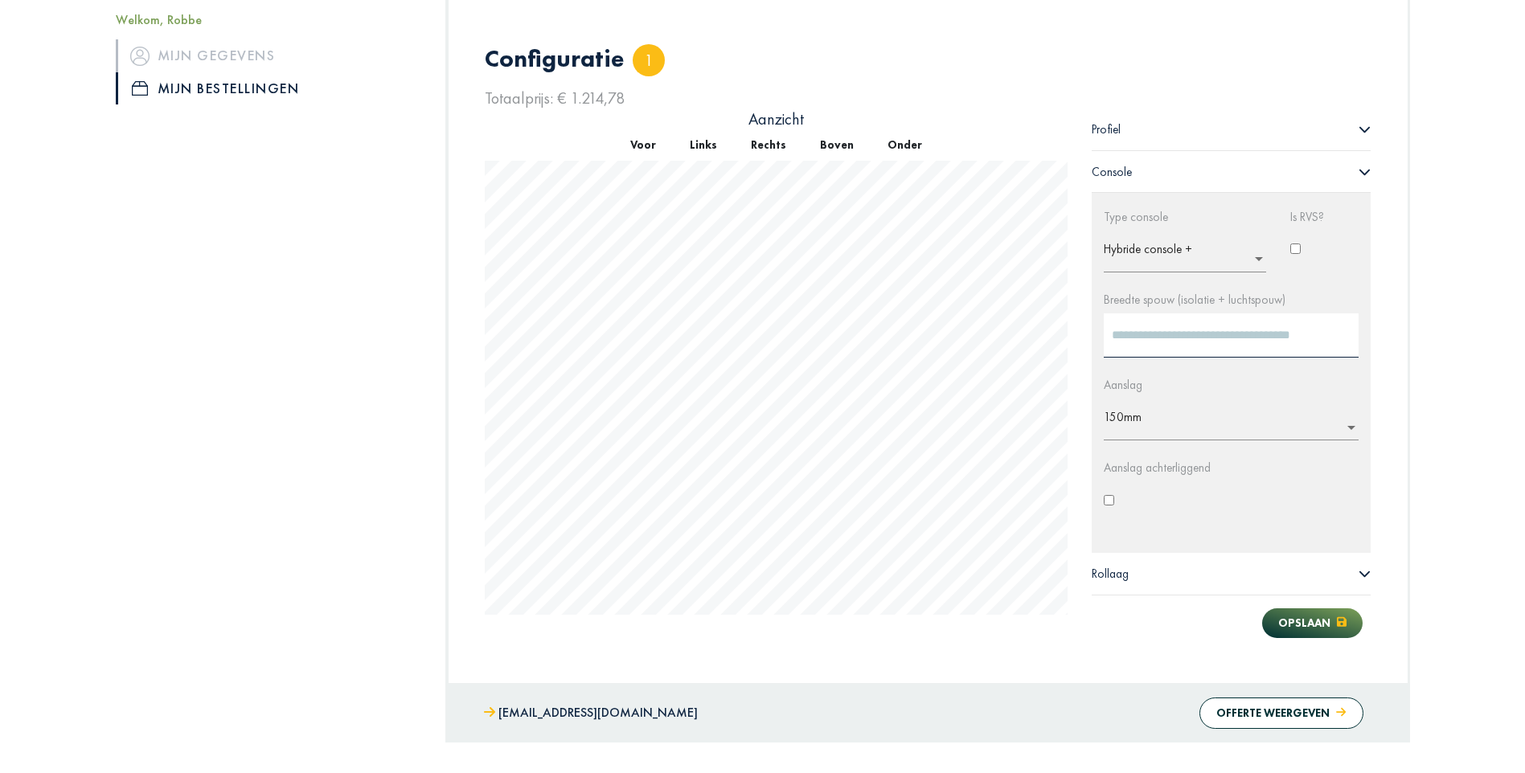
click at [1356, 571] on div "Rollaag" at bounding box center [1232, 574] width 280 height 42
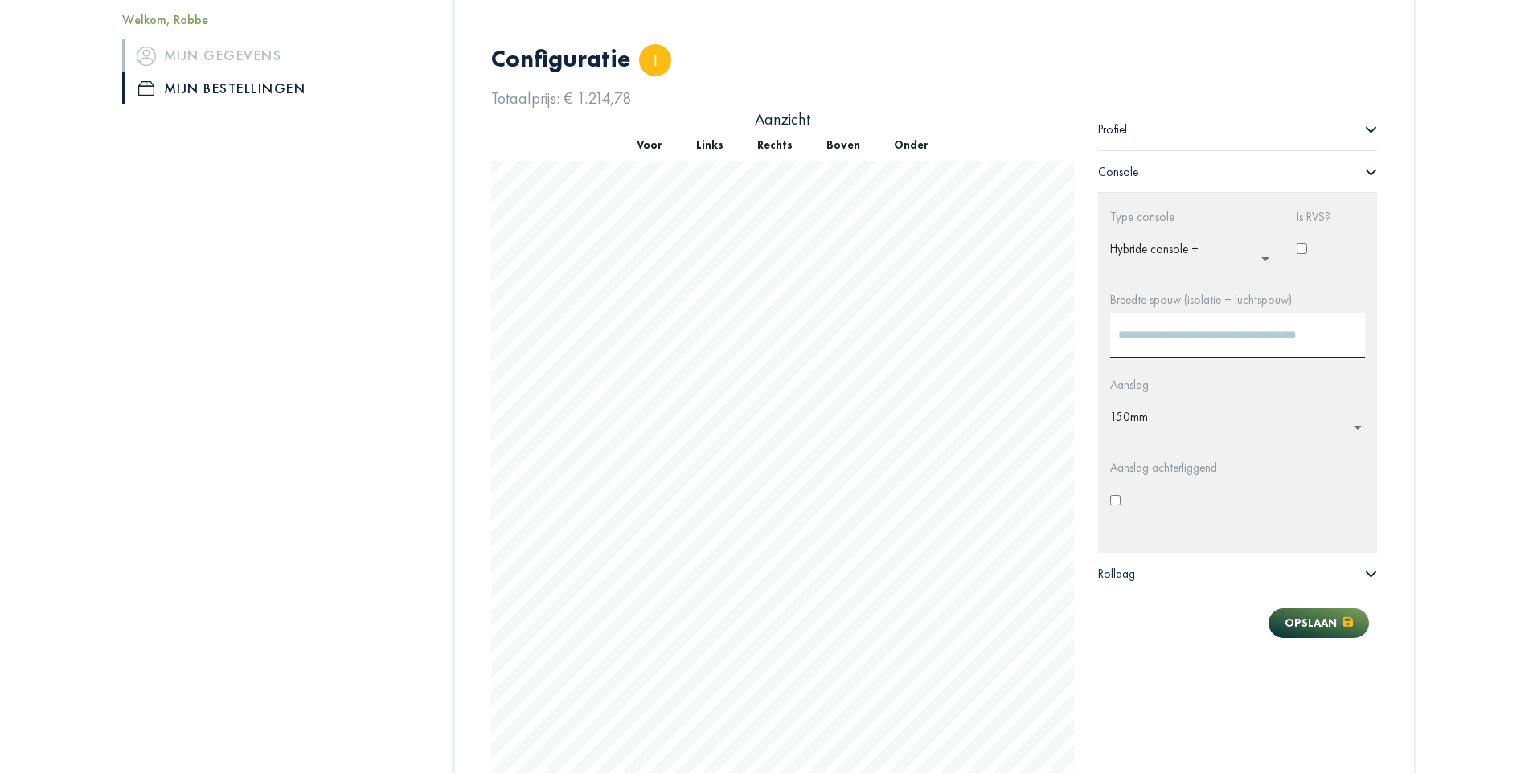
scroll to position [1045, 0]
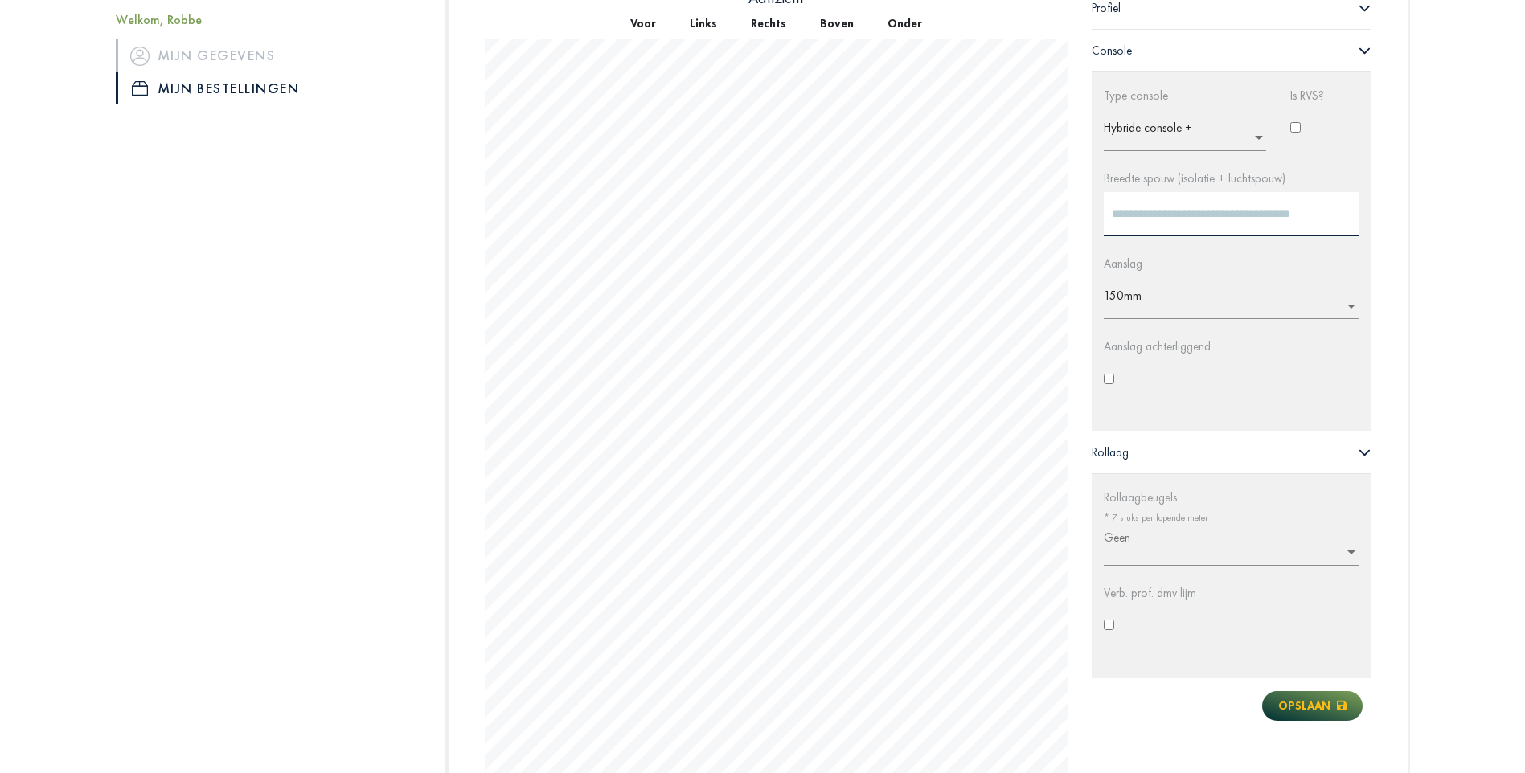
click at [1335, 704] on button "Opslaan" at bounding box center [1312, 706] width 100 height 30
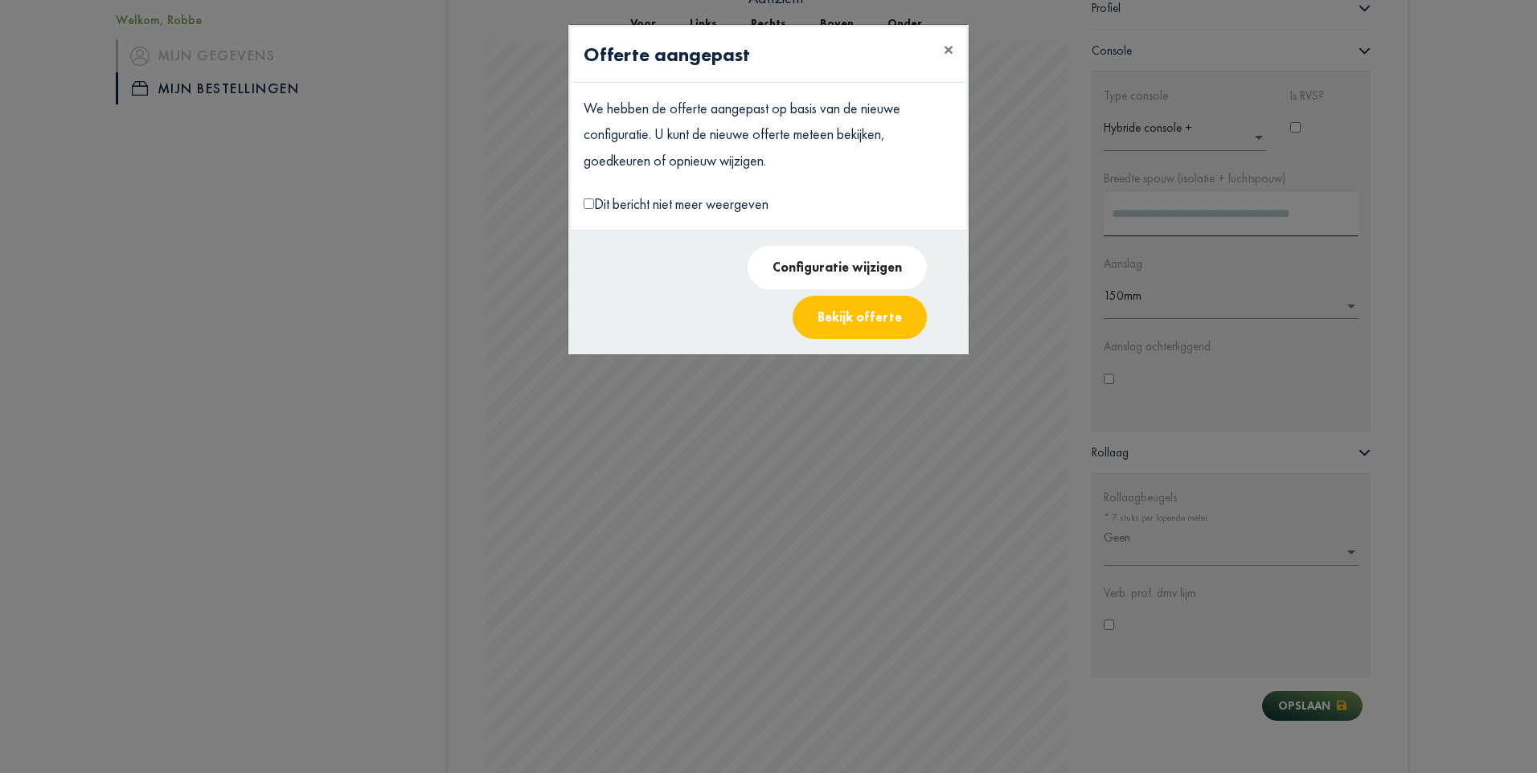
click at [881, 296] on button "Bekijk offerte" at bounding box center [860, 317] width 134 height 43
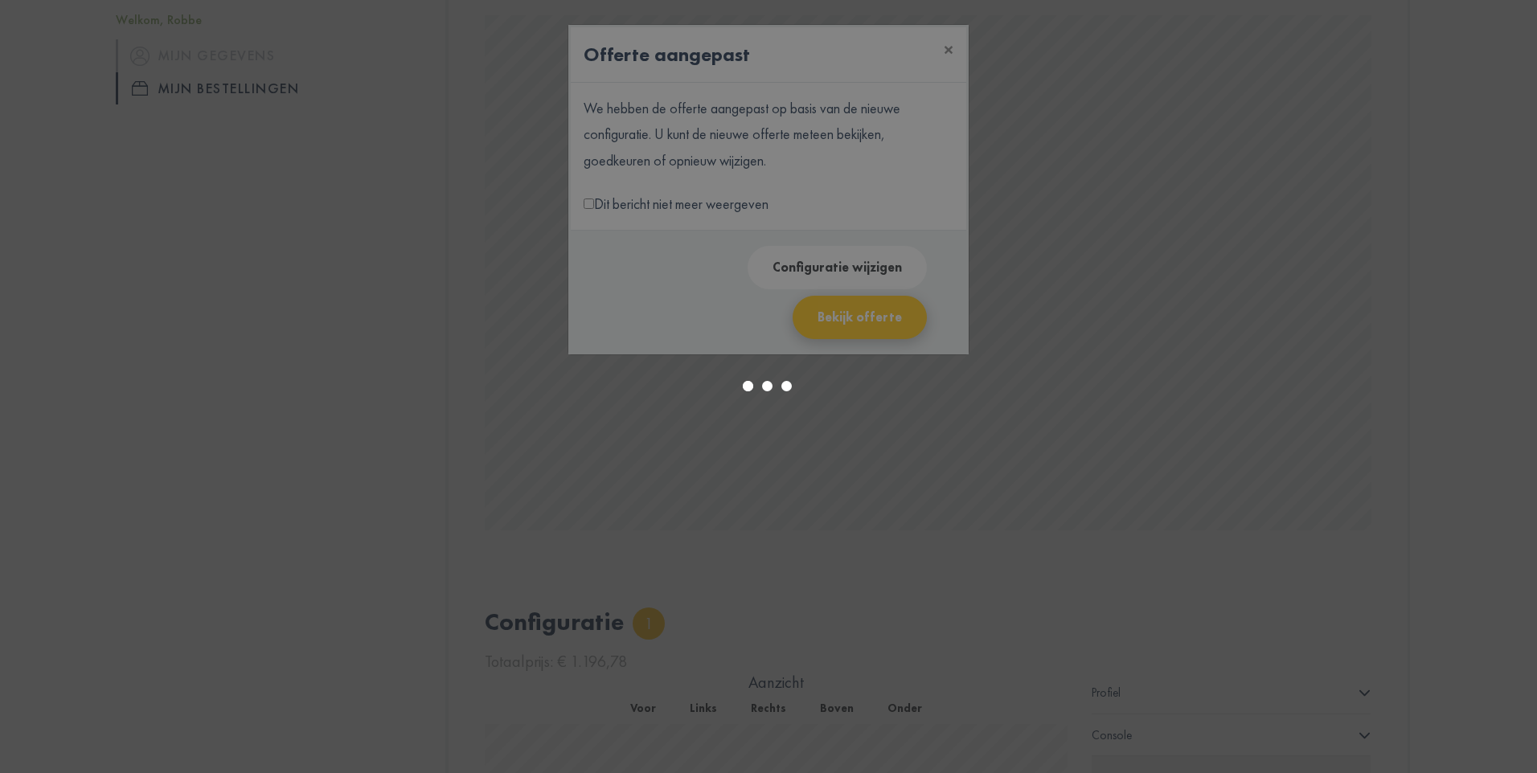
select select "******"
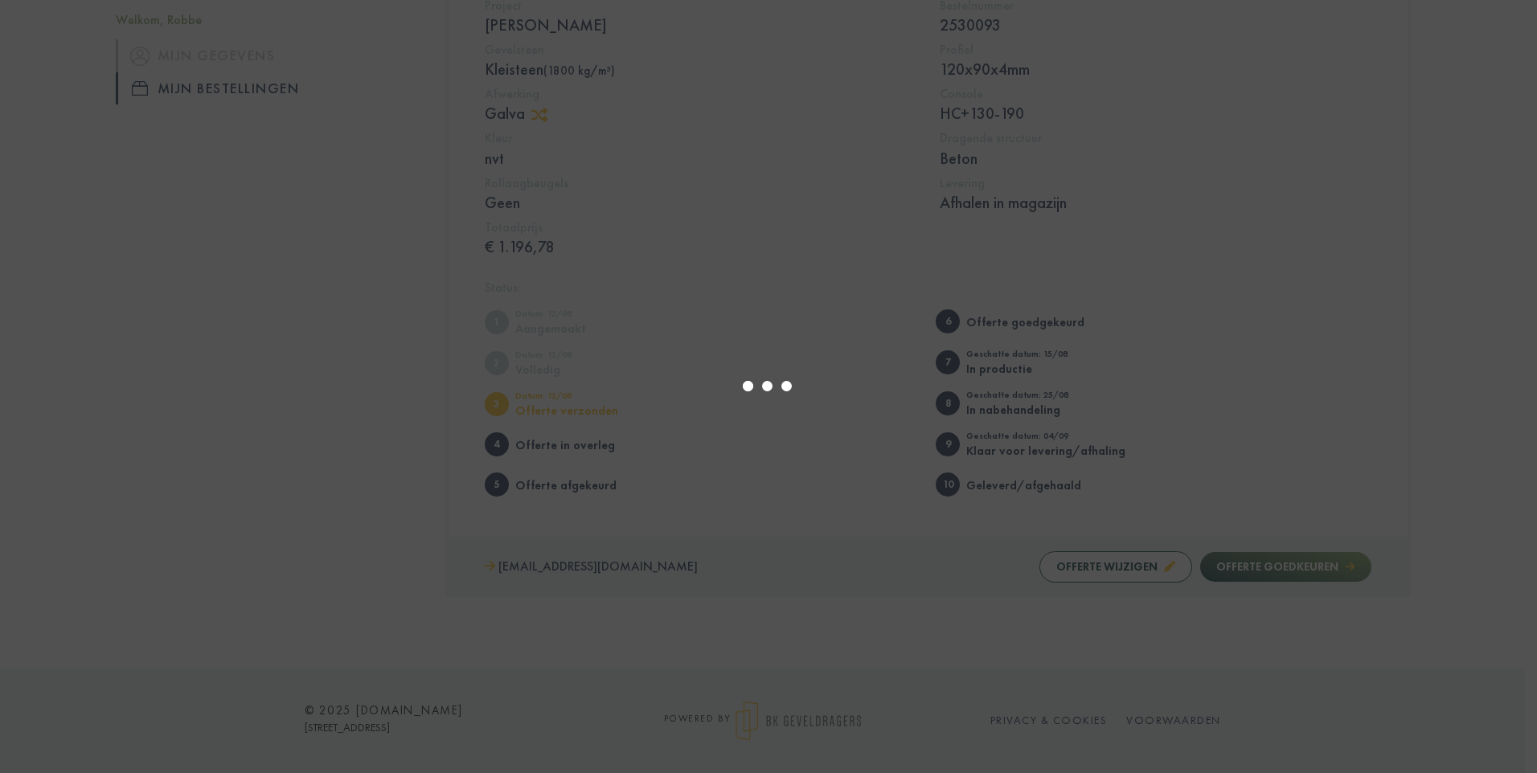
type input "*"
select select "****"
type input "*"
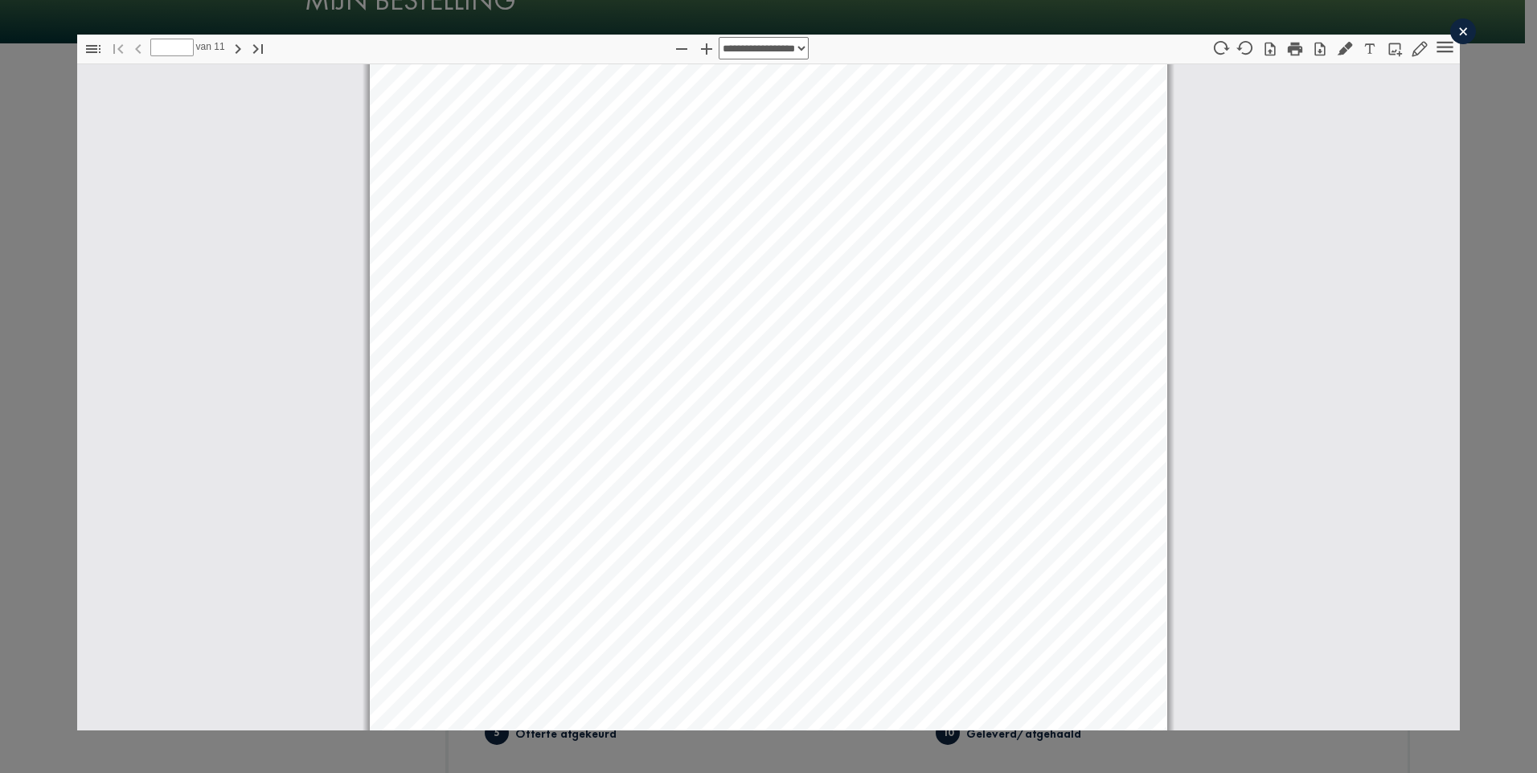
scroll to position [7, 0]
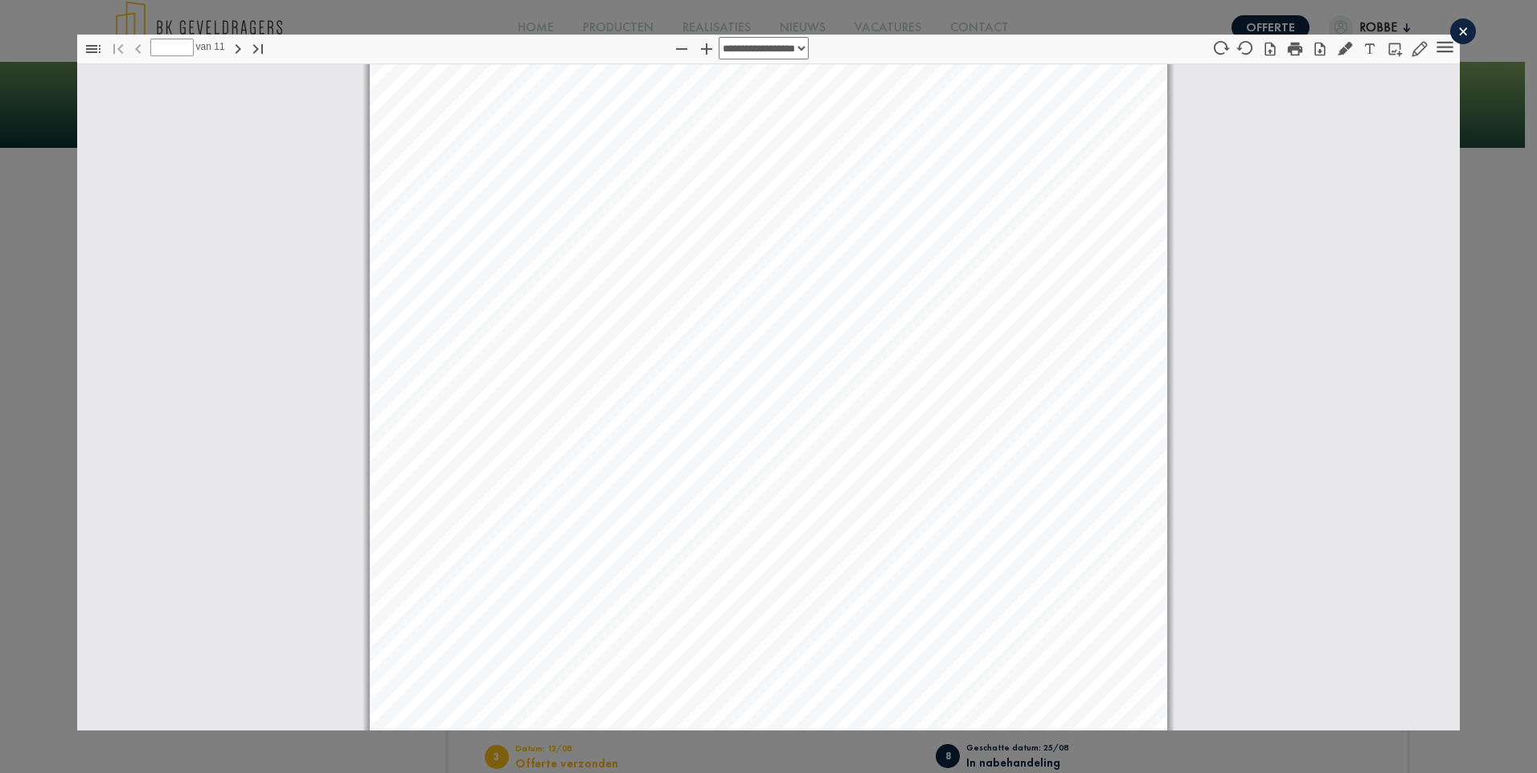
select select "****"
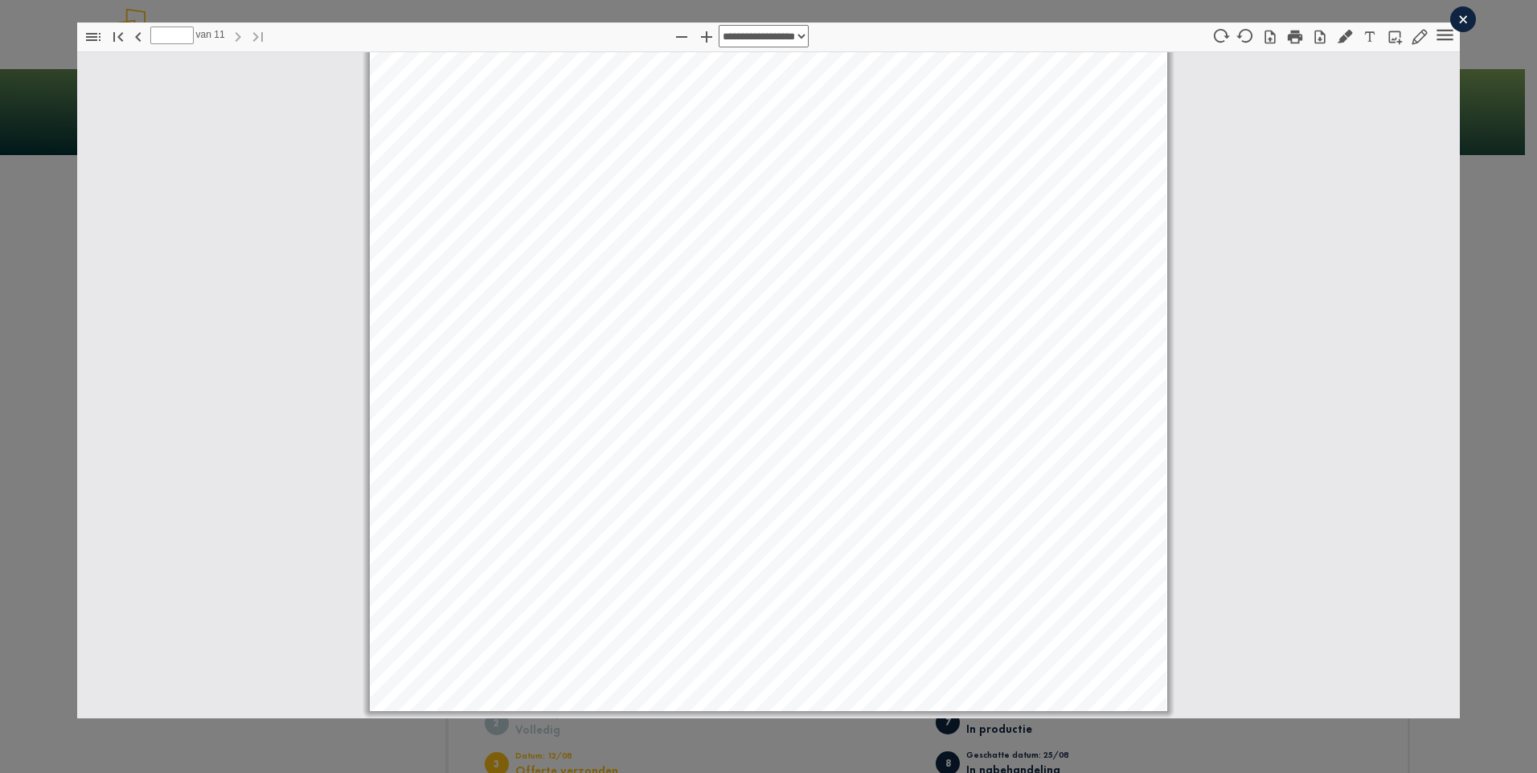
scroll to position [14, 0]
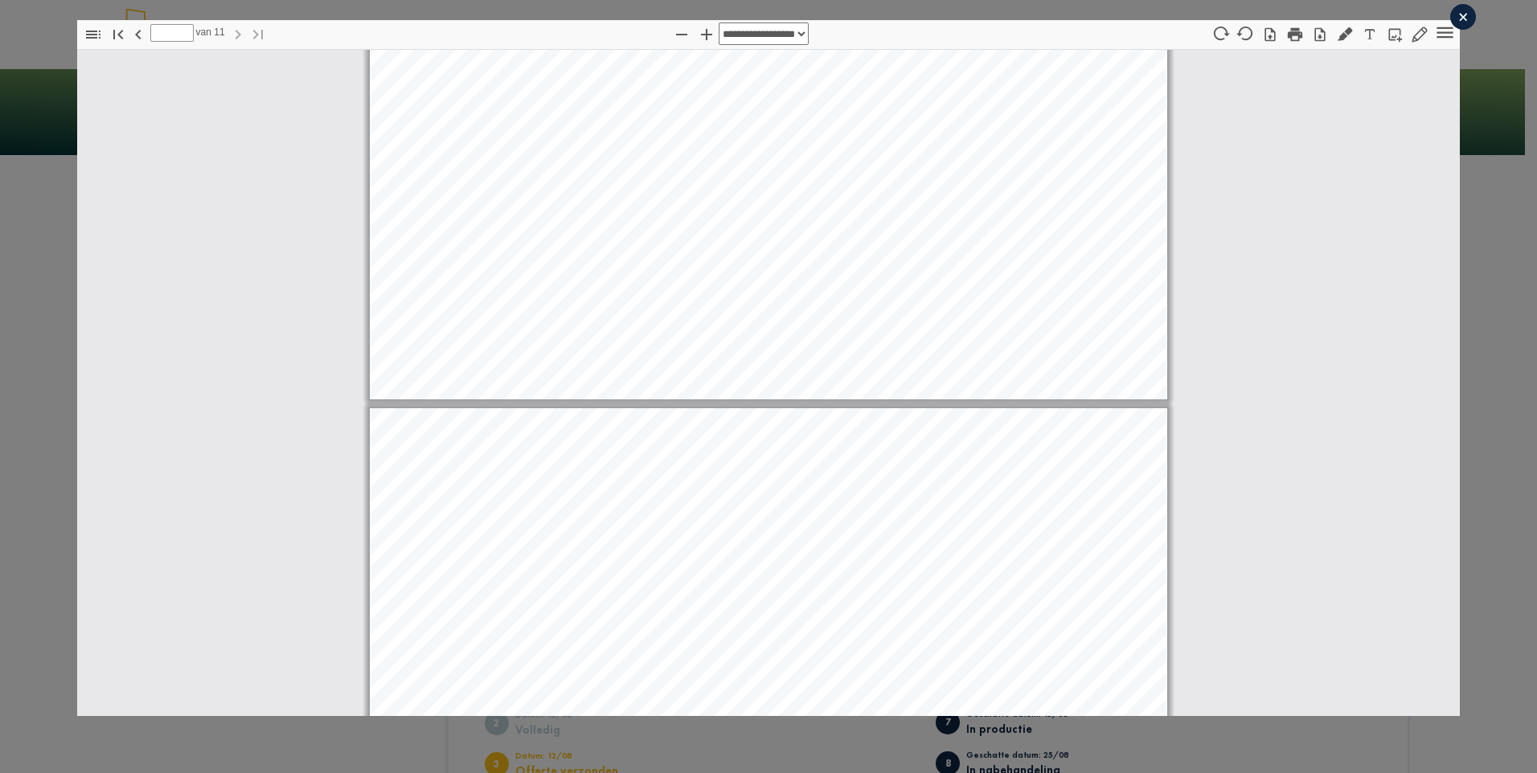
type input "**"
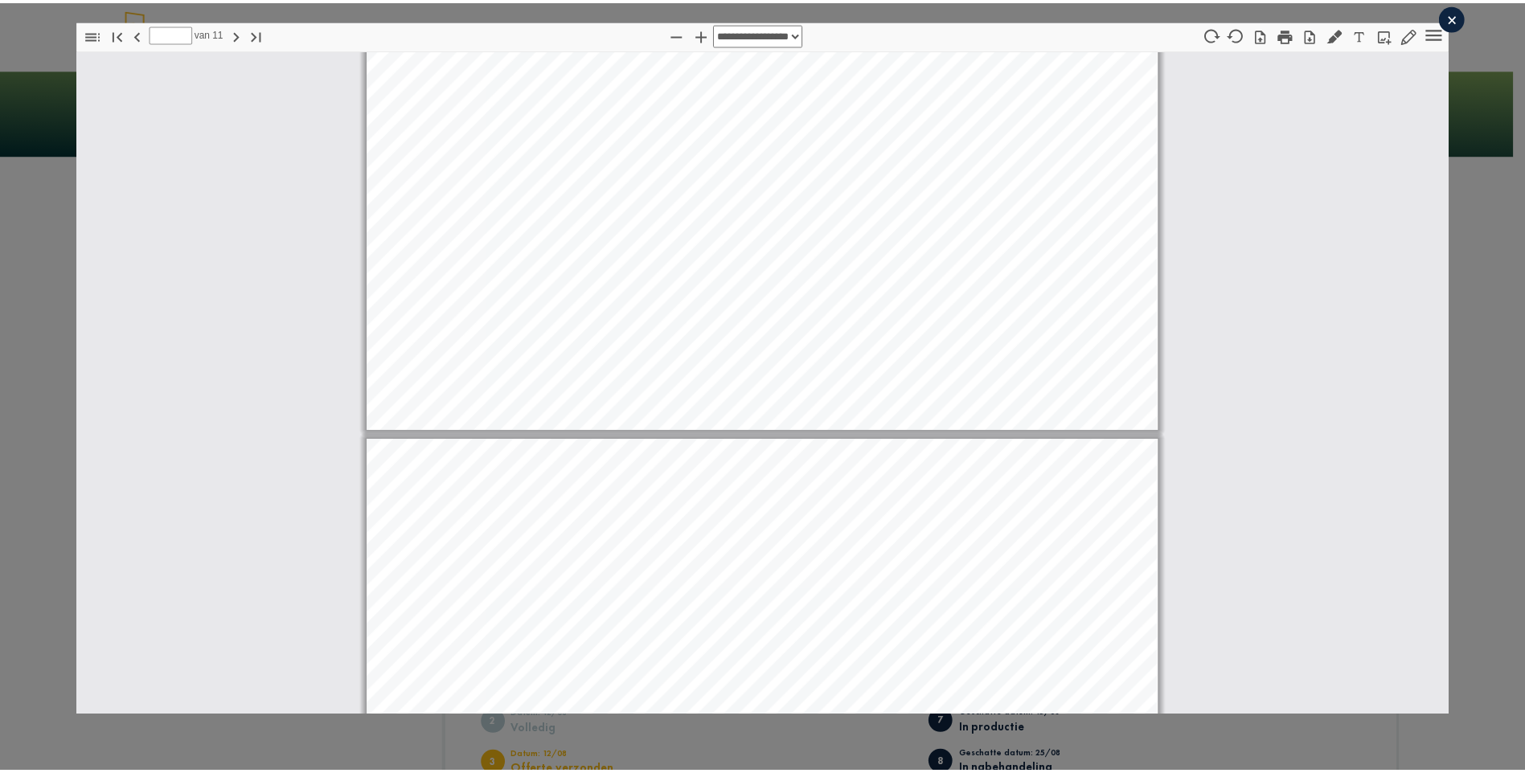
scroll to position [10236, 0]
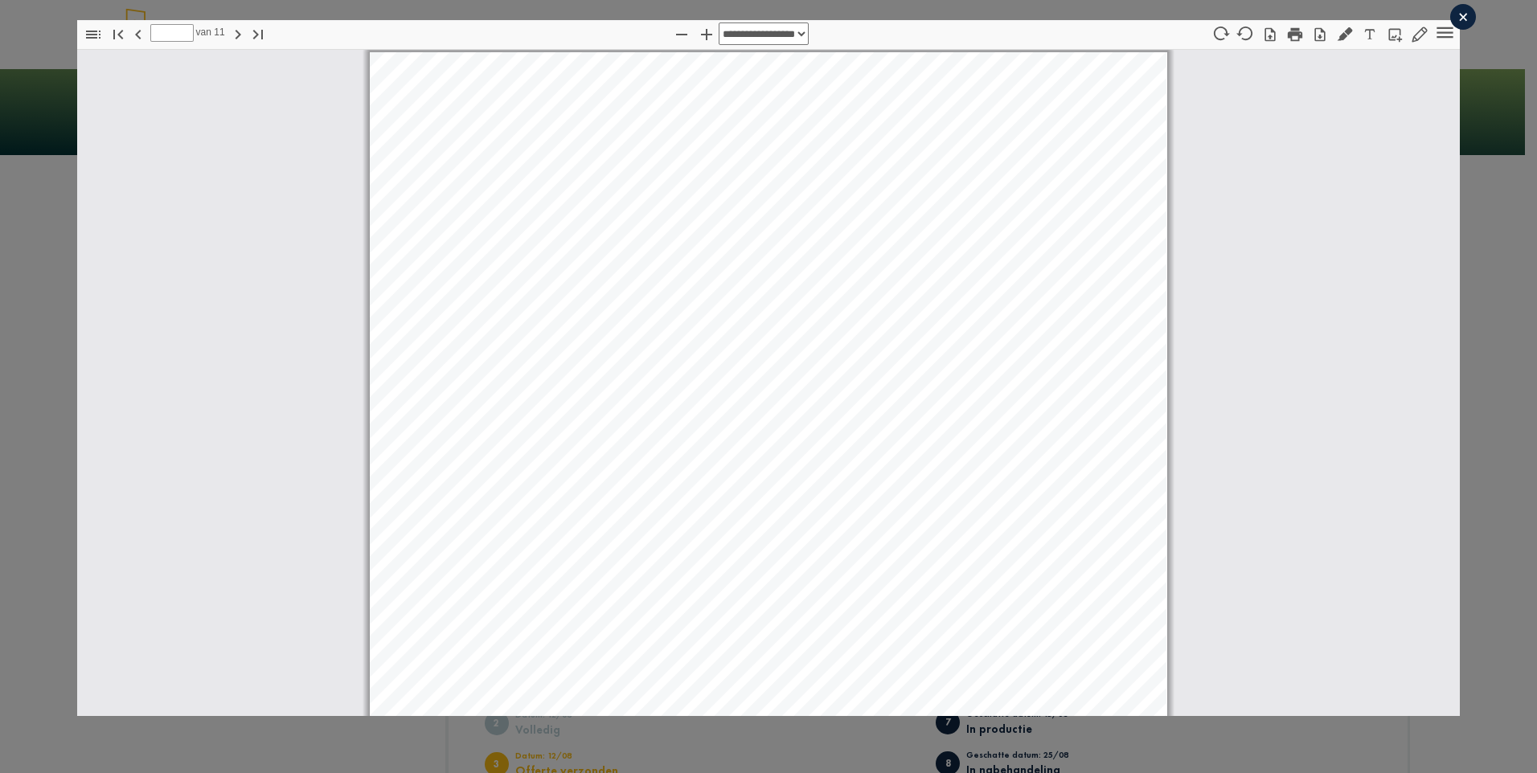
click at [1450, 16] on div "×" at bounding box center [1463, 17] width 26 height 26
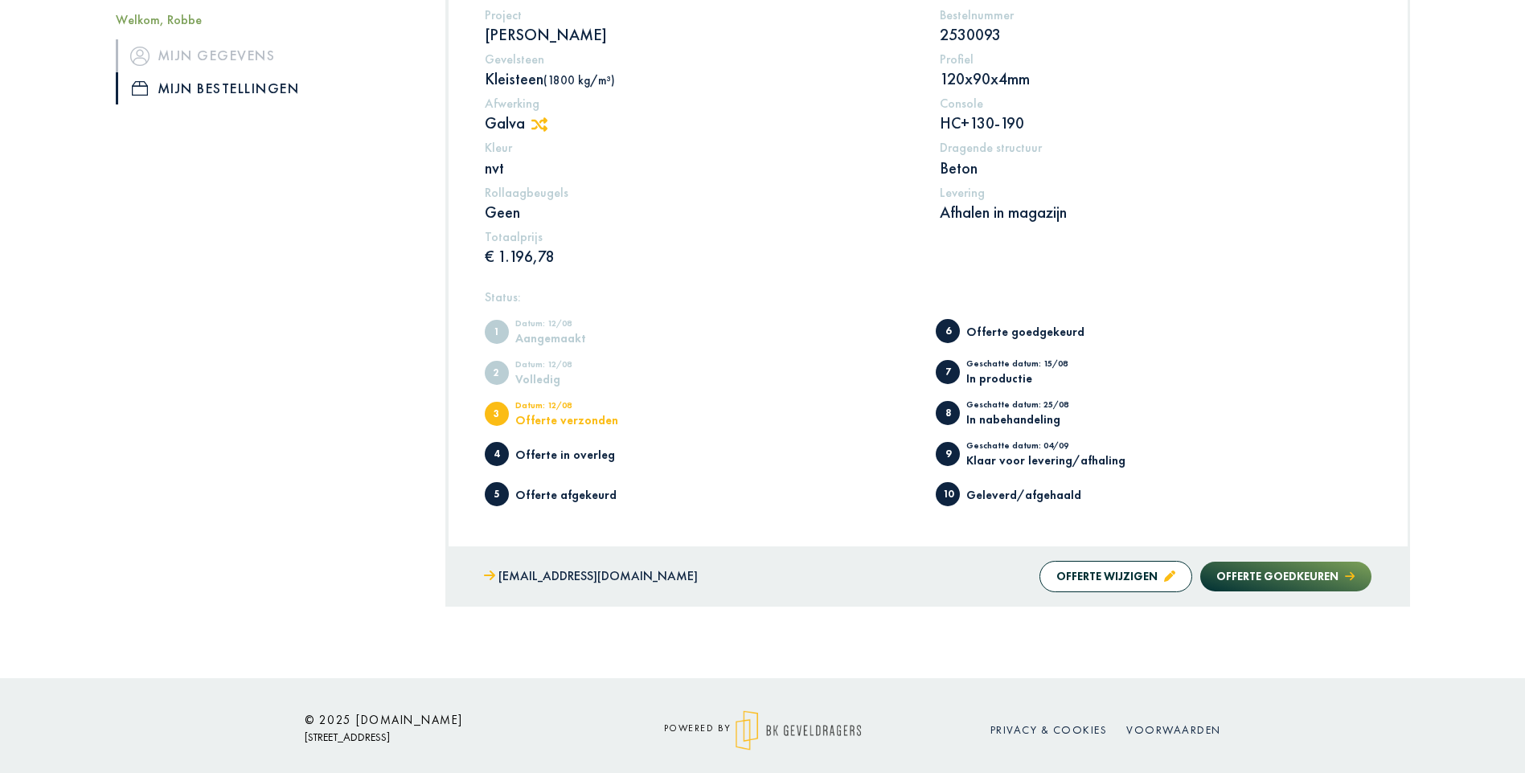
scroll to position [360, 0]
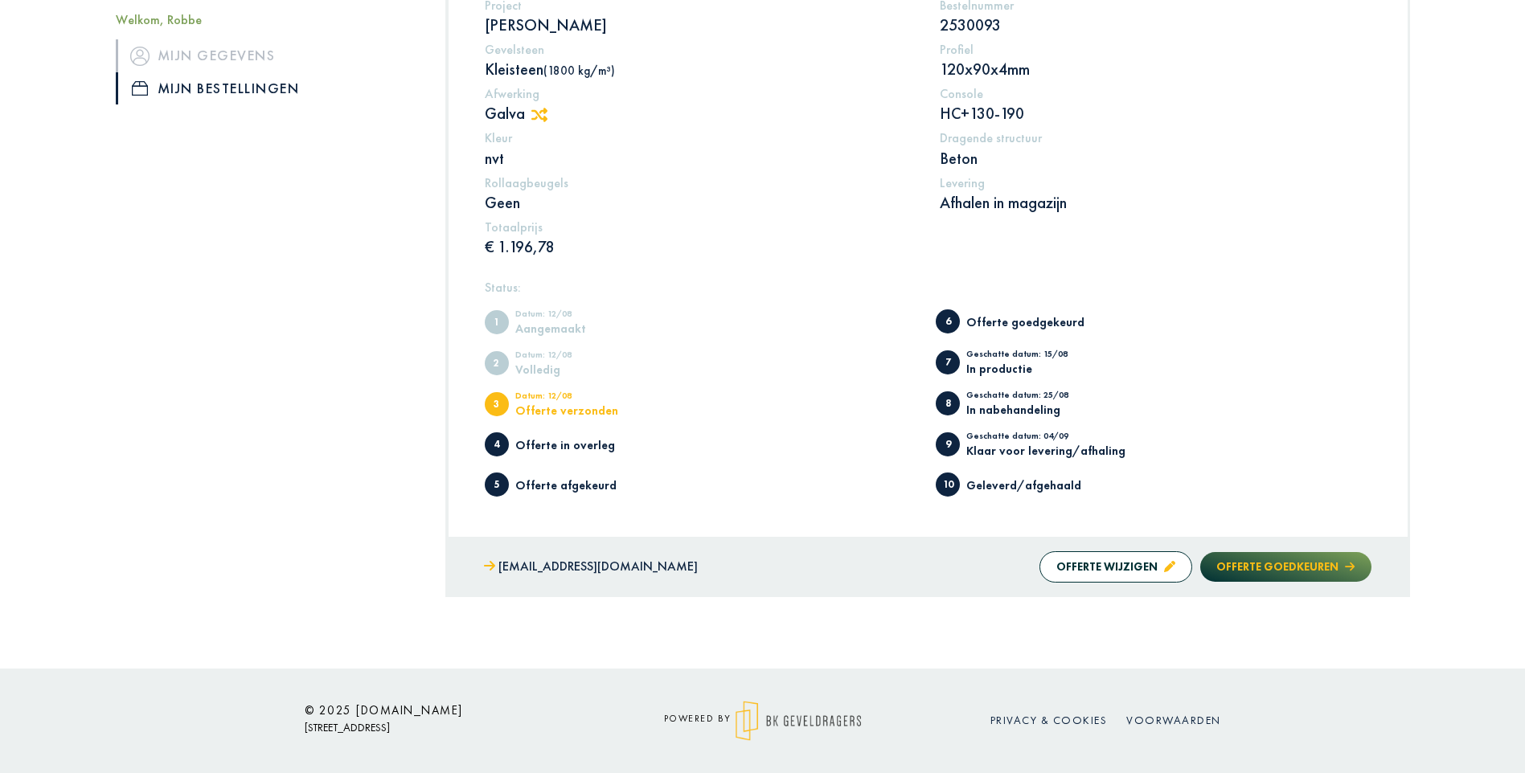
click at [1288, 571] on button "Offerte goedkeuren" at bounding box center [1285, 567] width 170 height 30
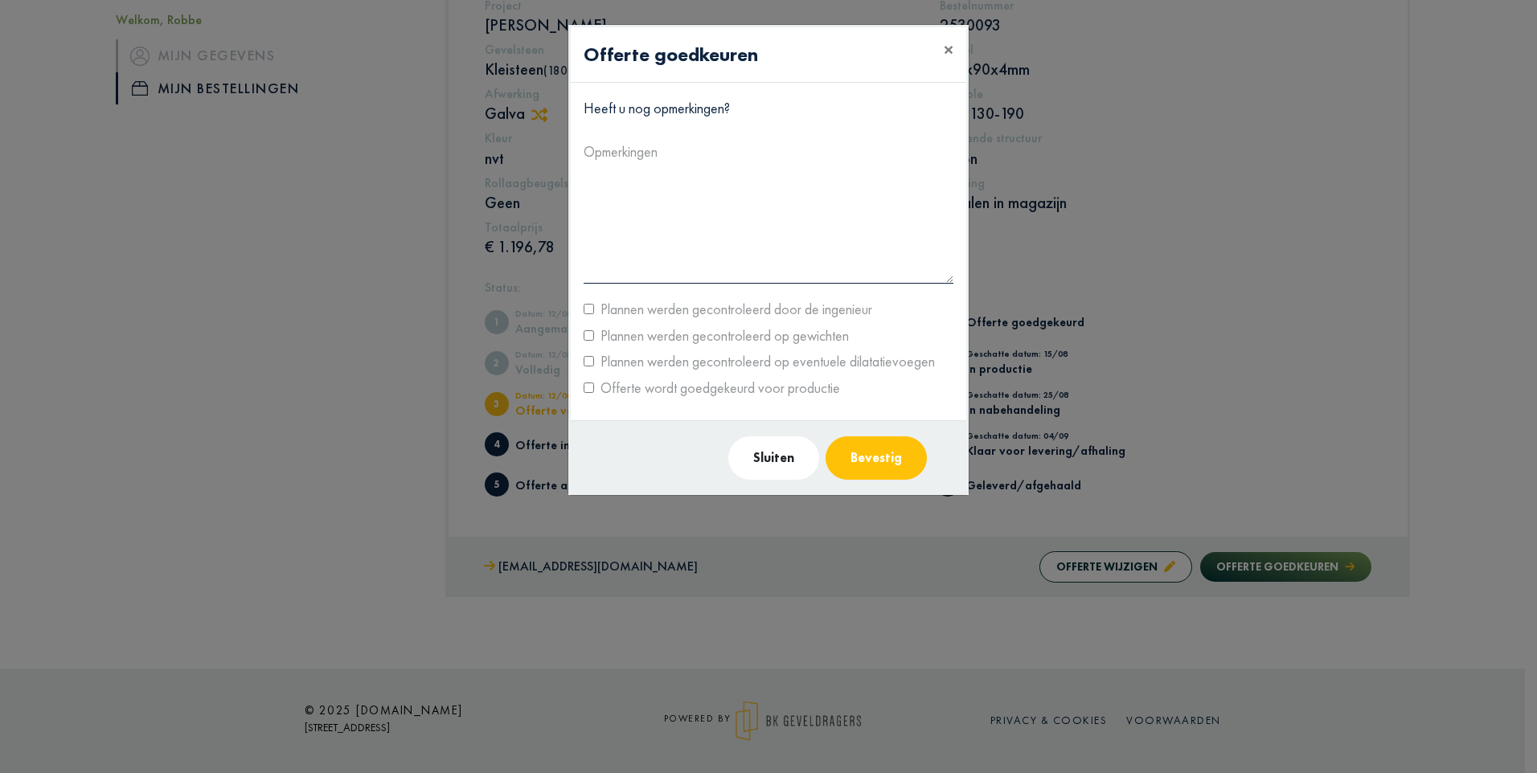
click at [638, 161] on label "Opmerkingen" at bounding box center [621, 152] width 74 height 26
click at [626, 154] on label "Opmerkingen" at bounding box center [621, 152] width 74 height 26
click at [603, 111] on p "Heeft u nog opmerkingen?" at bounding box center [769, 109] width 370 height 26
click at [604, 150] on label "Opmerkingen" at bounding box center [621, 152] width 74 height 26
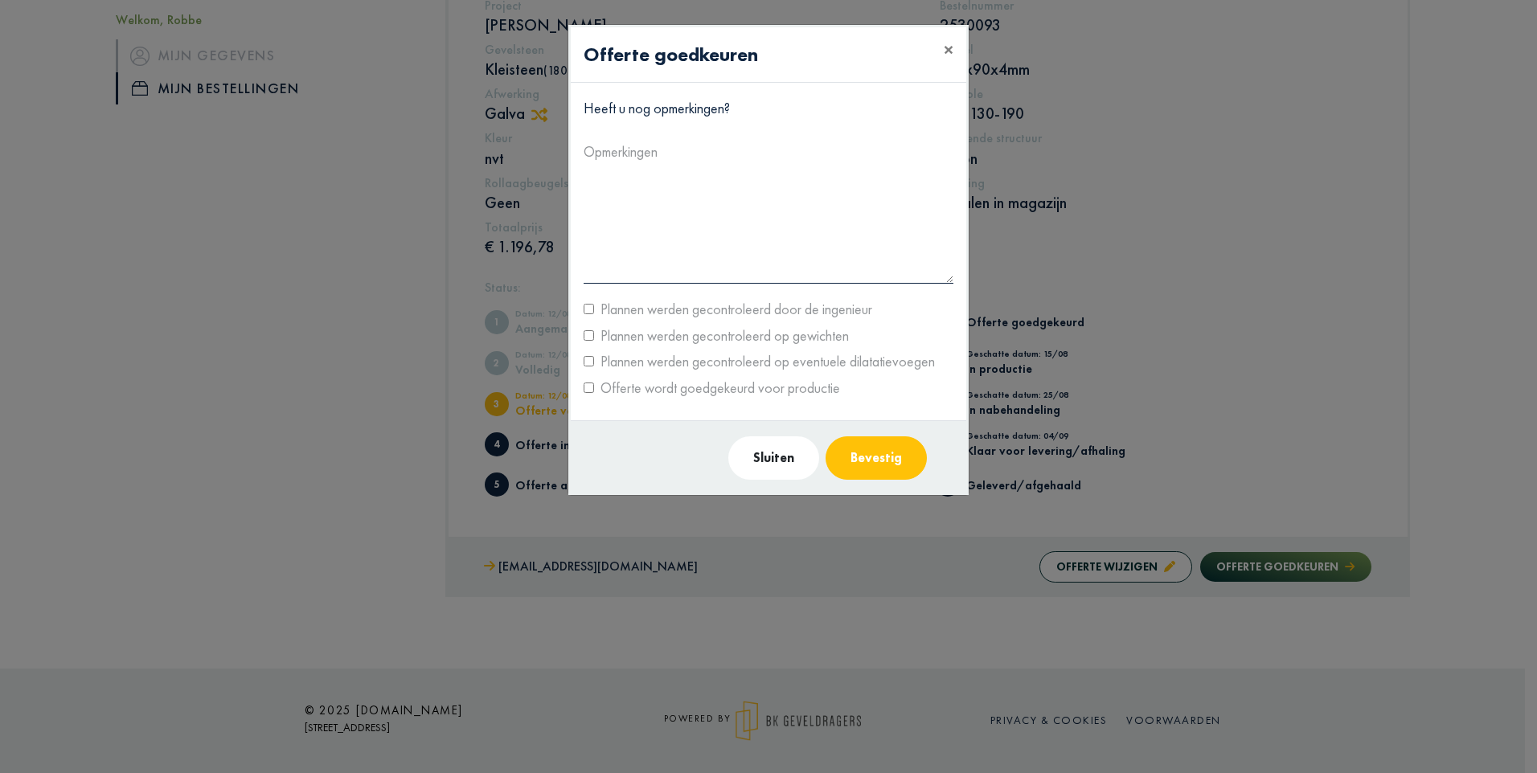
click at [638, 113] on p "Heeft u nog opmerkingen?" at bounding box center [769, 109] width 370 height 26
click at [647, 152] on label "Opmerkingen" at bounding box center [621, 152] width 74 height 26
click at [605, 276] on textarea at bounding box center [769, 224] width 370 height 119
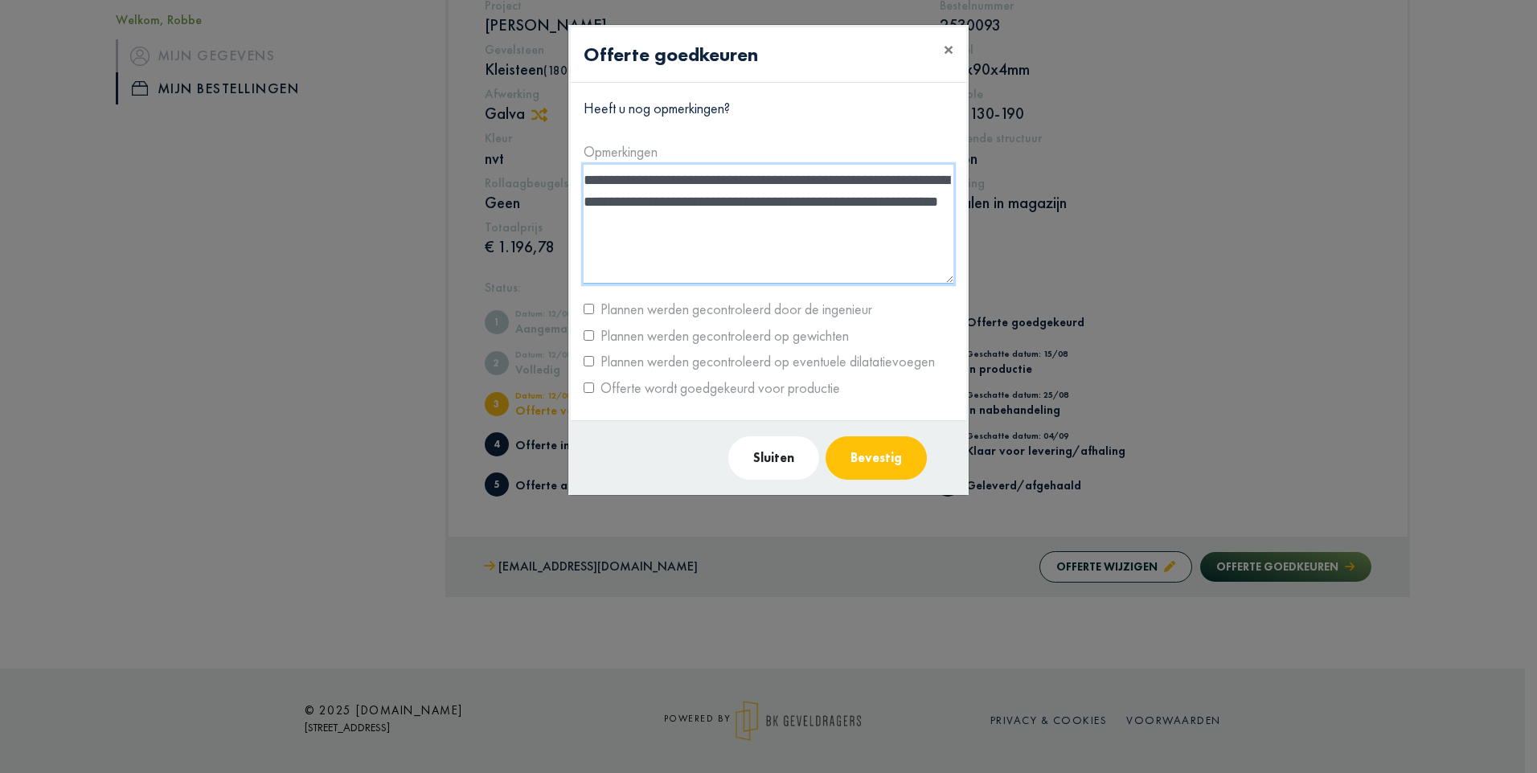
click at [603, 252] on textarea "**********" at bounding box center [769, 224] width 370 height 119
click at [629, 230] on textarea "**********" at bounding box center [769, 224] width 370 height 119
type textarea "**********"
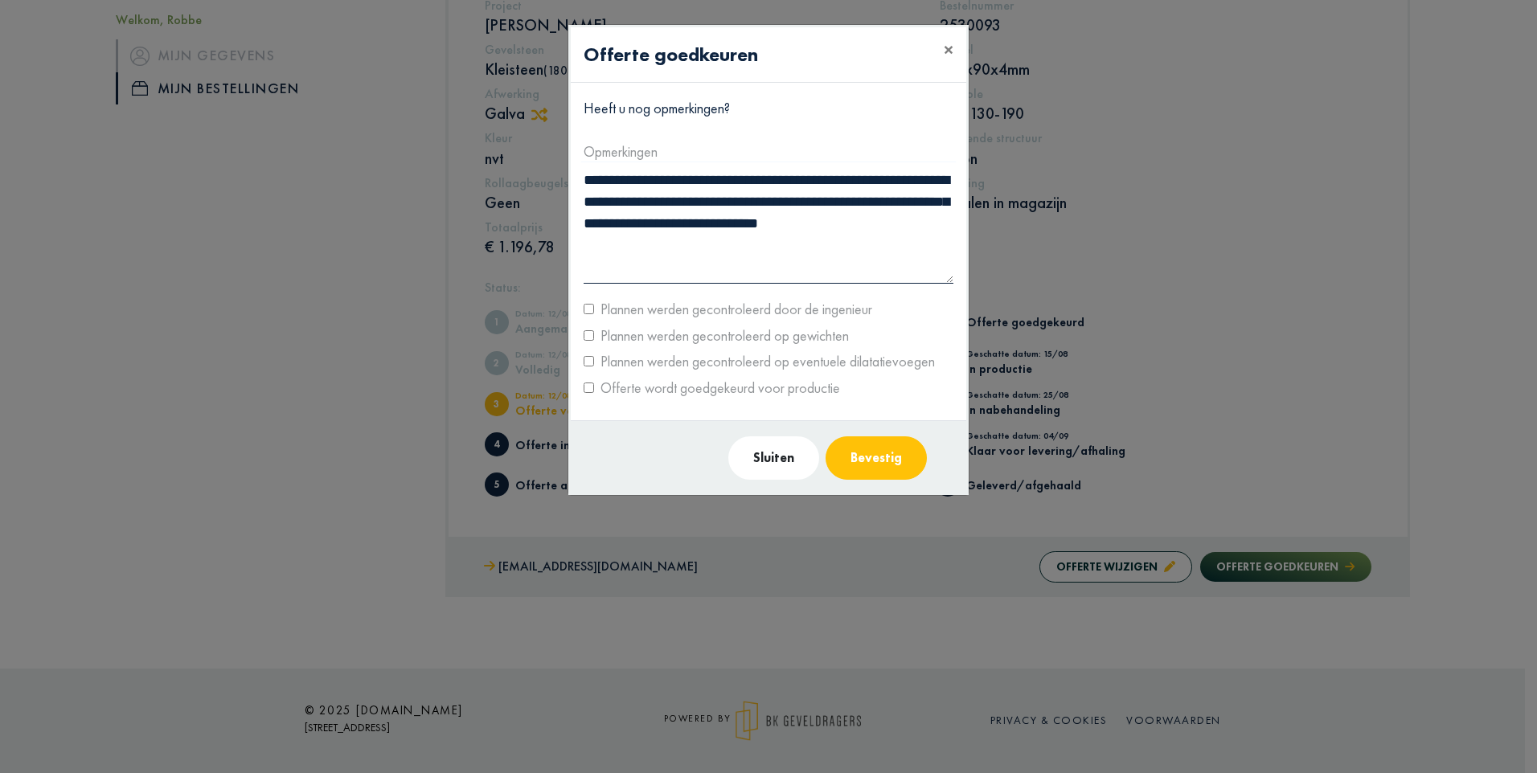
click at [589, 393] on div "Offerte wordt goedgekeurd voor productie" at bounding box center [769, 388] width 394 height 26
click at [594, 389] on label "Offerte wordt goedgekeurd voor productie" at bounding box center [717, 388] width 246 height 26
click at [883, 459] on button "Bevestig" at bounding box center [876, 458] width 101 height 43
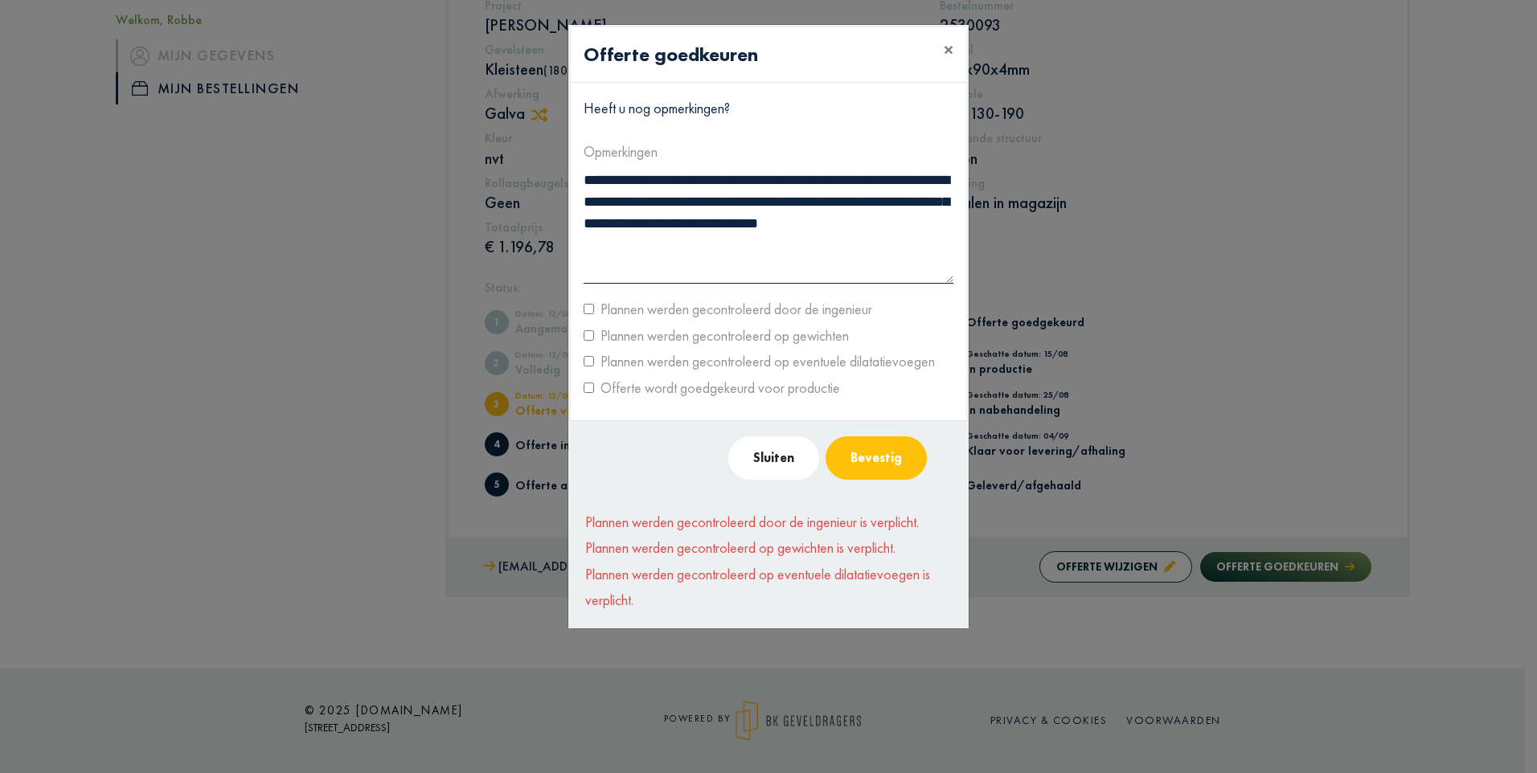
click at [865, 458] on button "Bevestig" at bounding box center [876, 458] width 101 height 43
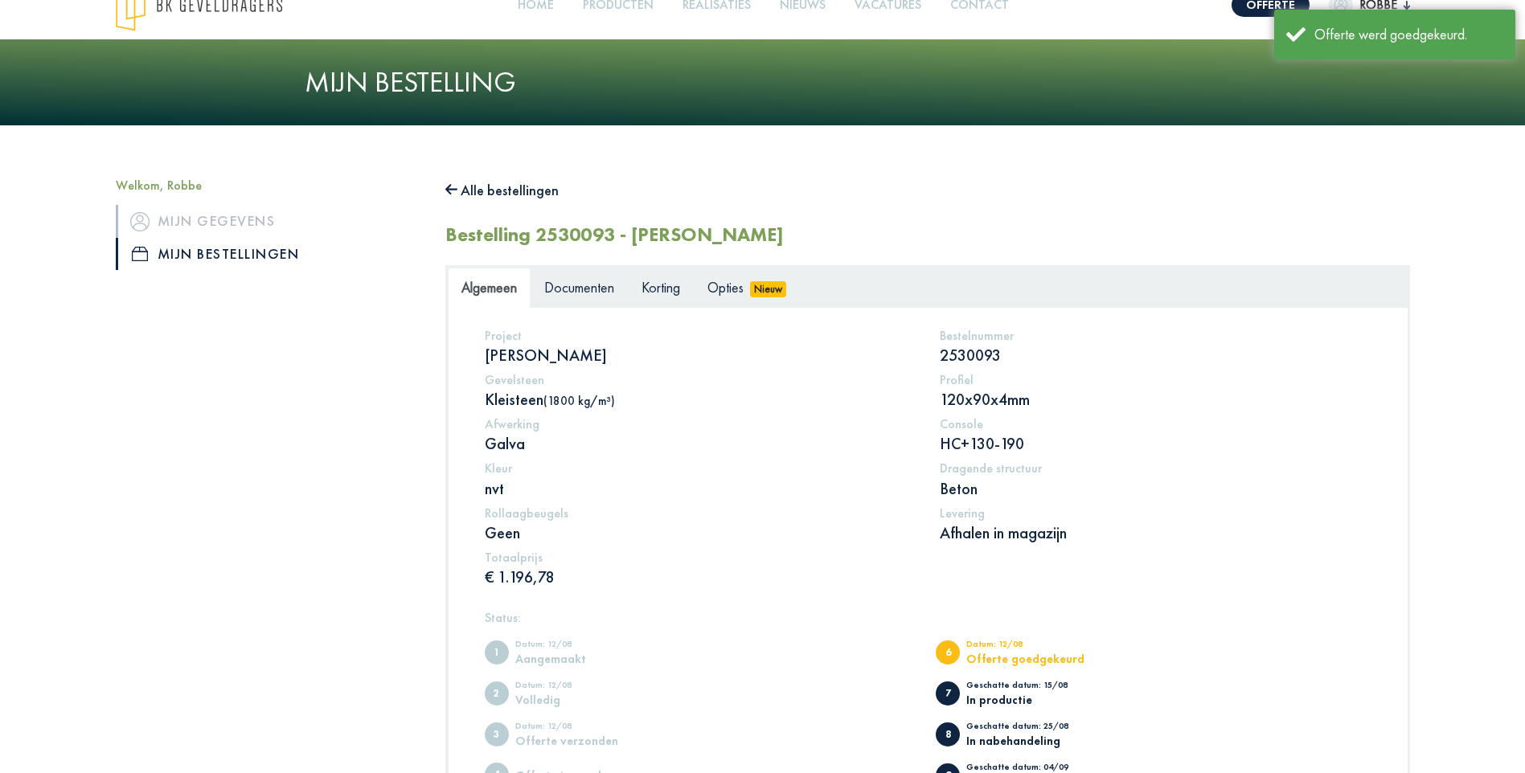
scroll to position [0, 0]
